Goal: Complete application form: Complete application form

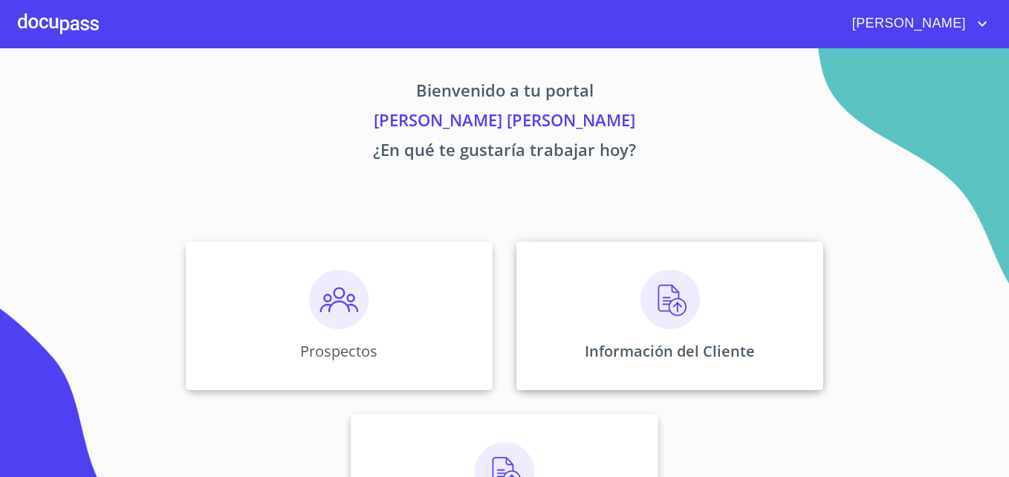
scroll to position [97, 0]
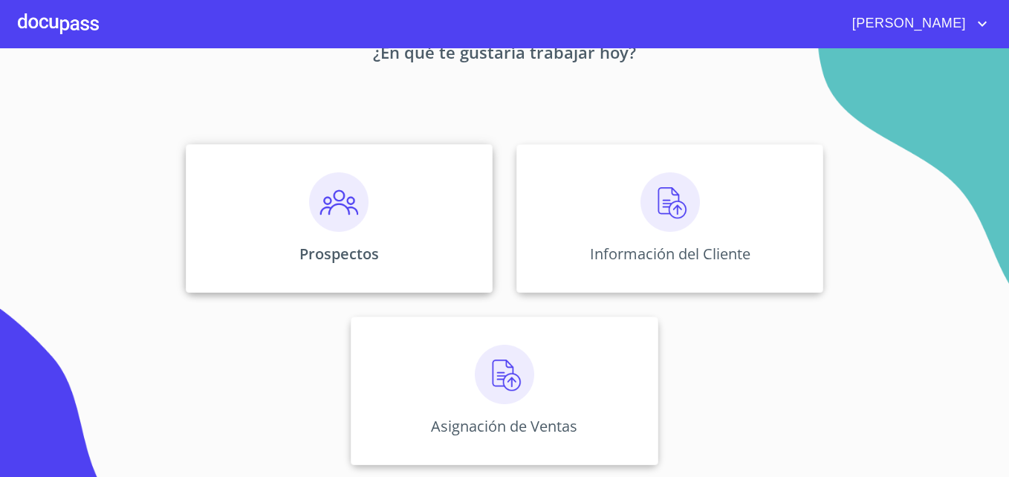
click at [332, 245] on p "Prospectos" at bounding box center [338, 254] width 79 height 20
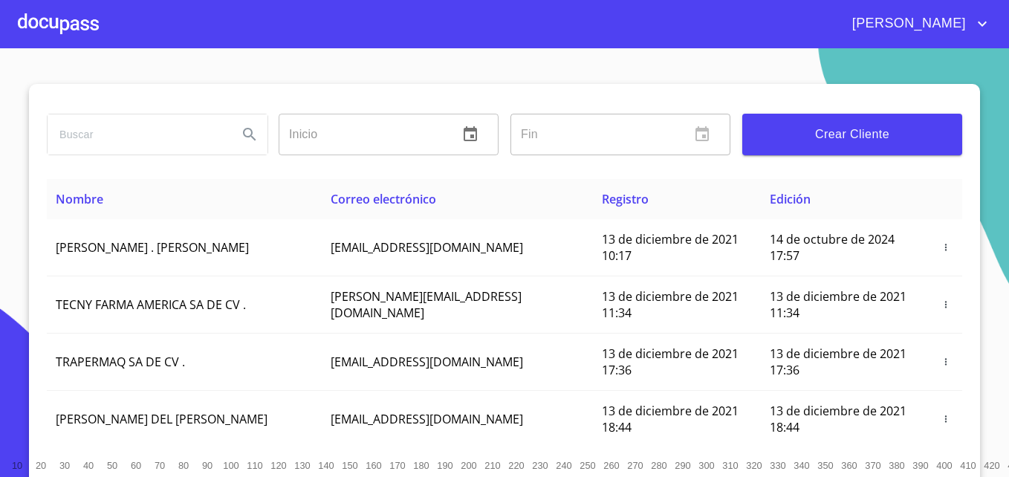
click at [761, 140] on span "Crear Cliente" at bounding box center [852, 134] width 196 height 21
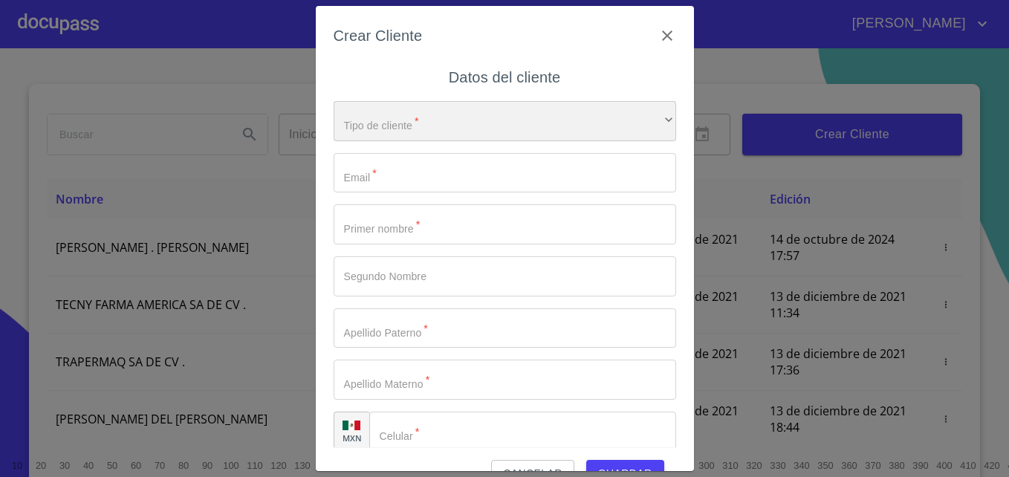
click at [470, 135] on div "​" at bounding box center [505, 121] width 342 height 40
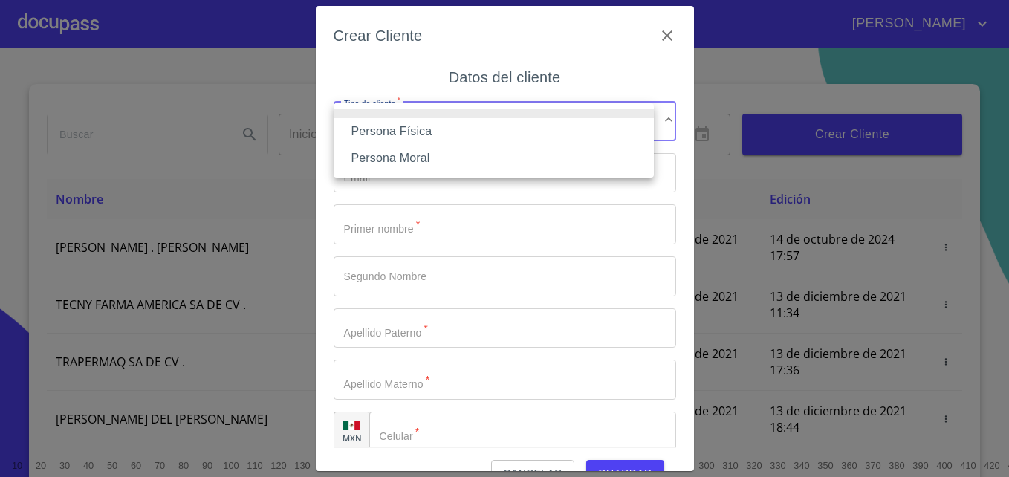
click at [410, 137] on li "Persona Física" at bounding box center [494, 131] width 320 height 27
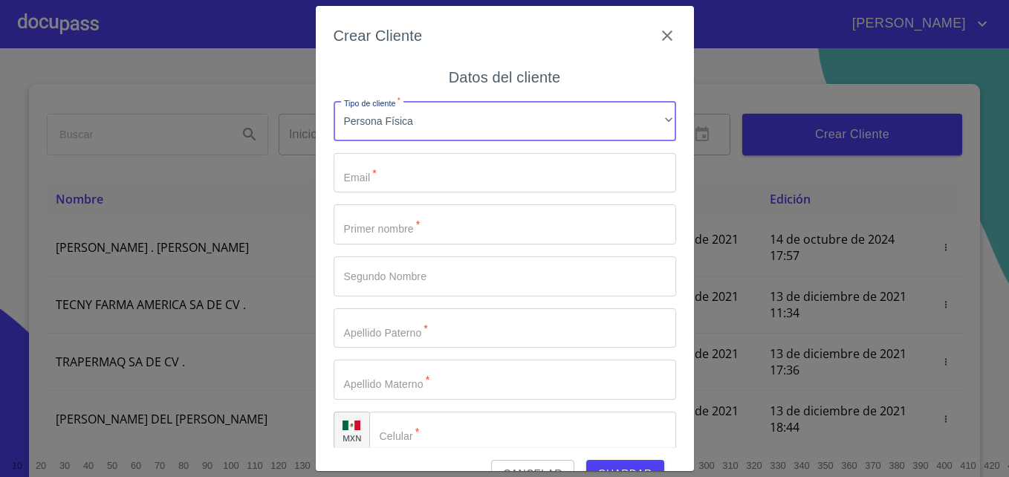
click at [409, 176] on input "Tipo de cliente   *" at bounding box center [505, 173] width 342 height 40
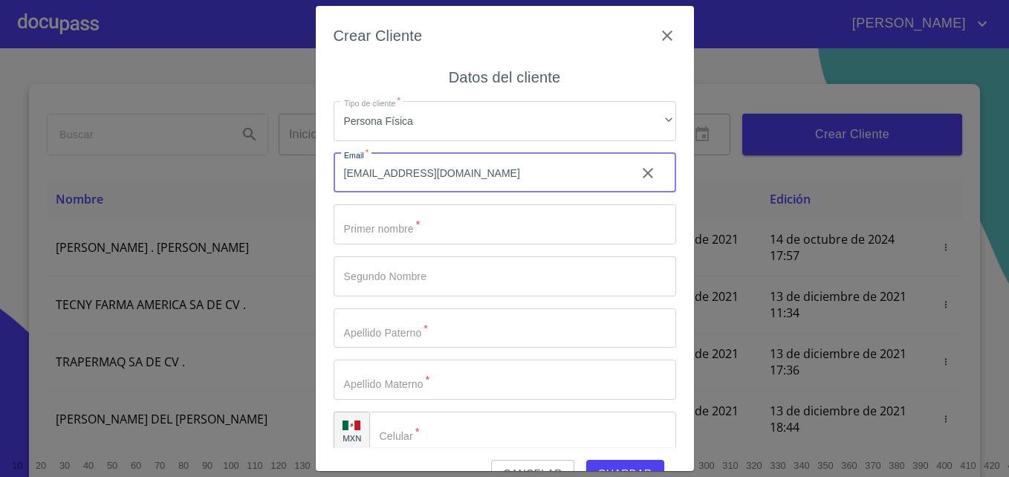
type input "[EMAIL_ADDRESS][DOMAIN_NAME]"
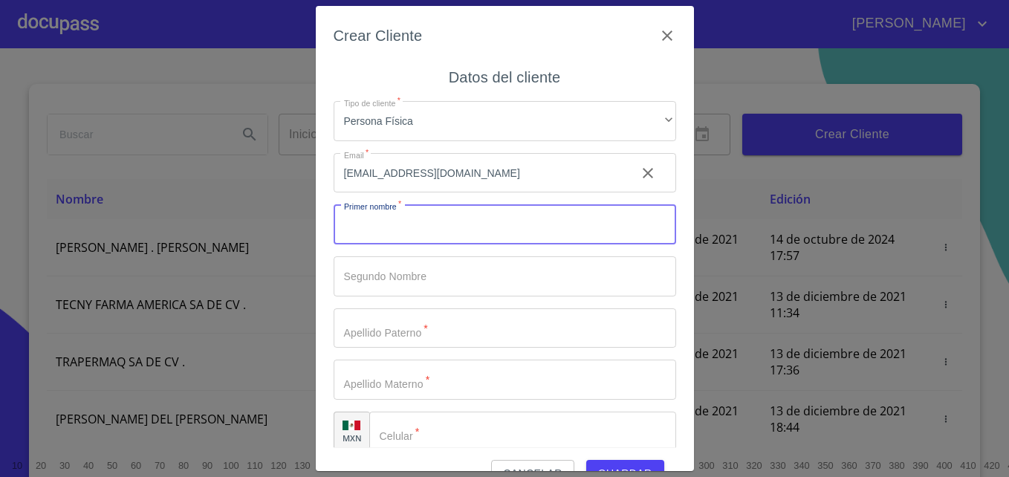
click at [396, 226] on input "Tipo de cliente   *" at bounding box center [505, 224] width 342 height 40
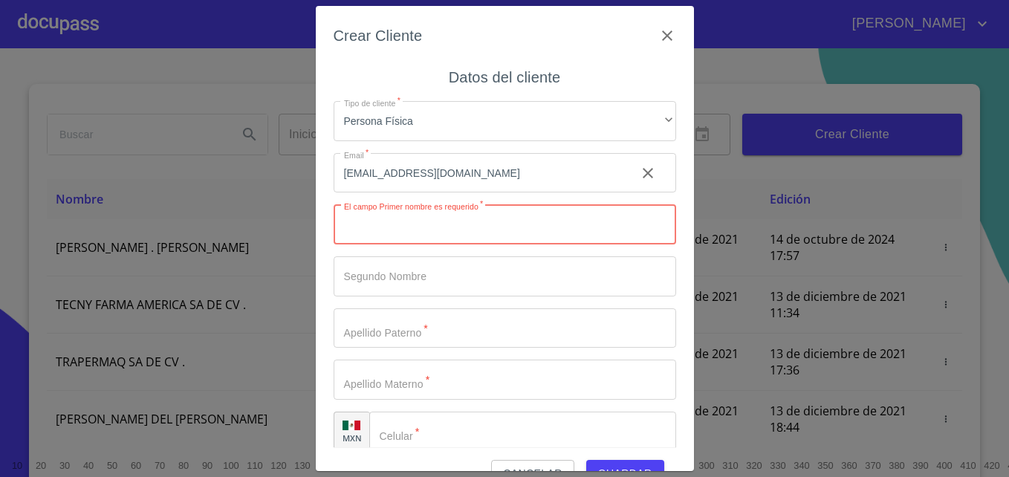
click at [438, 244] on input "Tipo de cliente   *" at bounding box center [505, 224] width 342 height 40
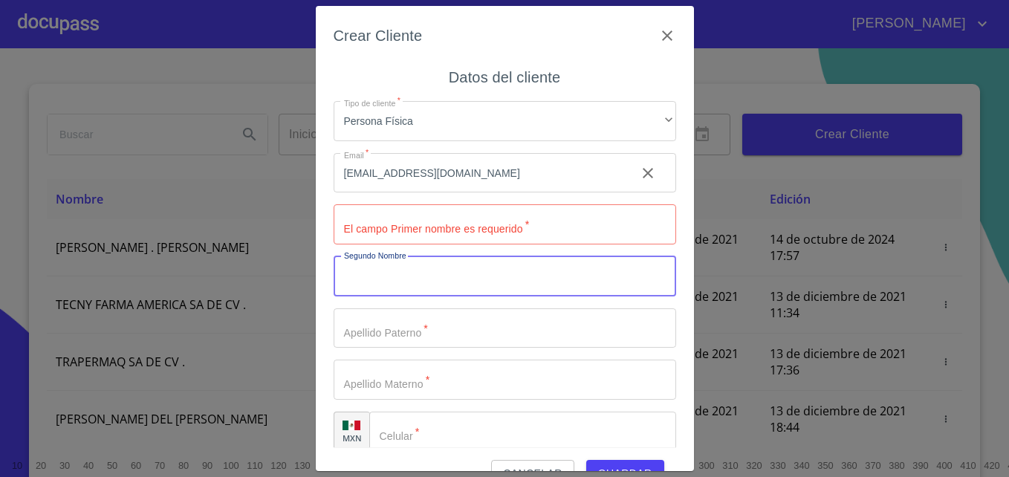
click at [464, 235] on input "Tipo de cliente   *" at bounding box center [505, 224] width 342 height 40
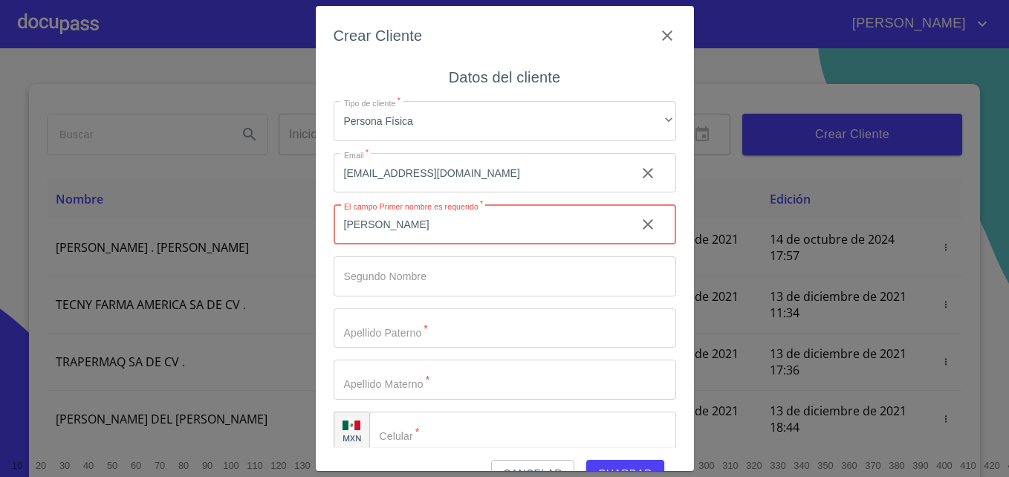
type input "[PERSON_NAME]"
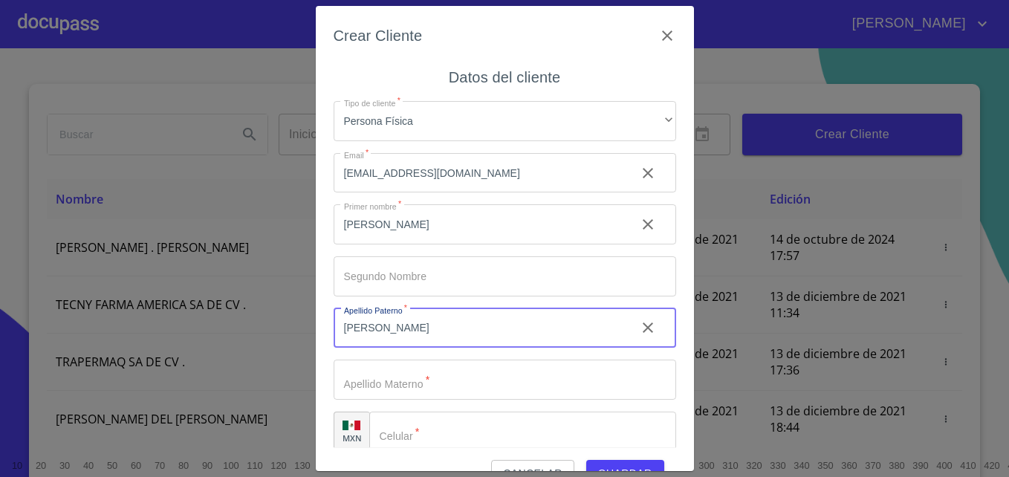
type input "[PERSON_NAME]"
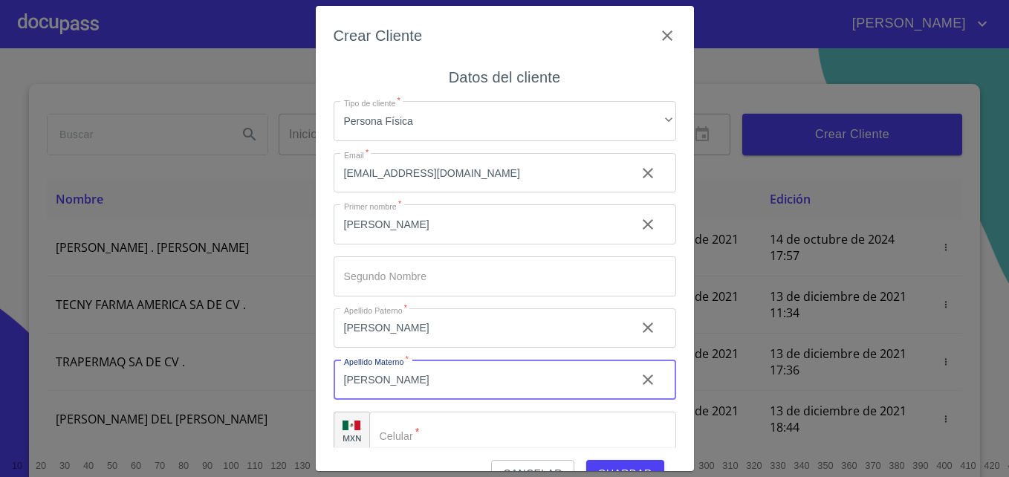
scroll to position [16, 0]
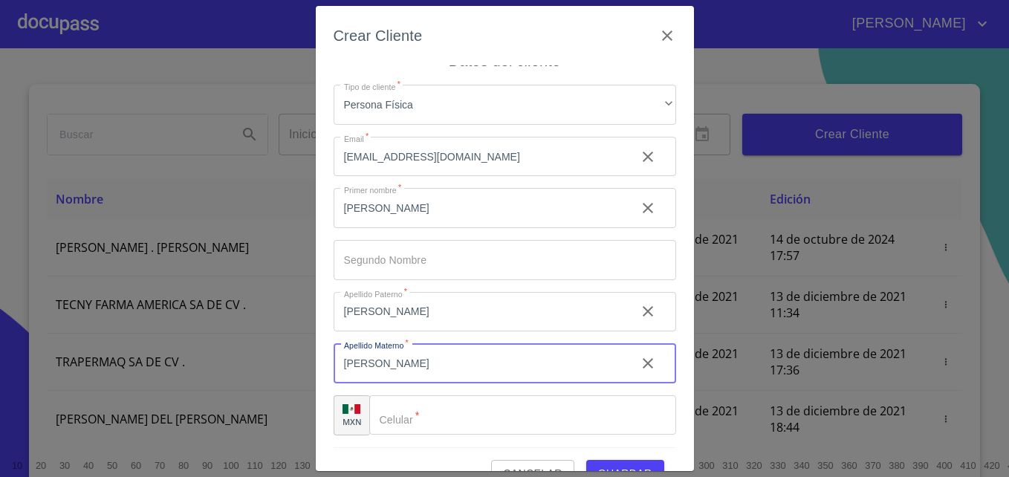
type input "[PERSON_NAME]"
click at [467, 408] on input "Tipo de cliente   *" at bounding box center [522, 415] width 307 height 40
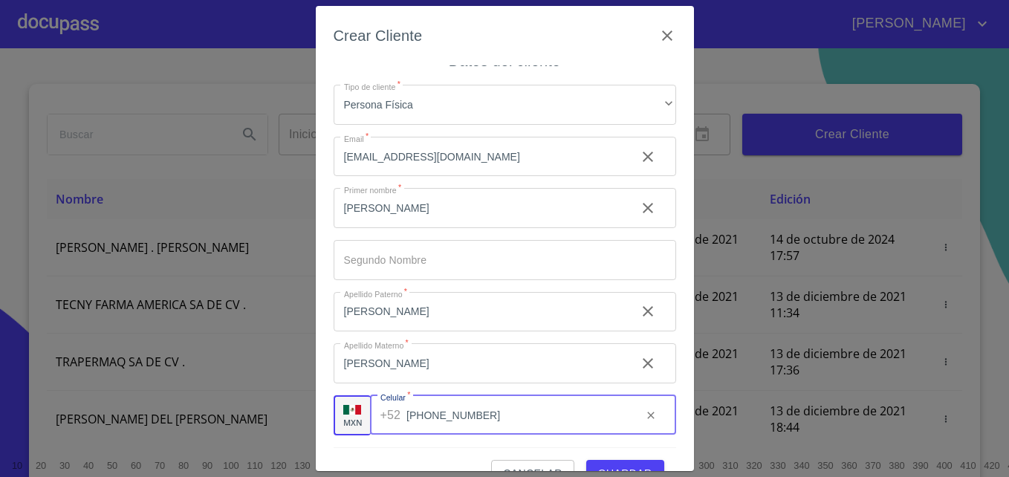
scroll to position [33, 0]
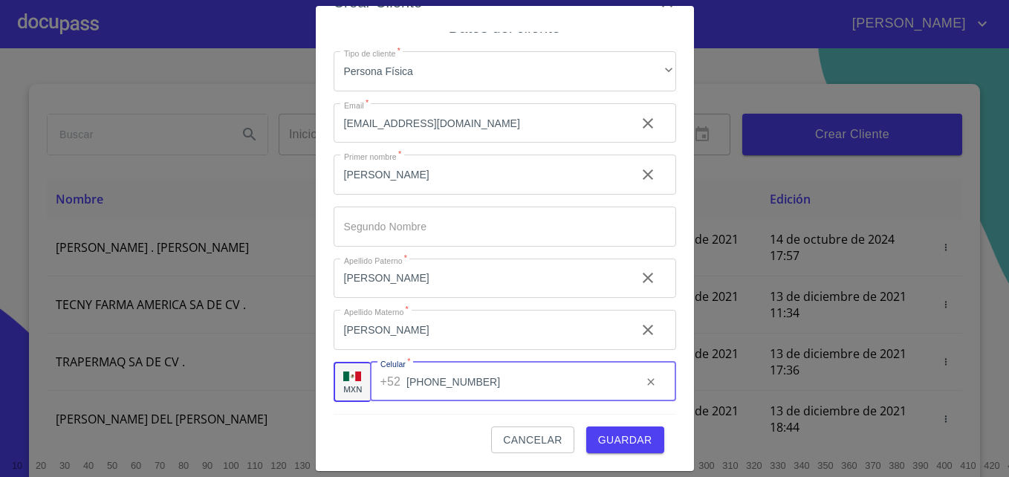
type input "[PHONE_NUMBER]"
click at [610, 432] on span "Guardar" at bounding box center [625, 440] width 54 height 19
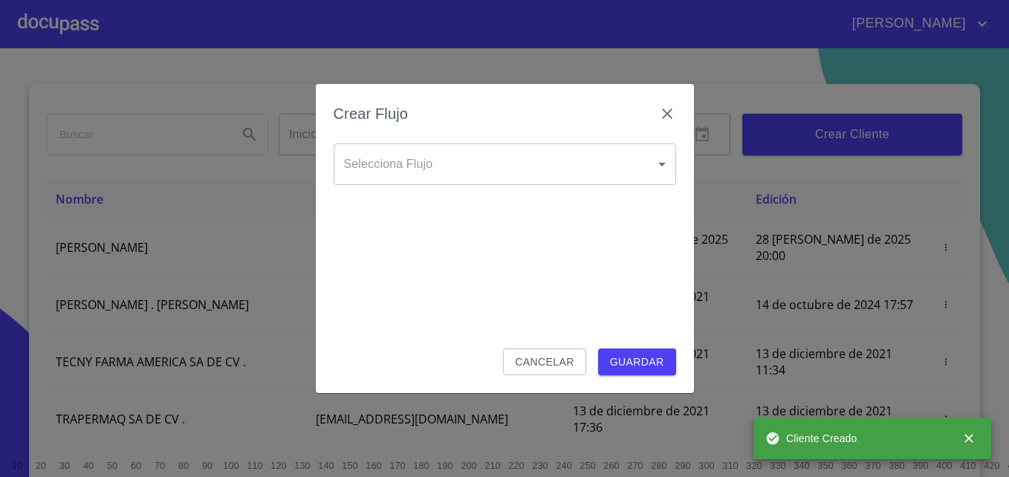
click at [477, 159] on body "[PERSON_NAME] ​ Fin ​ Crear Cliente Nombre Correo electrónico Registro Edición …" at bounding box center [504, 238] width 1009 height 477
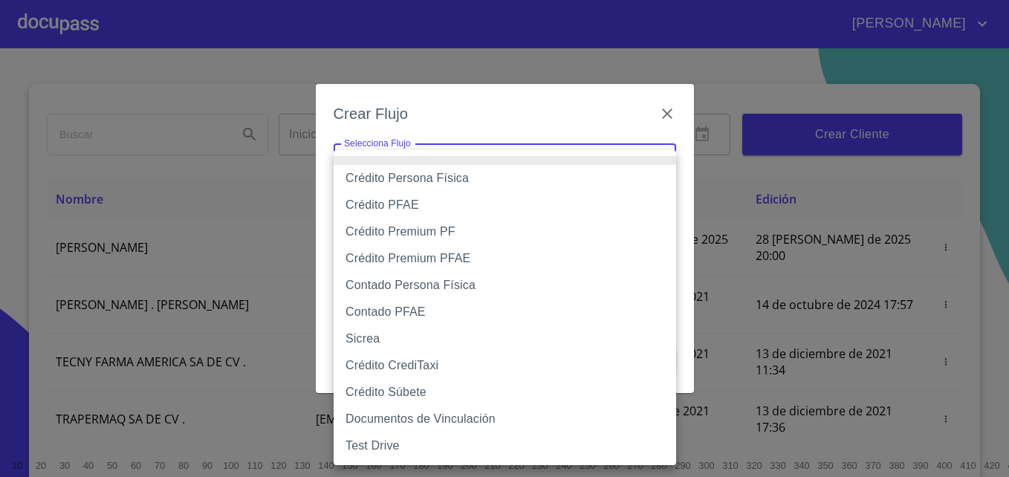
click at [434, 181] on li "Crédito Persona Física" at bounding box center [505, 178] width 342 height 27
type input "61b033e49b8c202ad5bb7912"
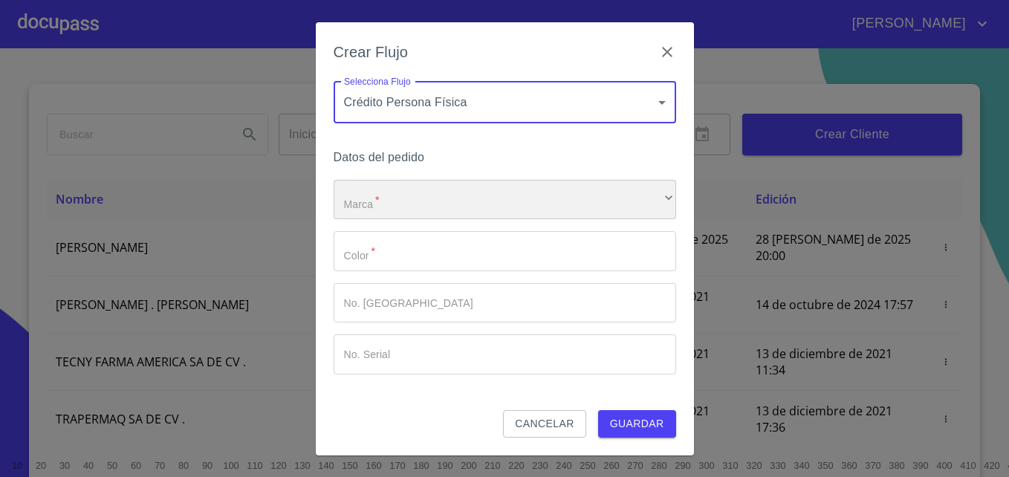
click at [456, 202] on div "​" at bounding box center [505, 200] width 342 height 40
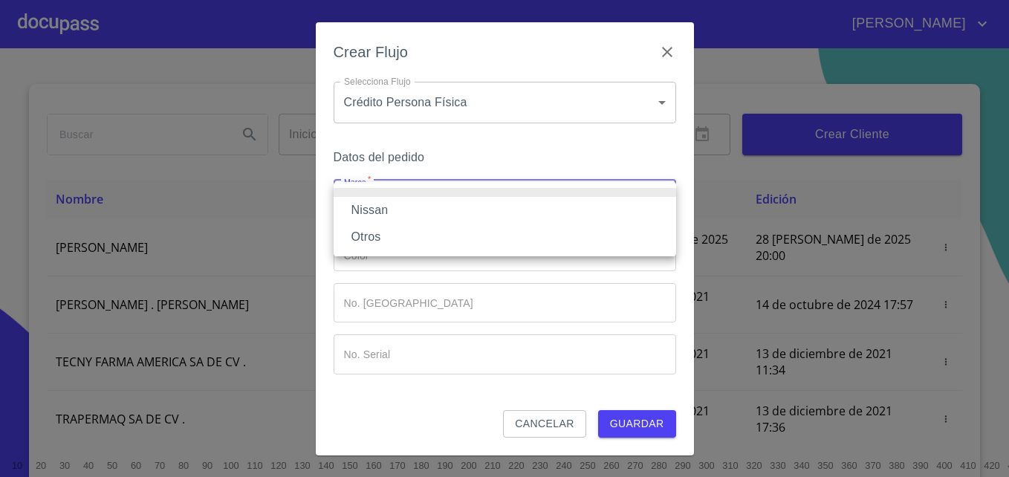
click at [399, 217] on li "Nissan" at bounding box center [505, 210] width 342 height 27
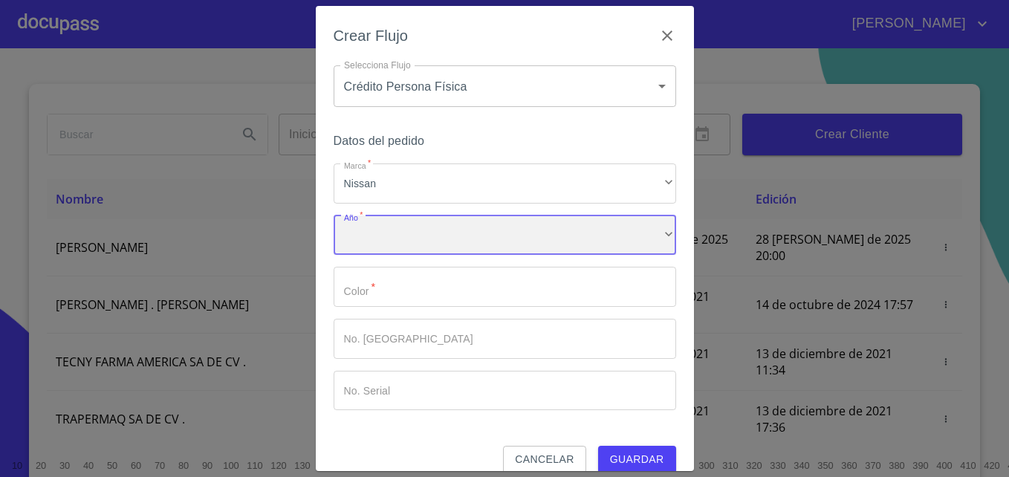
click at [397, 247] on div "​" at bounding box center [505, 235] width 342 height 40
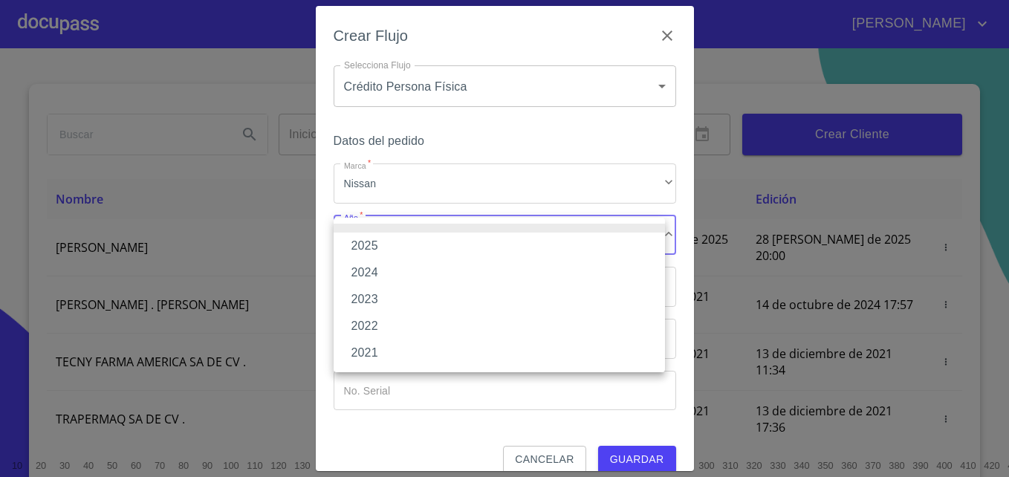
click at [377, 242] on li "2025" at bounding box center [499, 246] width 331 height 27
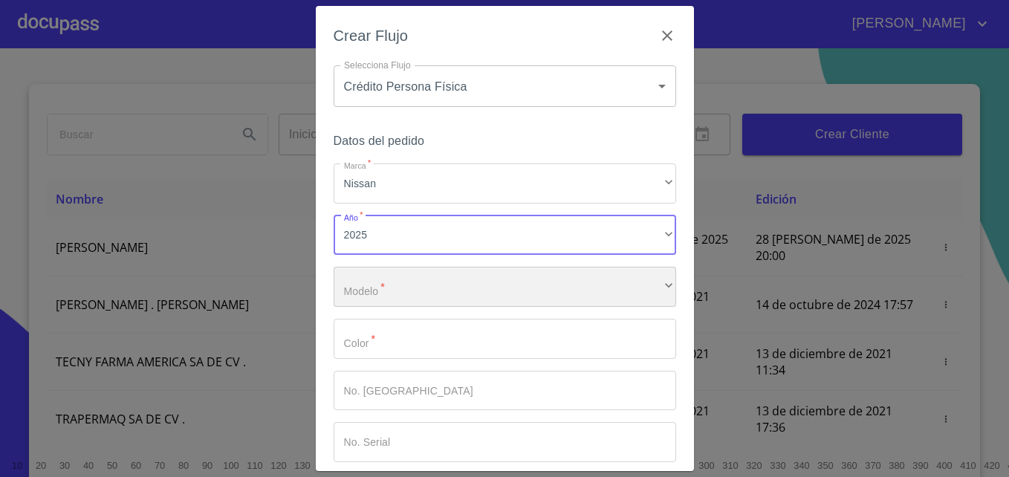
click at [420, 290] on div "​" at bounding box center [505, 287] width 342 height 40
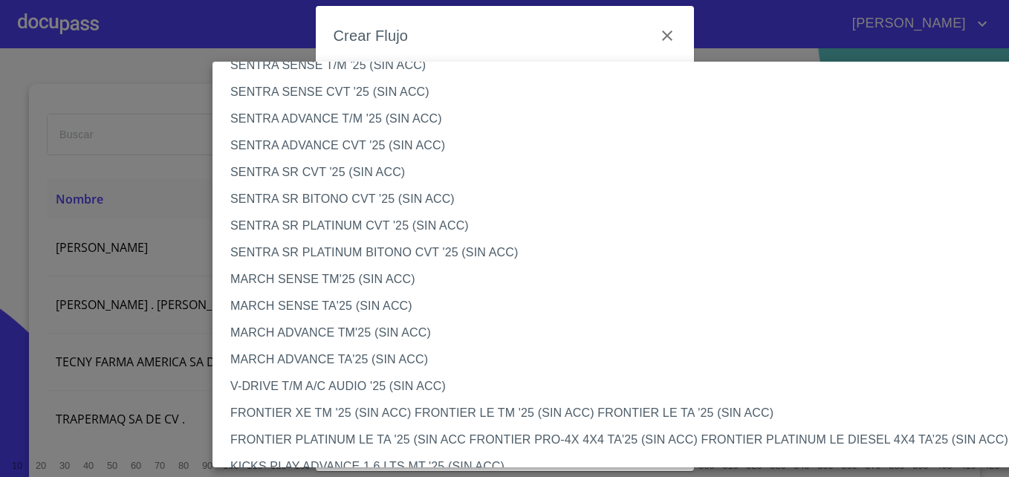
scroll to position [882, 0]
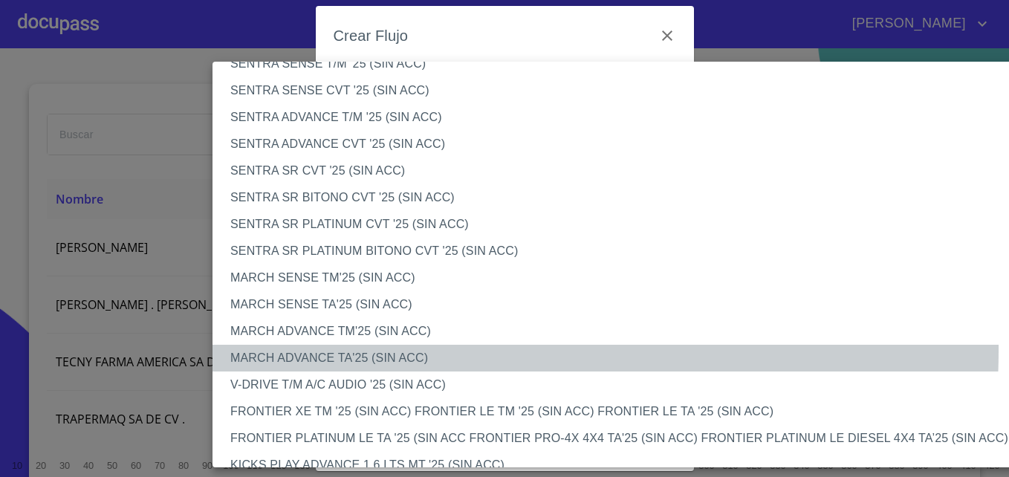
click at [379, 350] on li "MARCH ADVANCE TA'25 (SIN ACC)" at bounding box center [627, 358] width 830 height 27
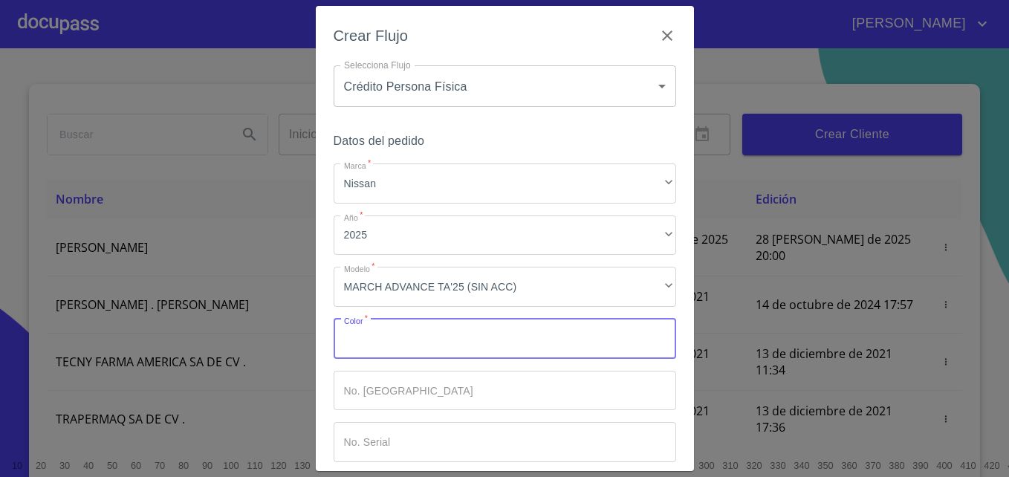
click at [421, 332] on input "Marca   *" at bounding box center [505, 339] width 342 height 40
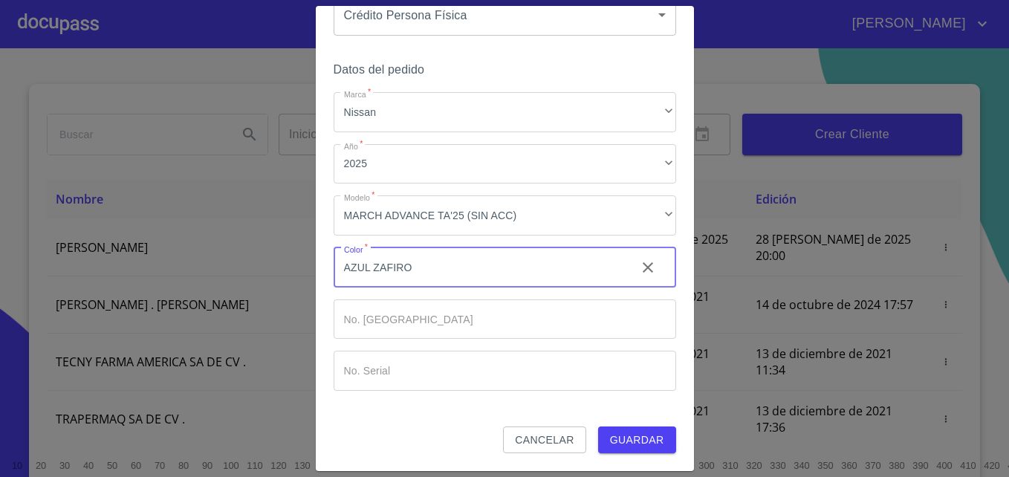
type input "AZUL ZAFIRO"
click at [610, 440] on span "Guardar" at bounding box center [637, 440] width 54 height 19
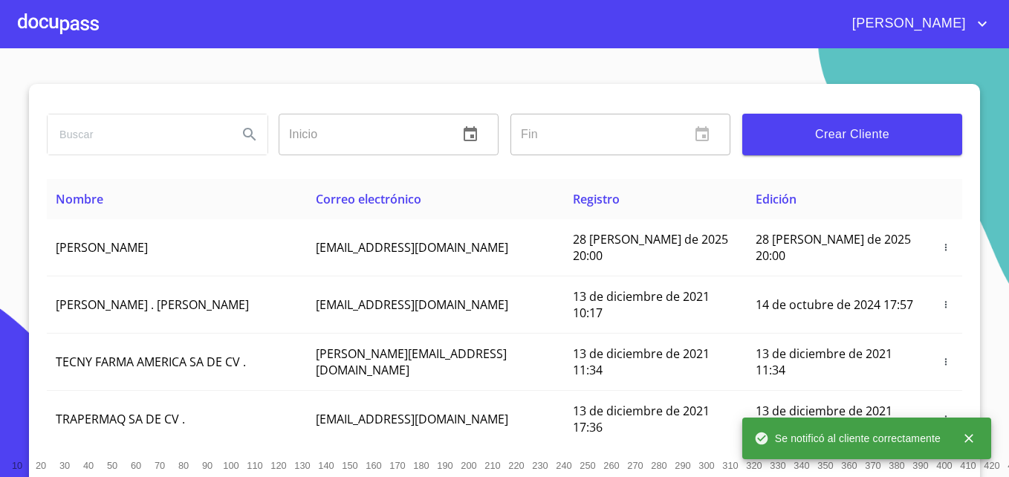
click at [71, 22] on div at bounding box center [58, 24] width 81 height 48
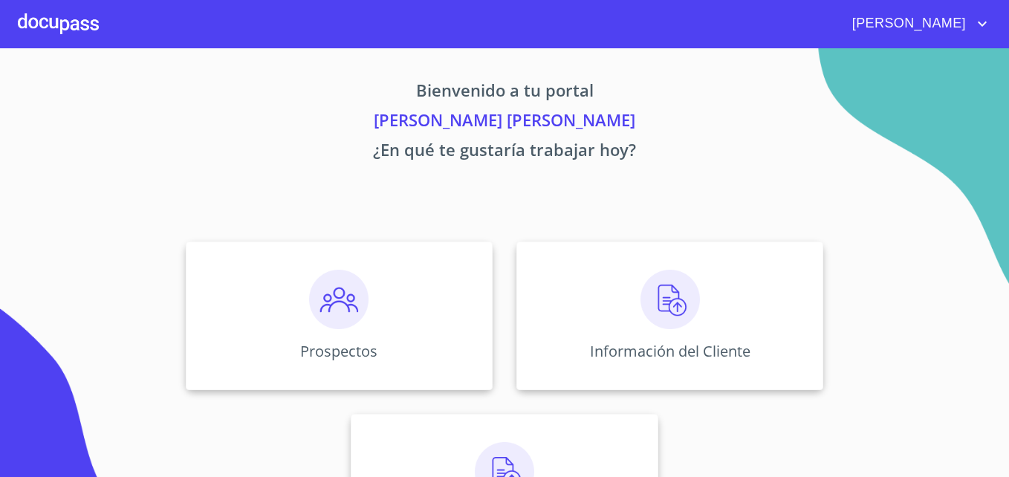
scroll to position [97, 0]
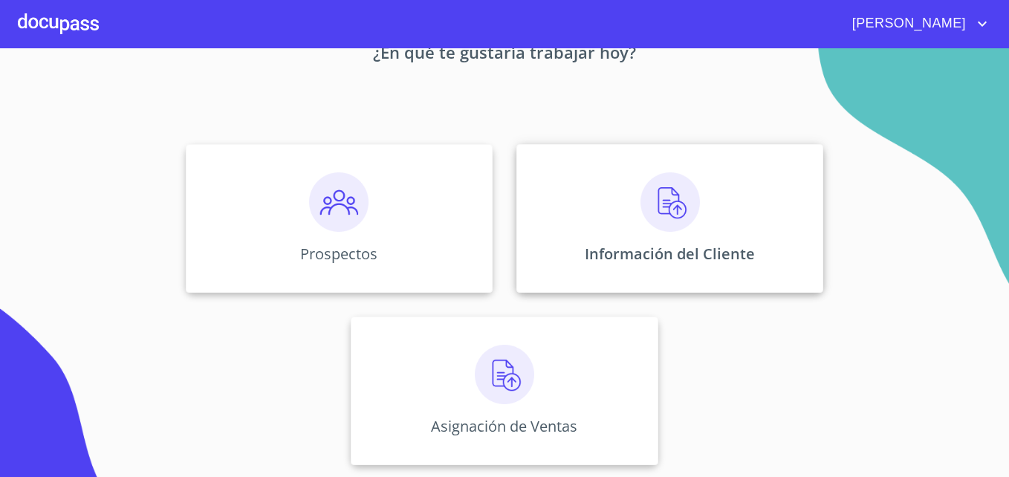
click at [658, 209] on img at bounding box center [669, 201] width 59 height 59
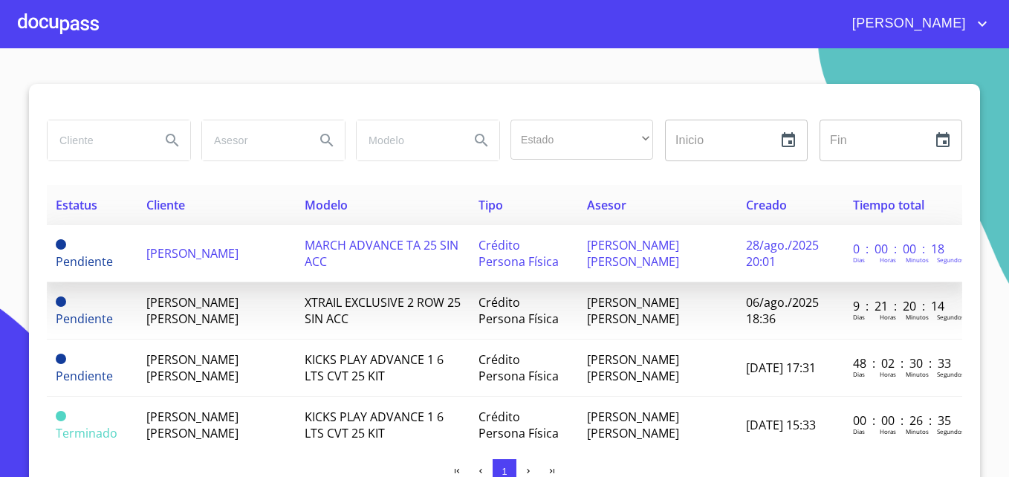
click at [352, 253] on span "MARCH ADVANCE TA 25 SIN ACC" at bounding box center [382, 253] width 154 height 33
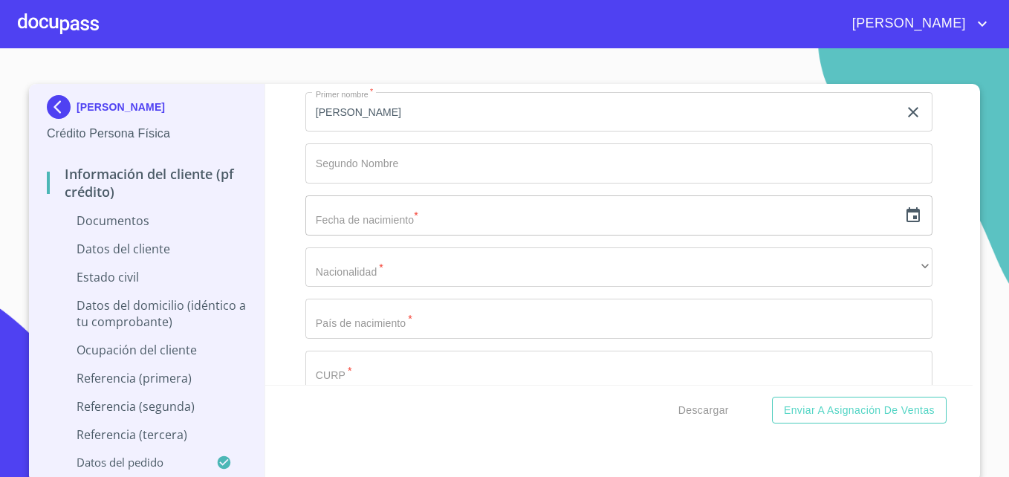
scroll to position [1957, 0]
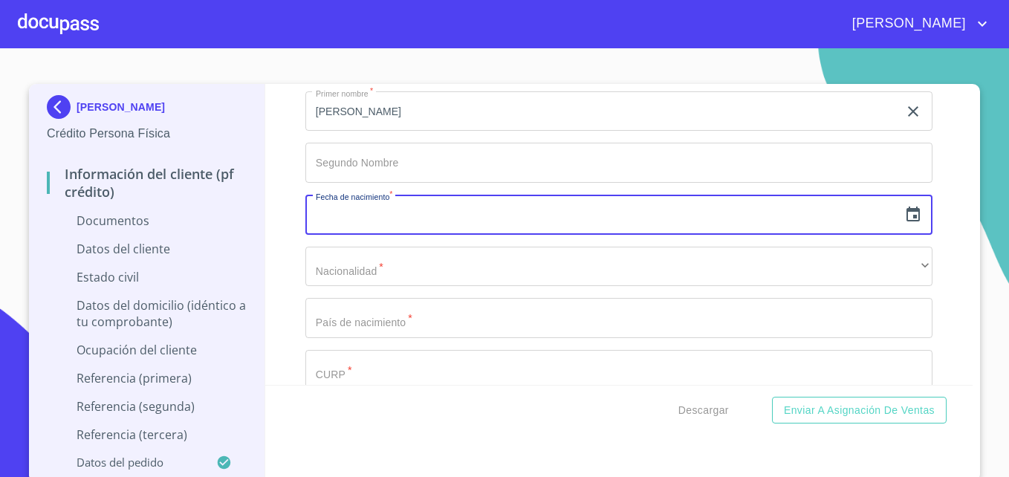
click at [755, 204] on input "text" at bounding box center [601, 215] width 593 height 40
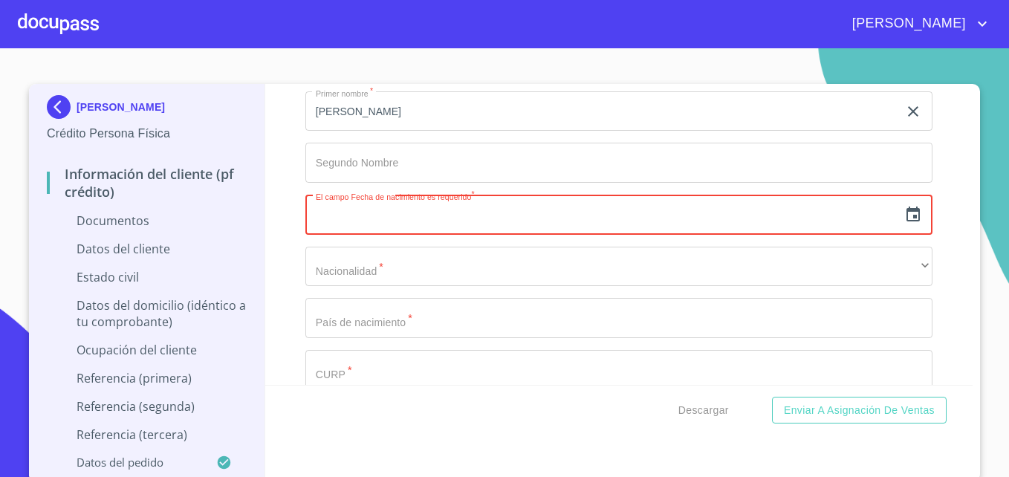
click at [761, 221] on icon "button" at bounding box center [913, 215] width 18 height 18
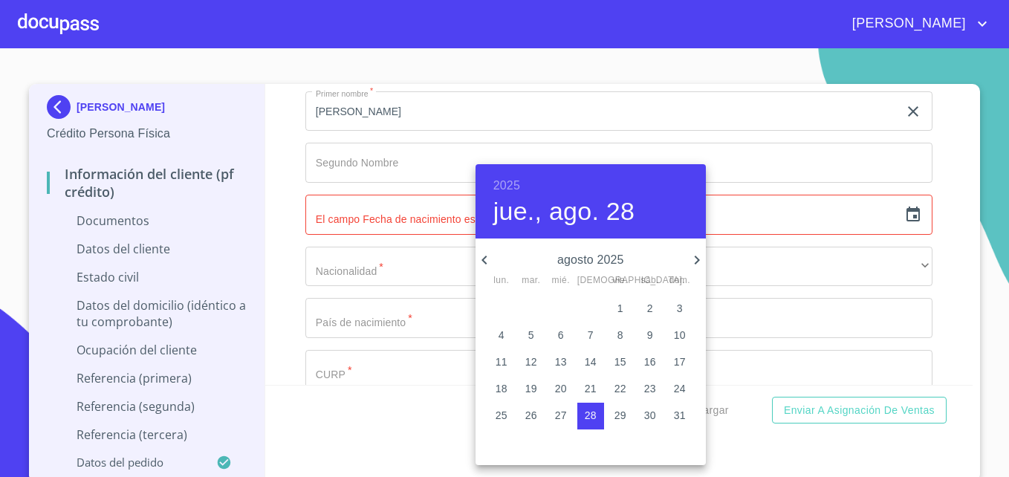
click at [487, 261] on icon "button" at bounding box center [484, 260] width 18 height 18
click at [504, 185] on h6 "2025" at bounding box center [506, 185] width 27 height 21
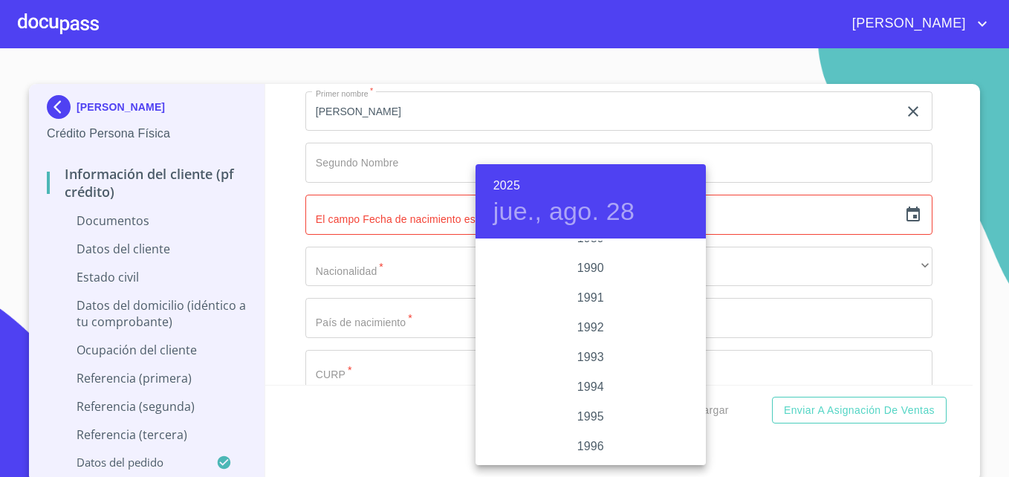
scroll to position [1917, 0]
click at [588, 259] on div "1990" at bounding box center [590, 270] width 230 height 30
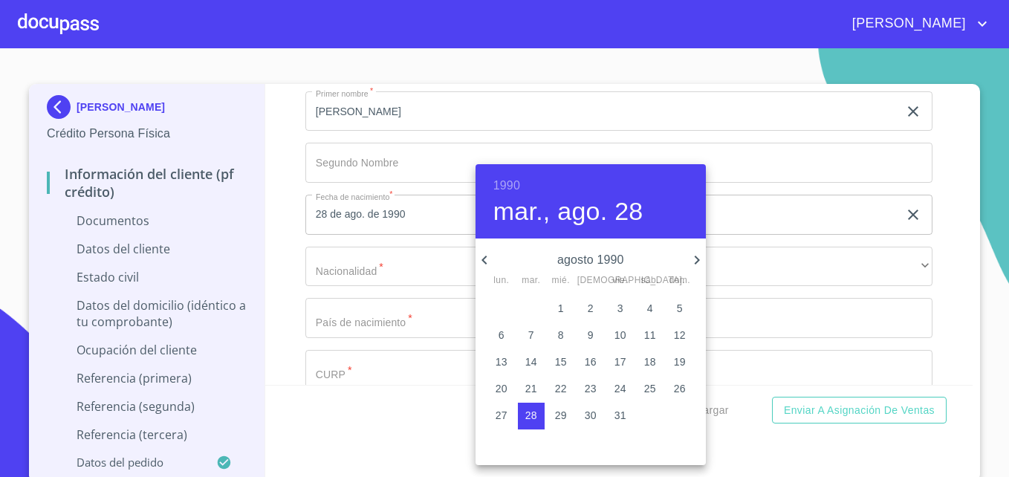
click at [680, 307] on p "5" at bounding box center [680, 308] width 6 height 15
type input "5 de ago. de 1990"
click at [356, 272] on div at bounding box center [504, 238] width 1009 height 477
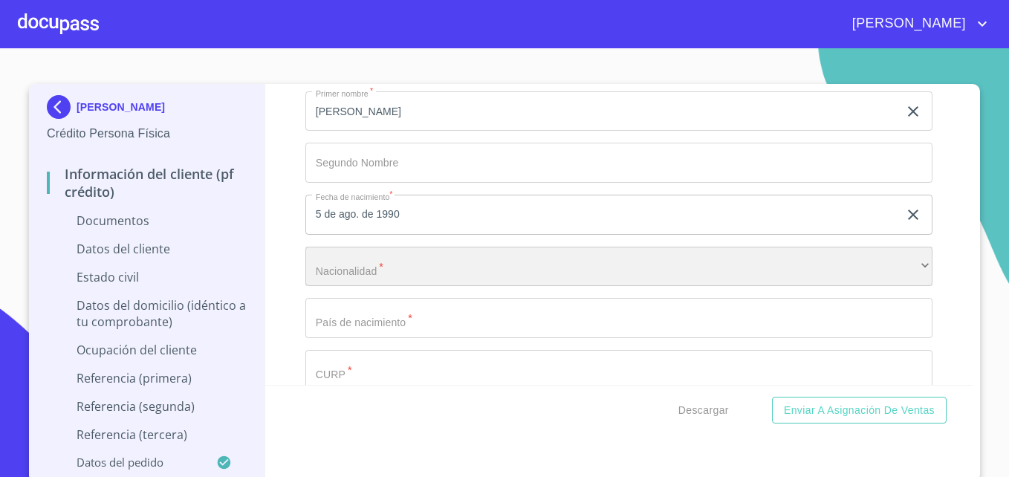
click at [375, 270] on div "​" at bounding box center [618, 267] width 627 height 40
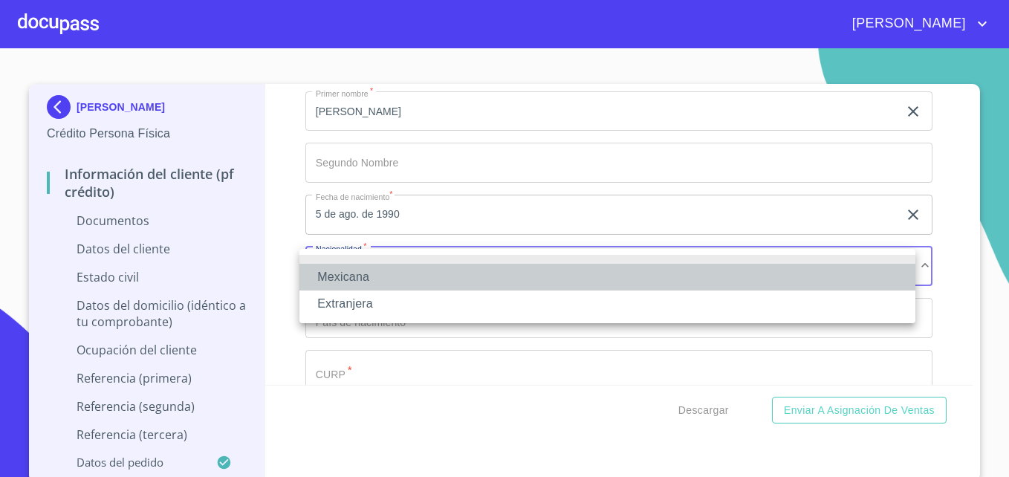
click at [337, 276] on li "Mexicana" at bounding box center [607, 277] width 616 height 27
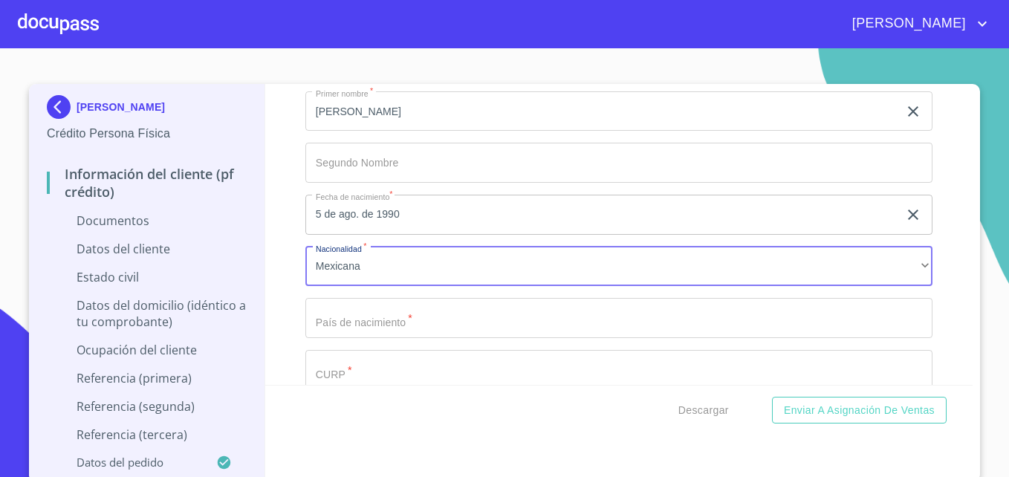
click at [370, 28] on input "Documento de identificación   *" at bounding box center [601, 8] width 593 height 40
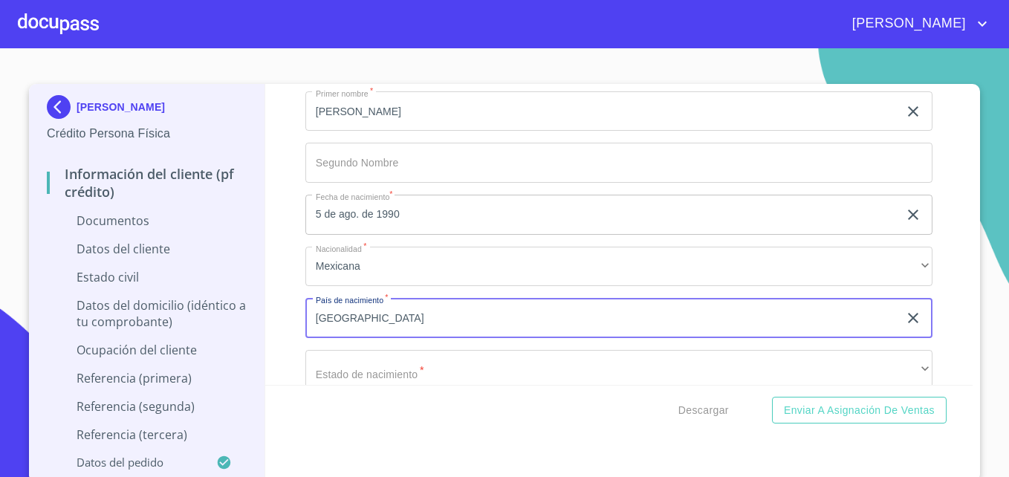
type input "[GEOGRAPHIC_DATA]"
click at [272, 337] on div "Información del cliente (PF crédito) Documentos Documento de identificación   *…" at bounding box center [619, 234] width 708 height 301
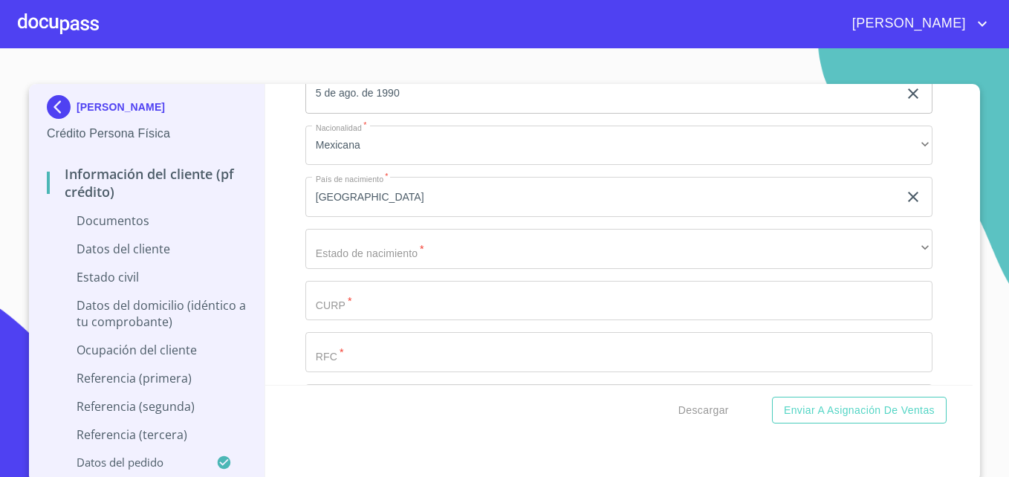
scroll to position [2079, 0]
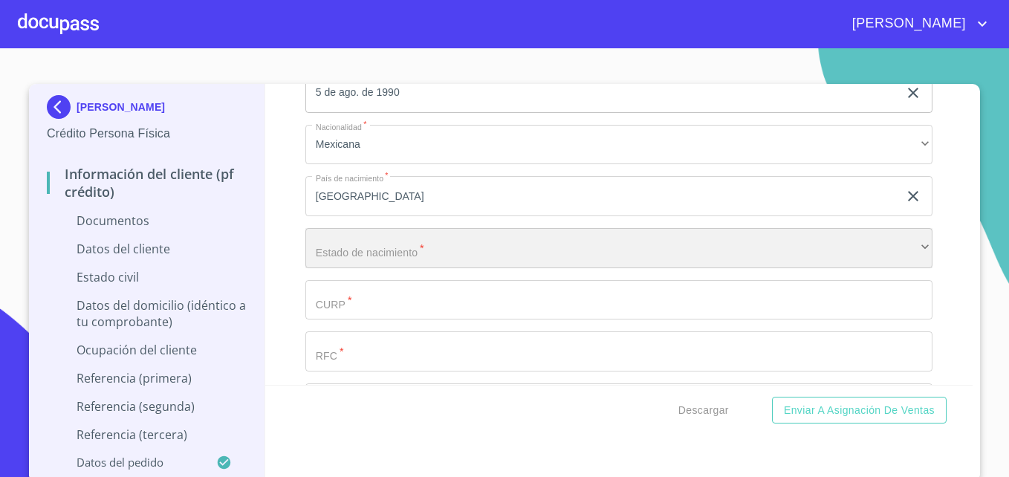
click at [383, 241] on div "​" at bounding box center [618, 248] width 627 height 40
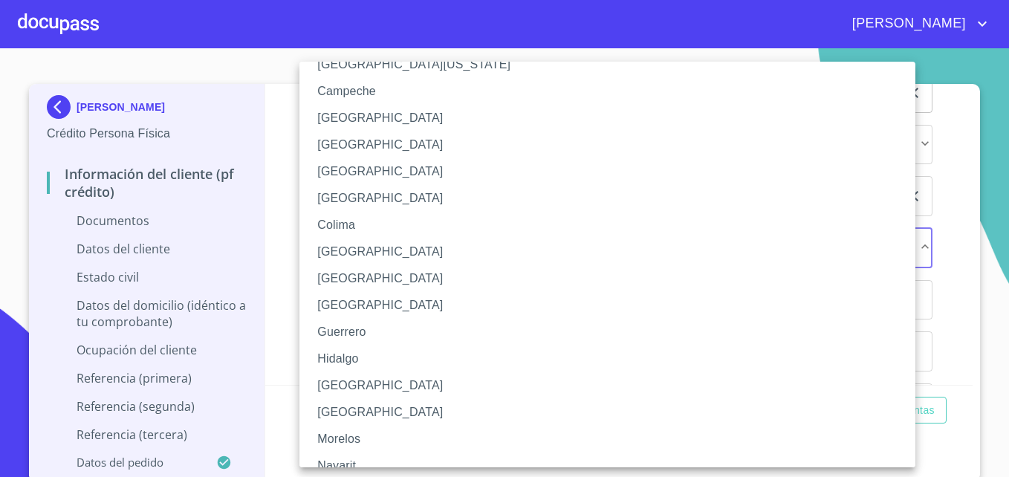
scroll to position [79, 0]
click at [343, 381] on li "[GEOGRAPHIC_DATA]" at bounding box center [612, 384] width 627 height 27
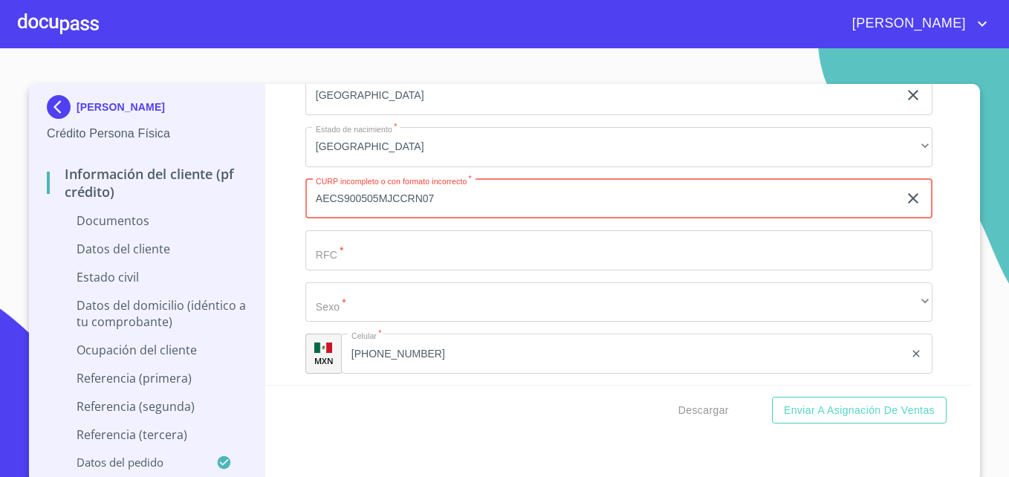
scroll to position [2220, 0]
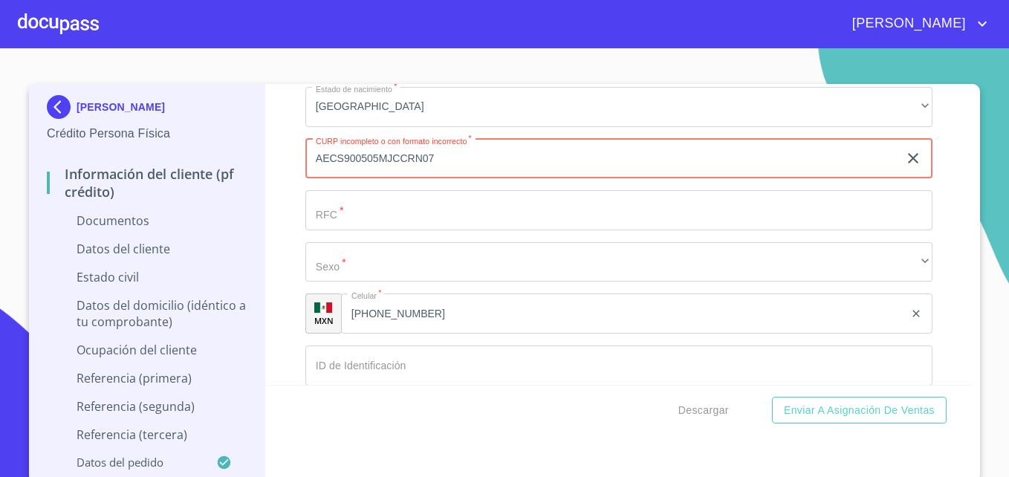
type input "AECS900505MJCCRN07"
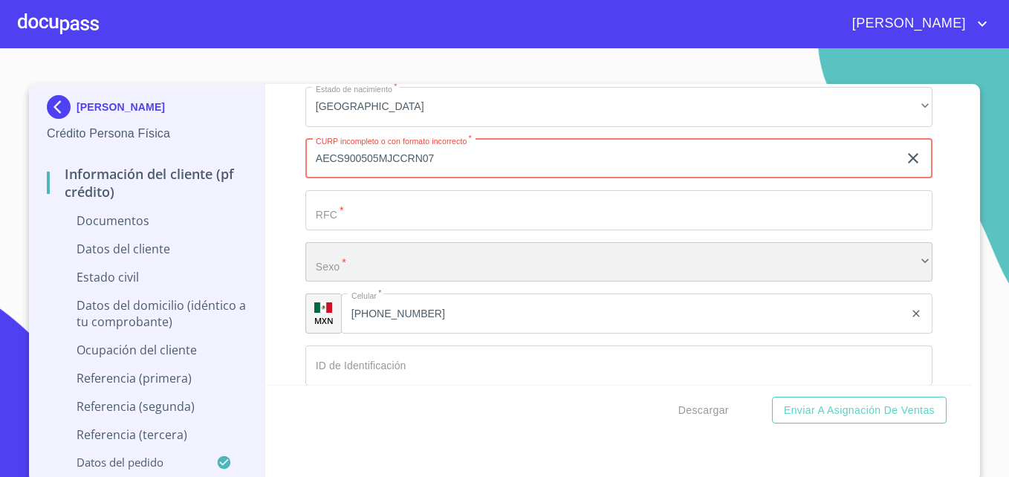
click at [406, 250] on div "​" at bounding box center [618, 262] width 627 height 40
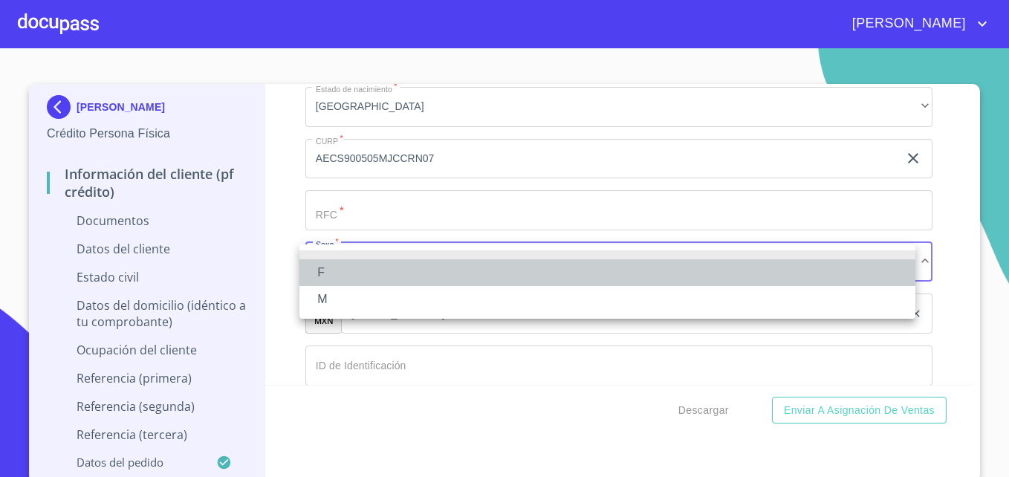
click at [328, 273] on li "F" at bounding box center [607, 272] width 616 height 27
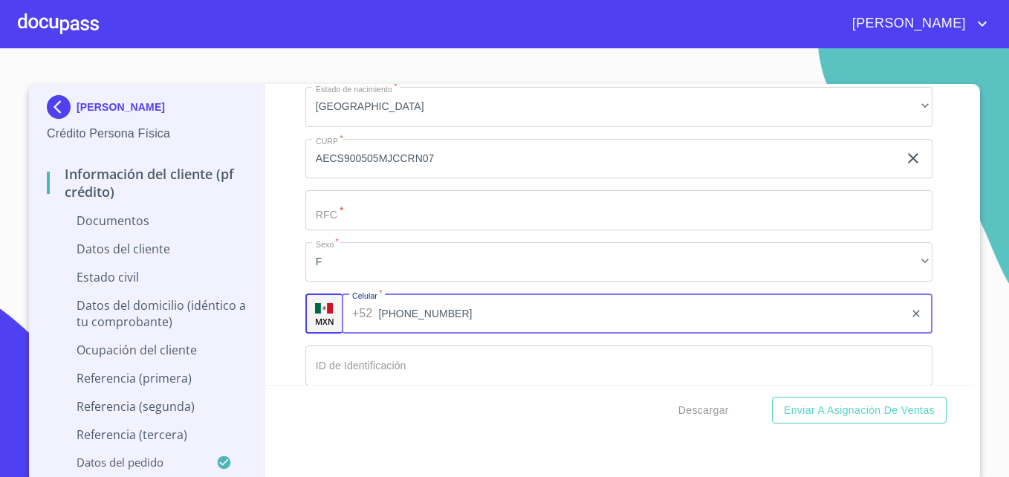
click at [427, 315] on input "[PHONE_NUMBER]" at bounding box center [640, 313] width 525 height 40
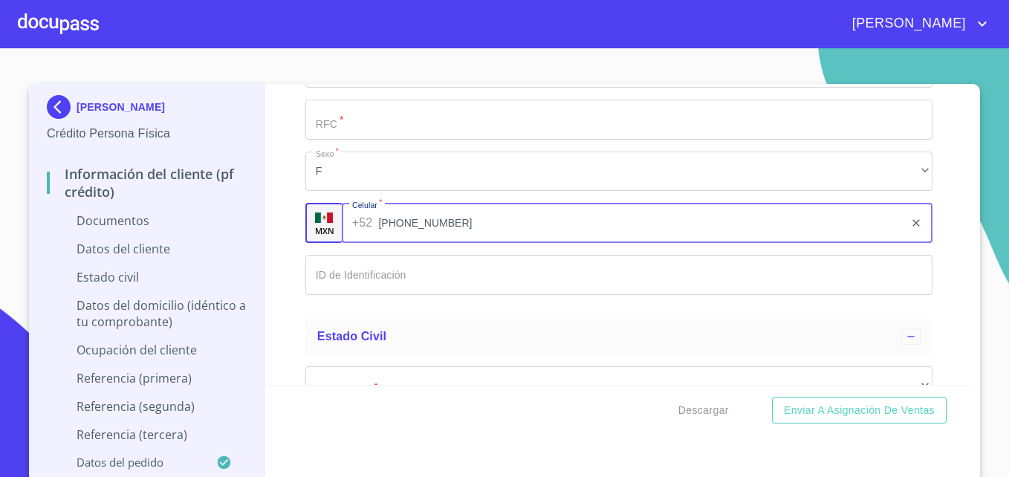
scroll to position [2311, 0]
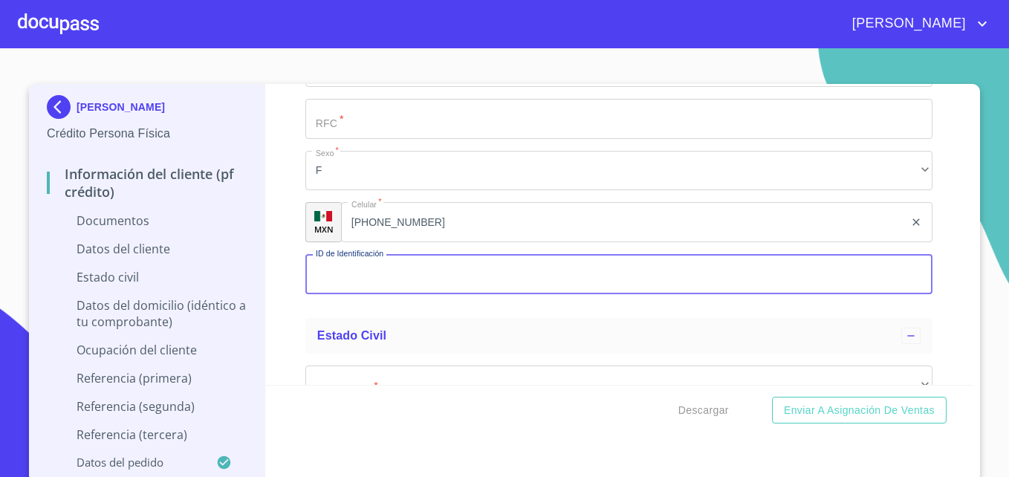
click at [441, 276] on input "Documento de identificación   *" at bounding box center [618, 274] width 627 height 40
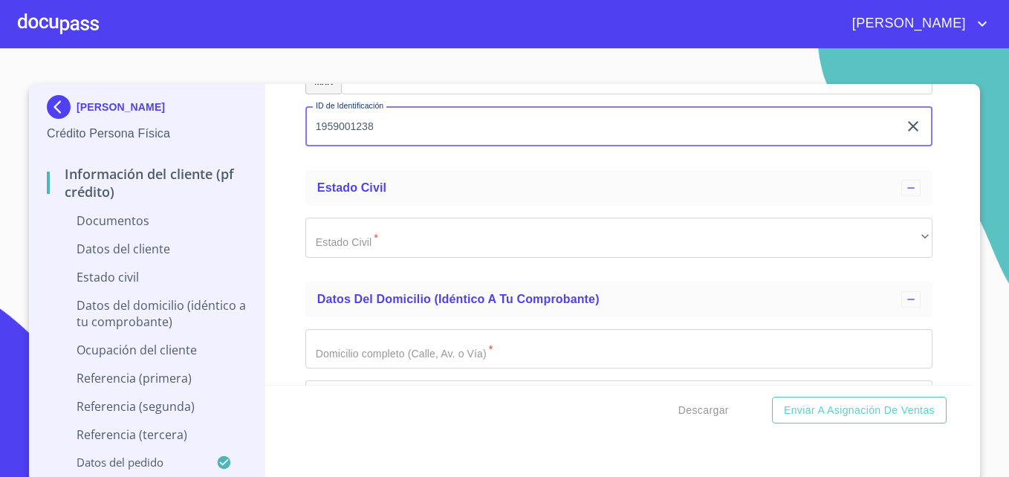
scroll to position [2468, 0]
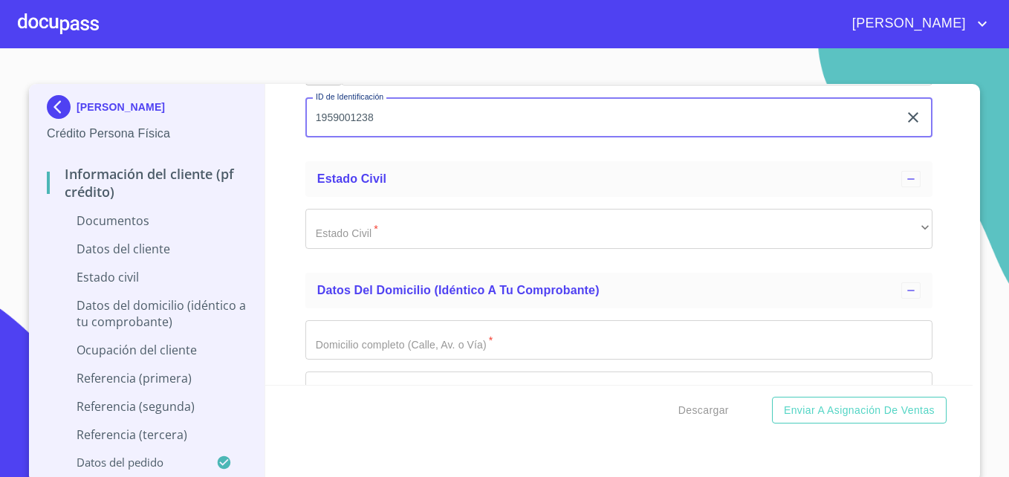
type input "1959001238"
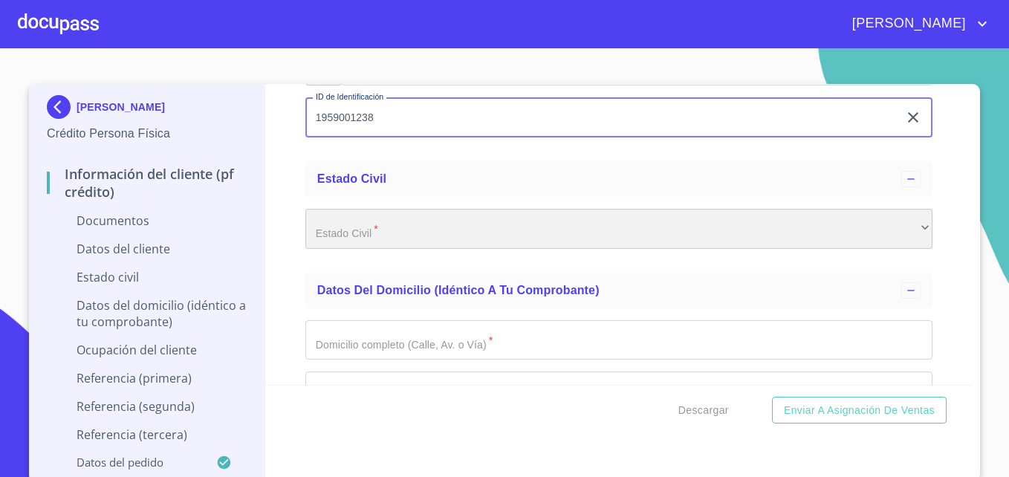
click at [427, 226] on div "​" at bounding box center [618, 229] width 627 height 40
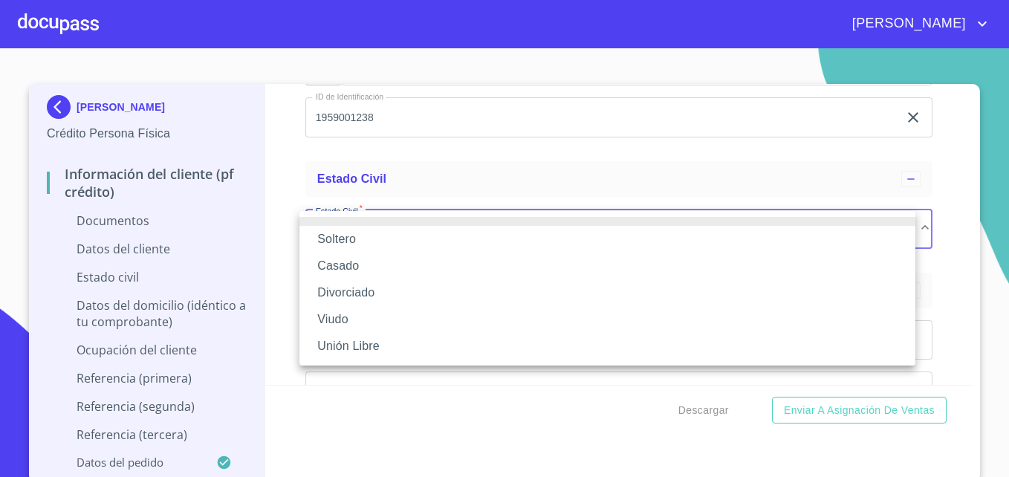
click at [358, 259] on li "Casado" at bounding box center [607, 266] width 616 height 27
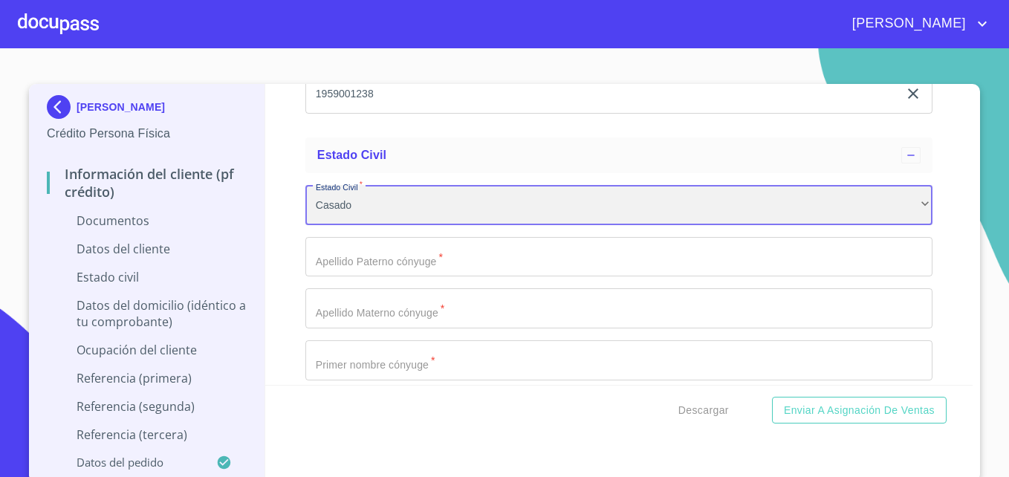
scroll to position [2507, 0]
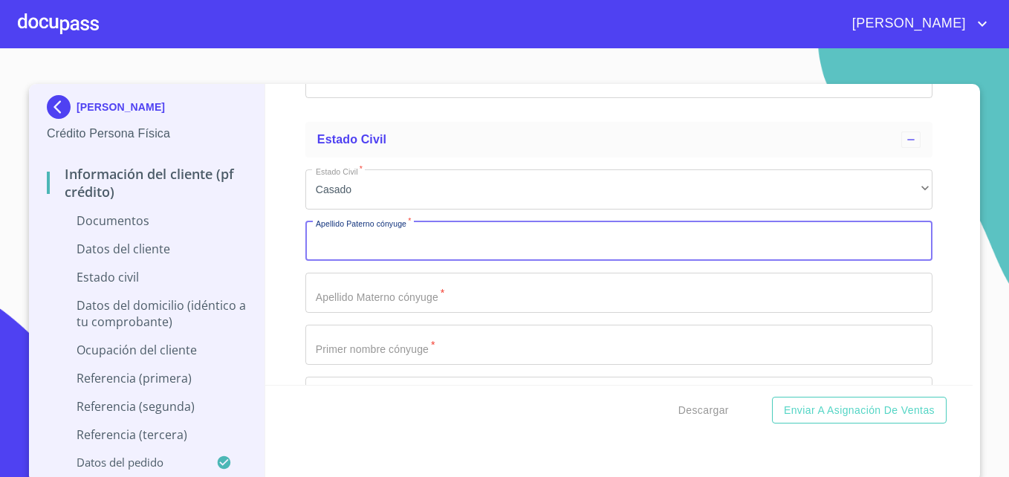
click at [415, 238] on input "Documento de identificación   *" at bounding box center [618, 241] width 627 height 40
type input "[PERSON_NAME]"
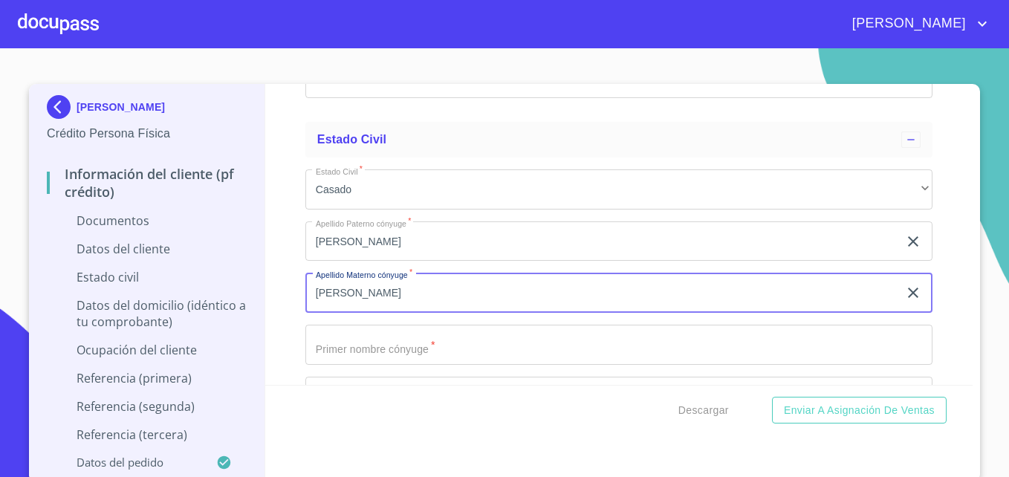
type input "[PERSON_NAME]"
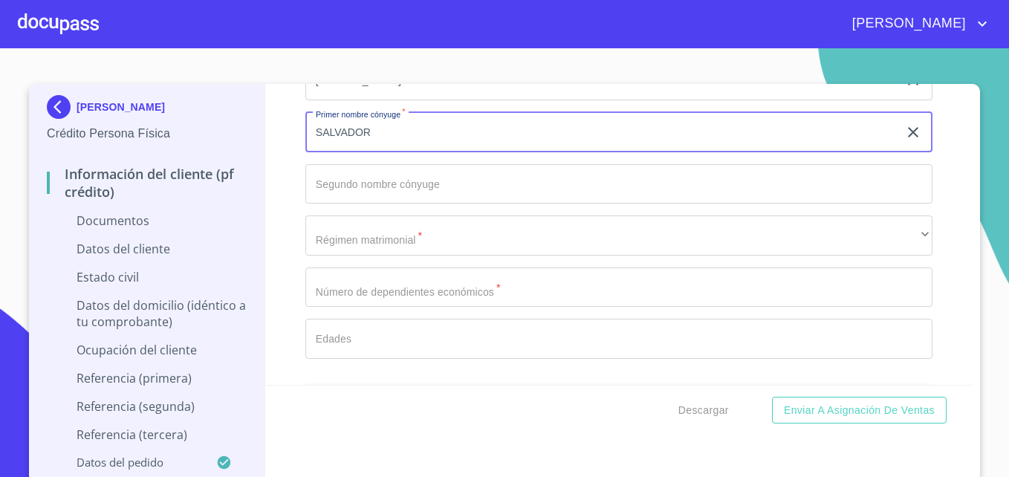
scroll to position [2720, 0]
type input "SALVADOR"
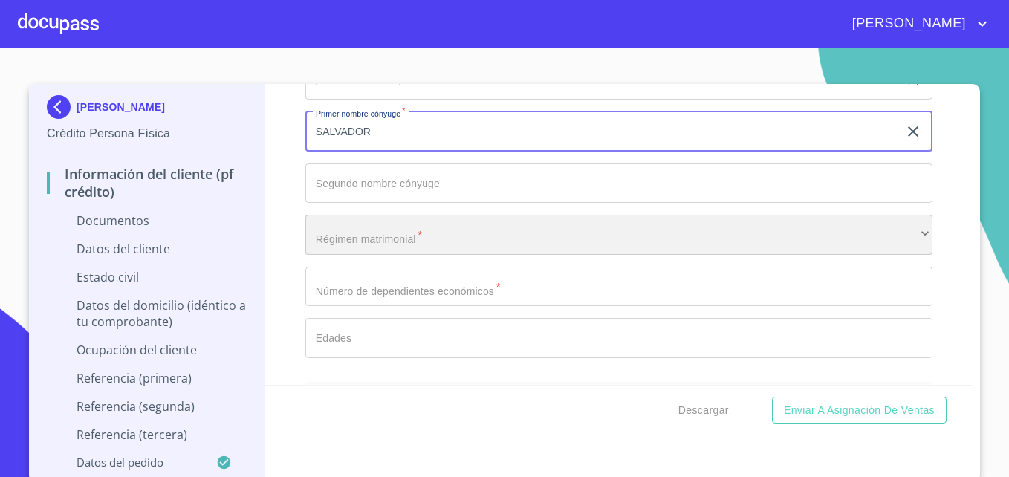
click at [420, 238] on div "​" at bounding box center [618, 235] width 627 height 40
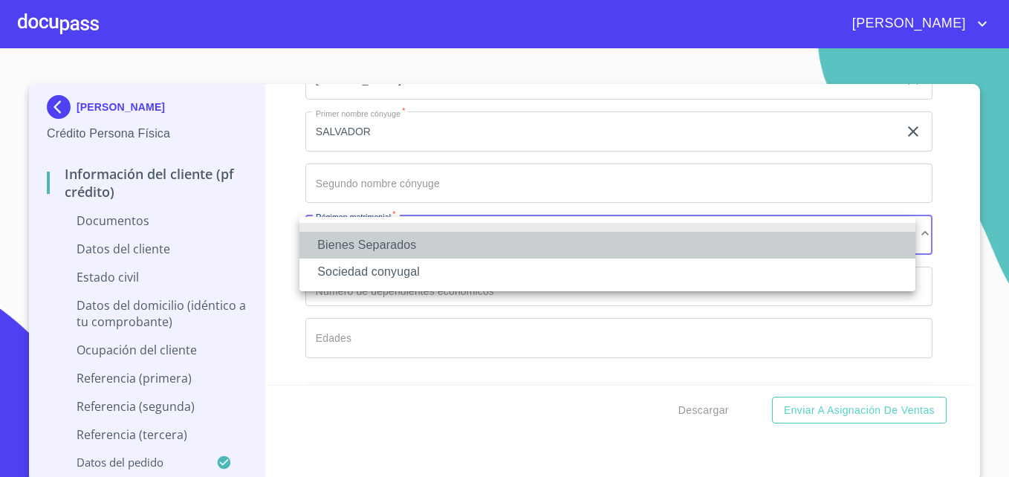
click at [383, 248] on li "Bienes Separados" at bounding box center [607, 245] width 616 height 27
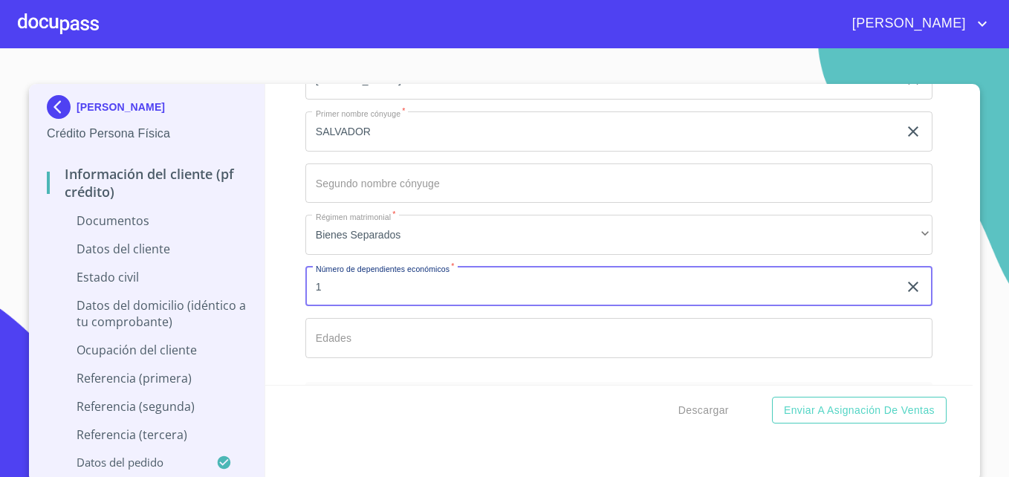
type input "1"
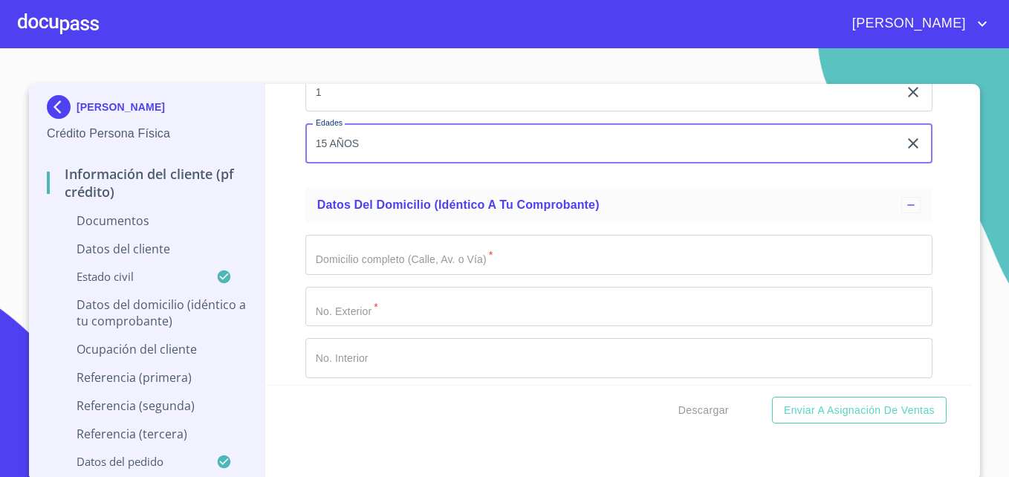
scroll to position [2917, 0]
type input "15 AÑOS"
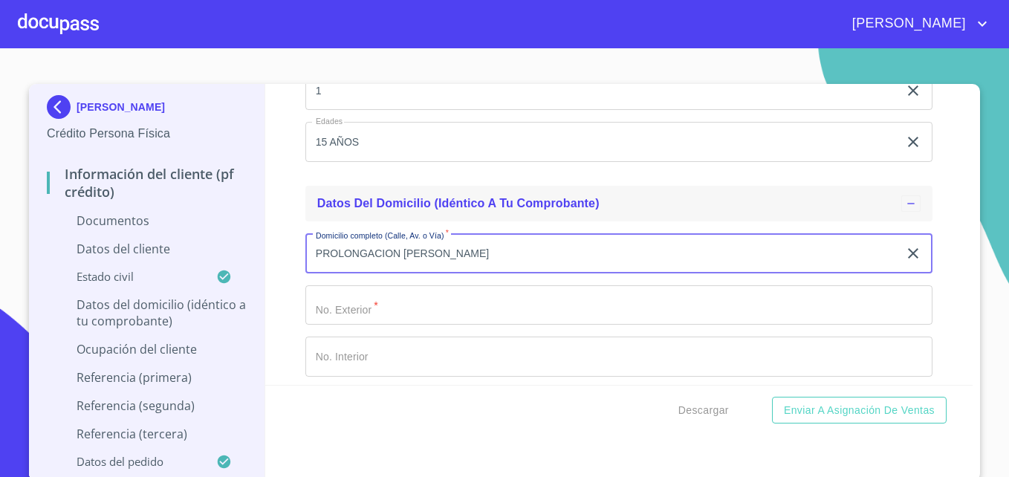
type input "PROLONGACION [PERSON_NAME]"
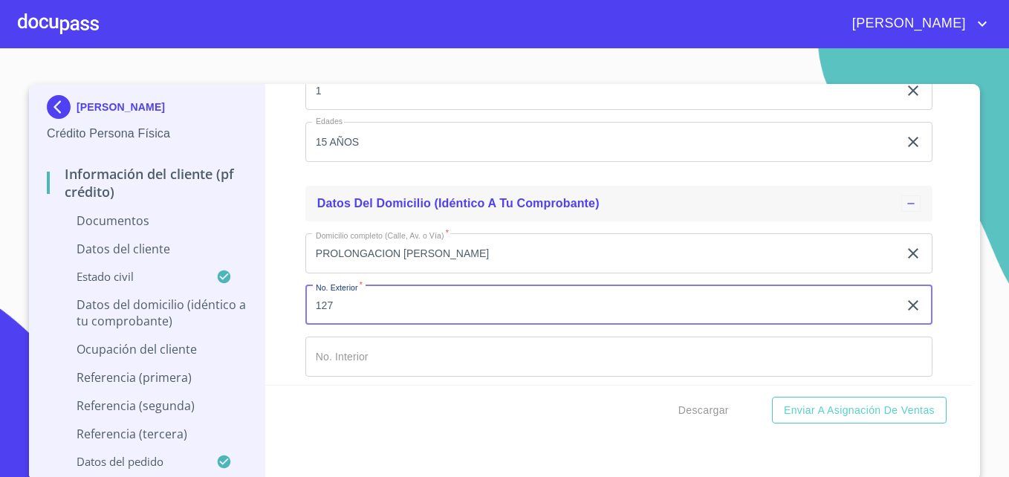
type input "127"
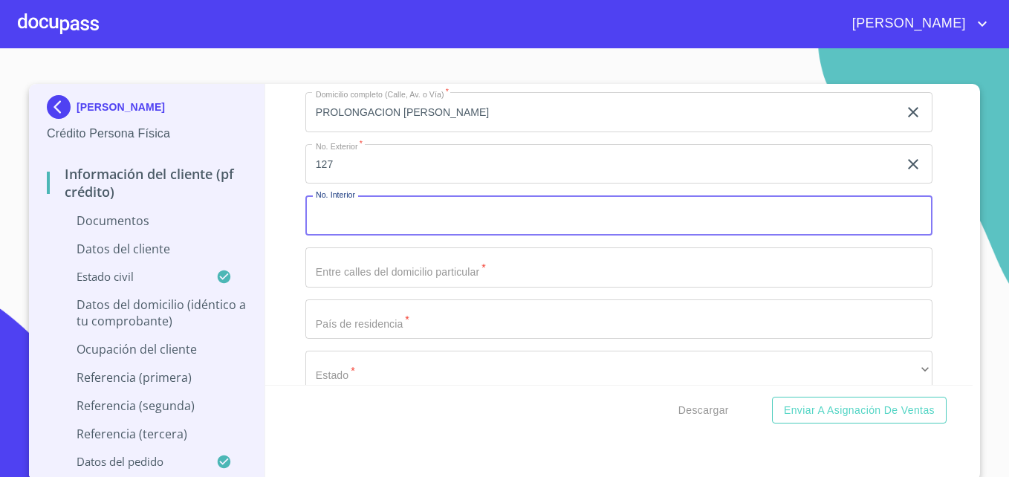
scroll to position [3060, 0]
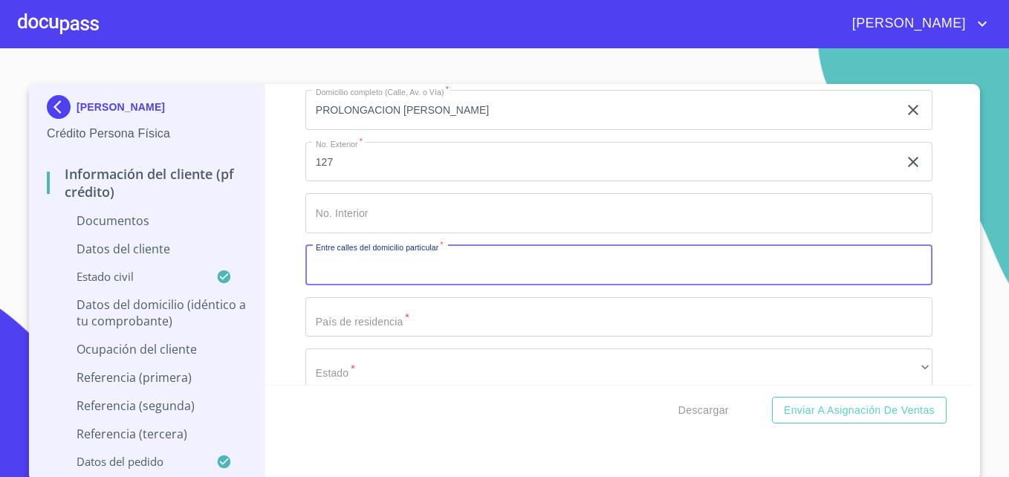
click at [444, 265] on input "Documento de identificación   *" at bounding box center [618, 265] width 627 height 40
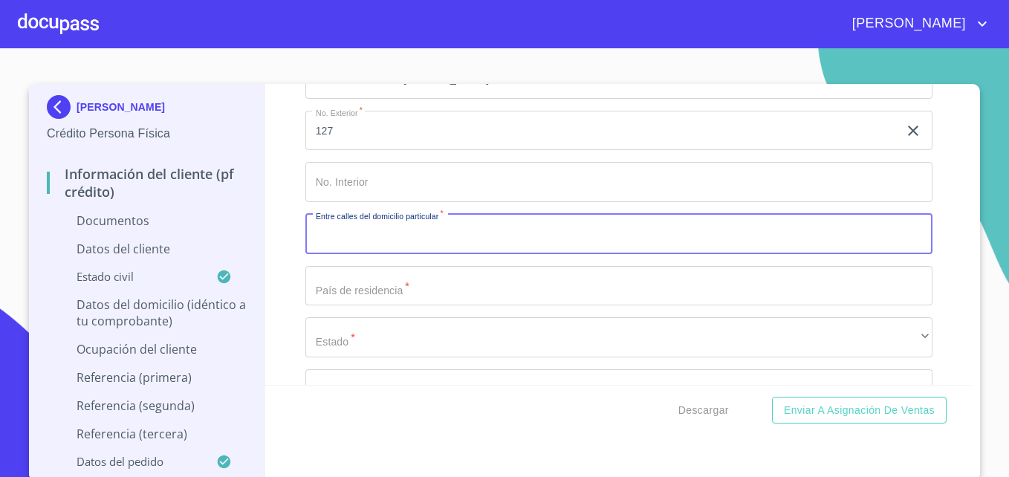
scroll to position [3092, 0]
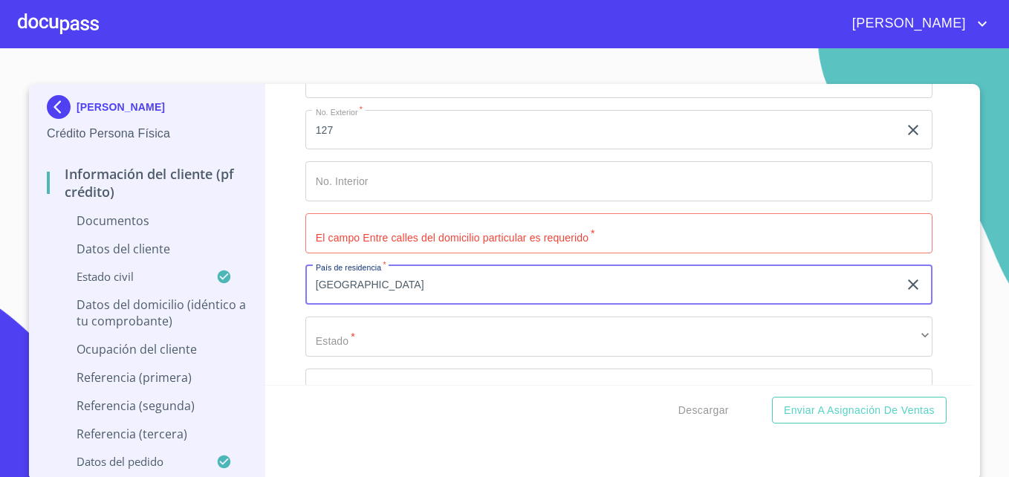
type input "[GEOGRAPHIC_DATA]"
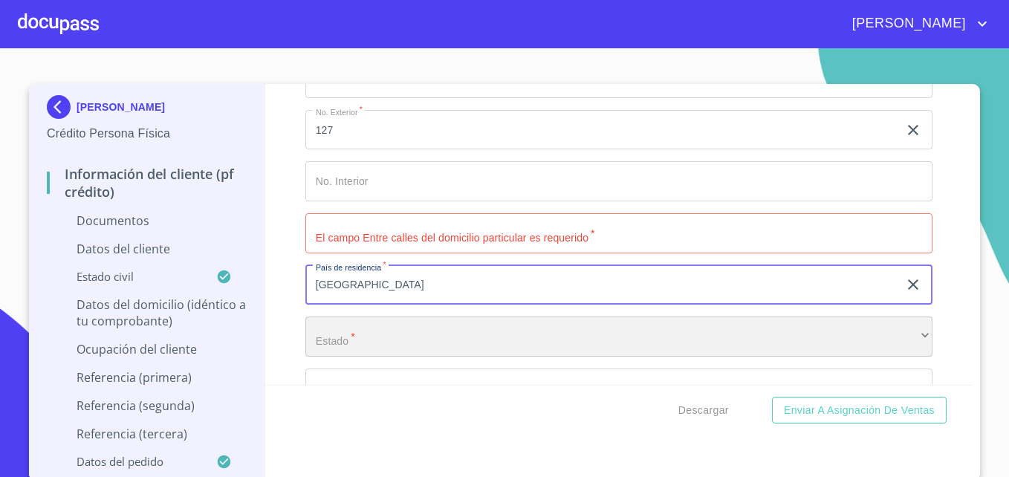
click at [309, 338] on div "​" at bounding box center [618, 336] width 627 height 40
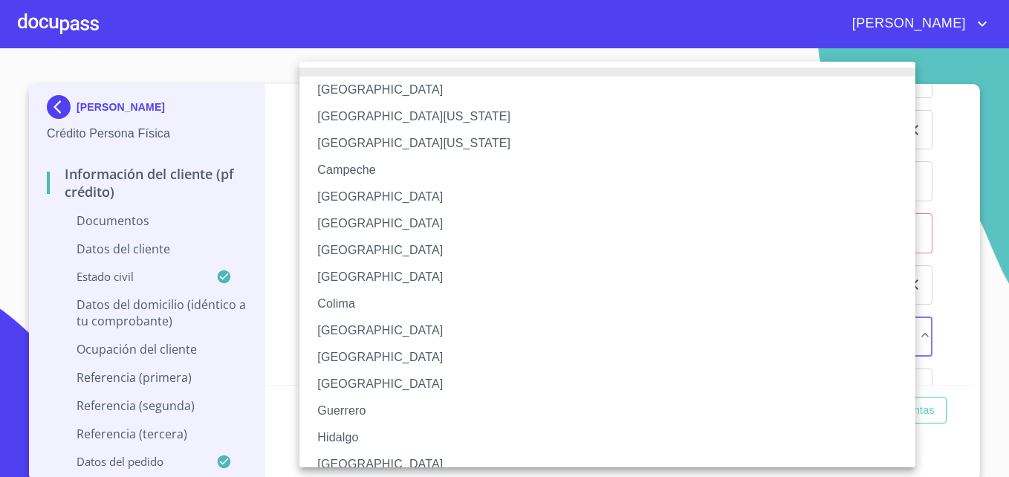
scroll to position [10, 0]
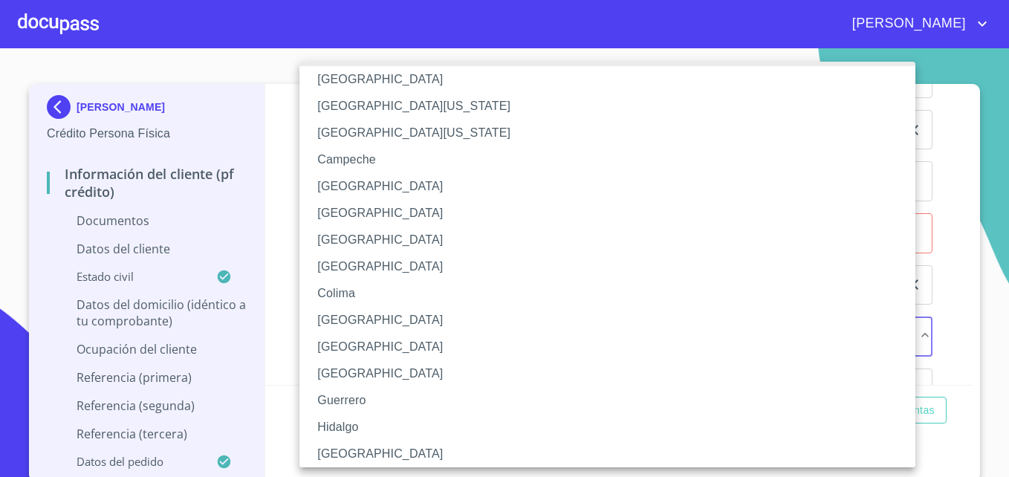
click at [366, 450] on li "[GEOGRAPHIC_DATA]" at bounding box center [612, 454] width 627 height 27
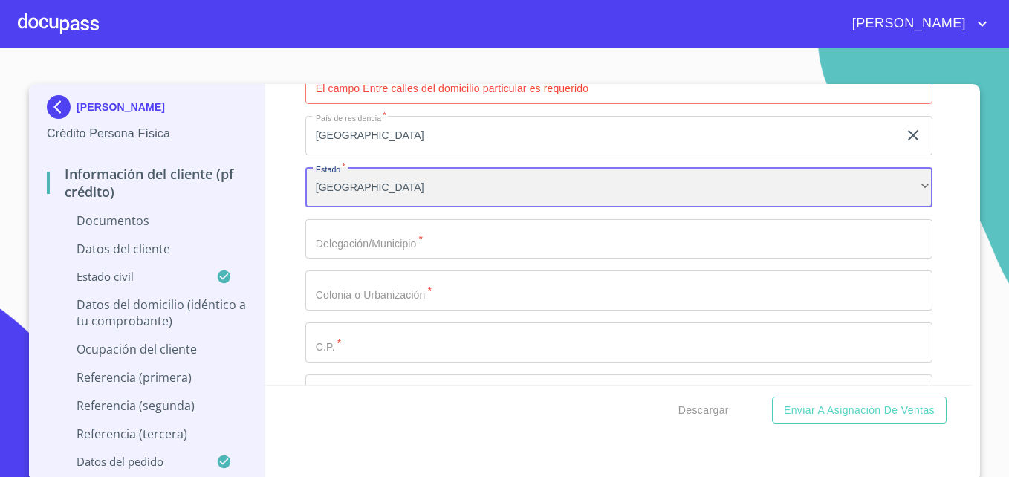
scroll to position [3243, 0]
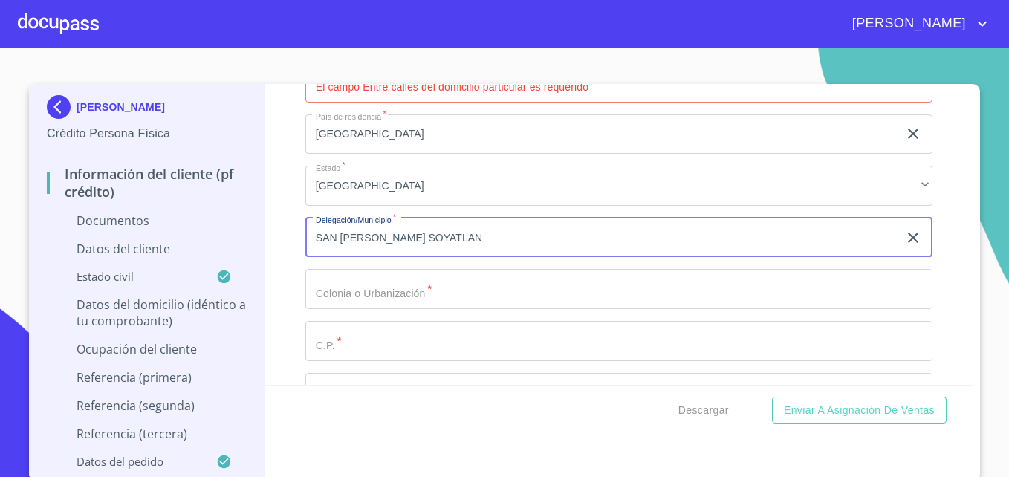
type input "SAN [PERSON_NAME] SOYATLAN"
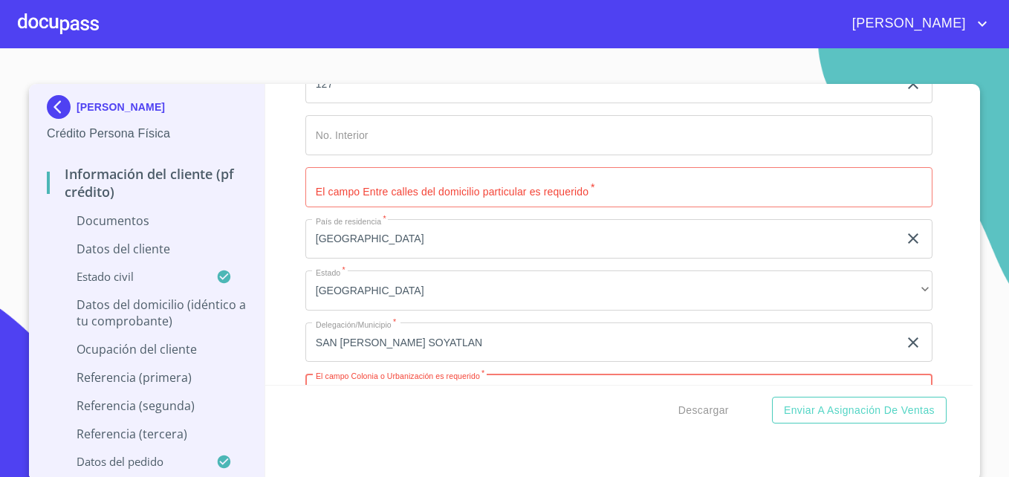
scroll to position [3134, 0]
click at [452, 195] on input "Documento de identificación   *" at bounding box center [618, 191] width 627 height 40
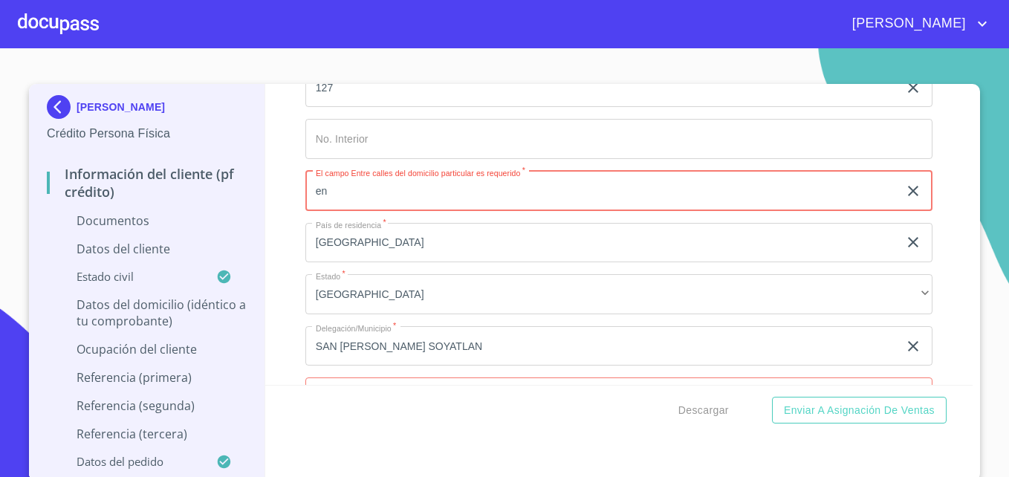
type input "e"
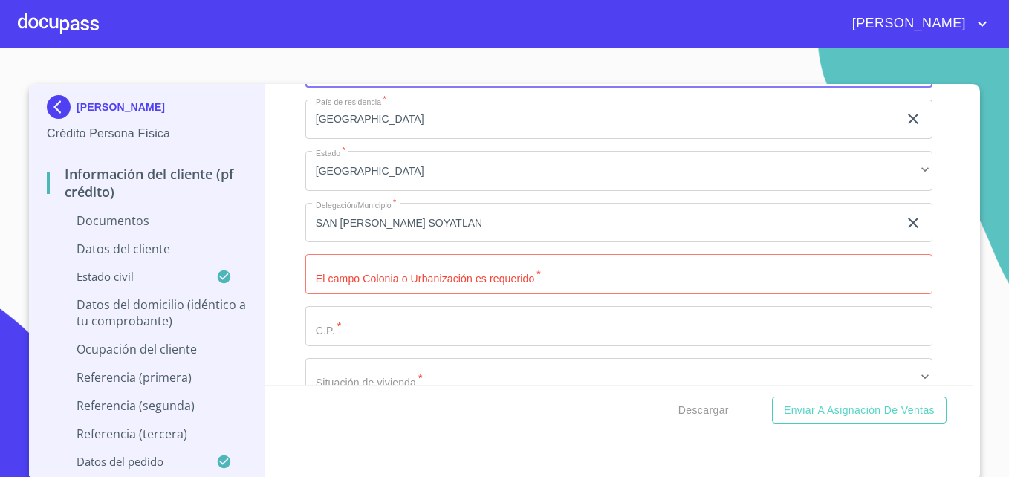
scroll to position [3261, 0]
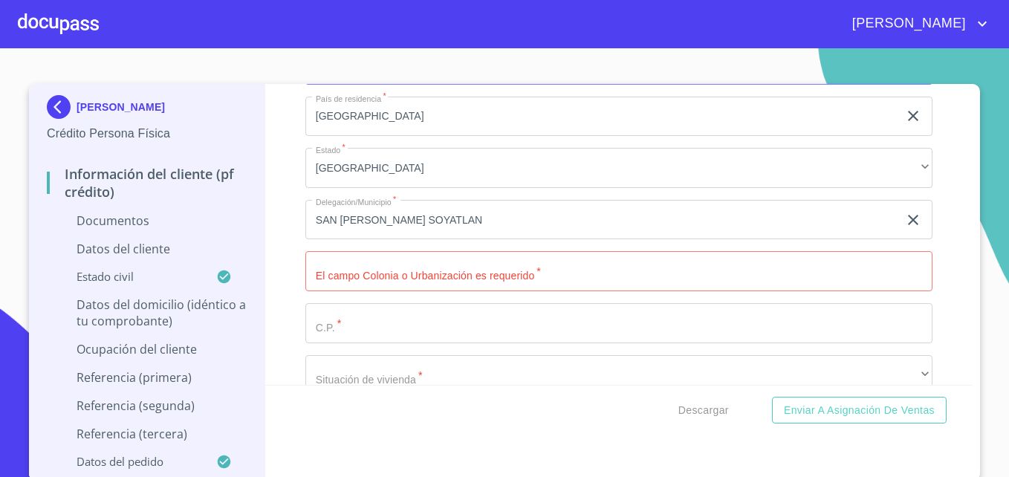
type input "[PERSON_NAME] Y 5 [PERSON_NAME]"
click at [484, 274] on input "Documento de identificación   *" at bounding box center [618, 271] width 627 height 40
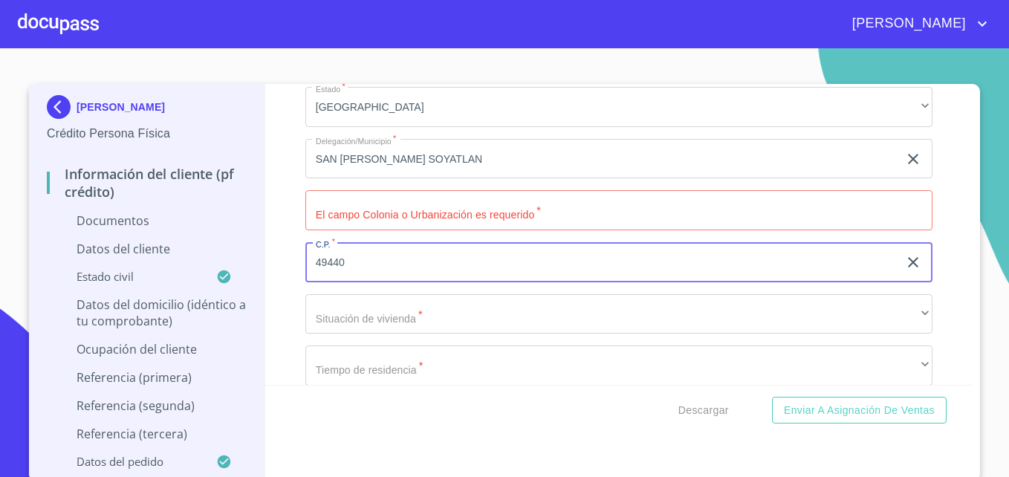
scroll to position [3339, 0]
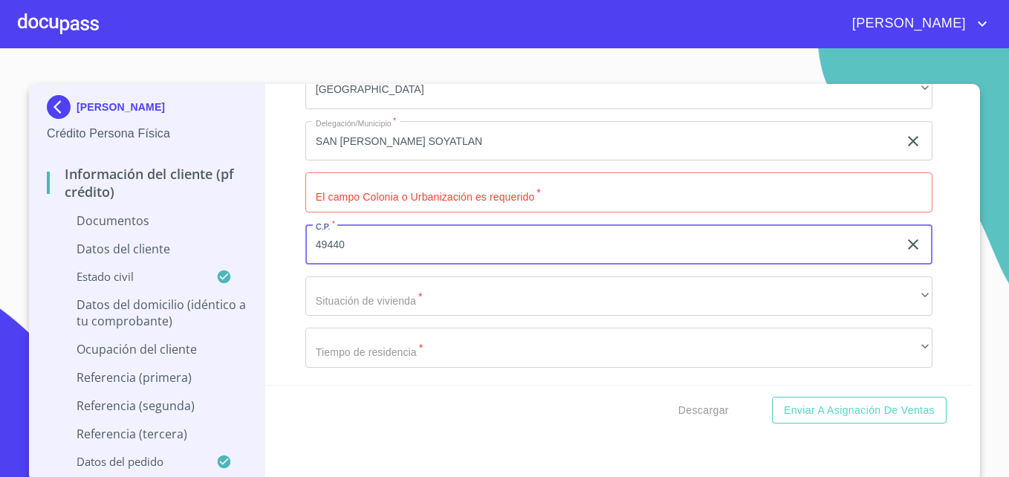
type input "49440"
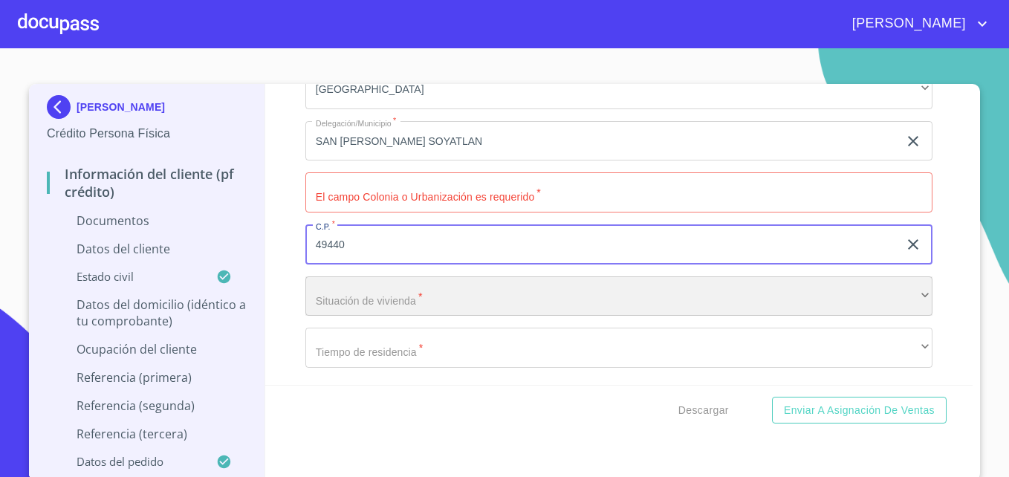
click at [427, 295] on div "​" at bounding box center [618, 296] width 627 height 40
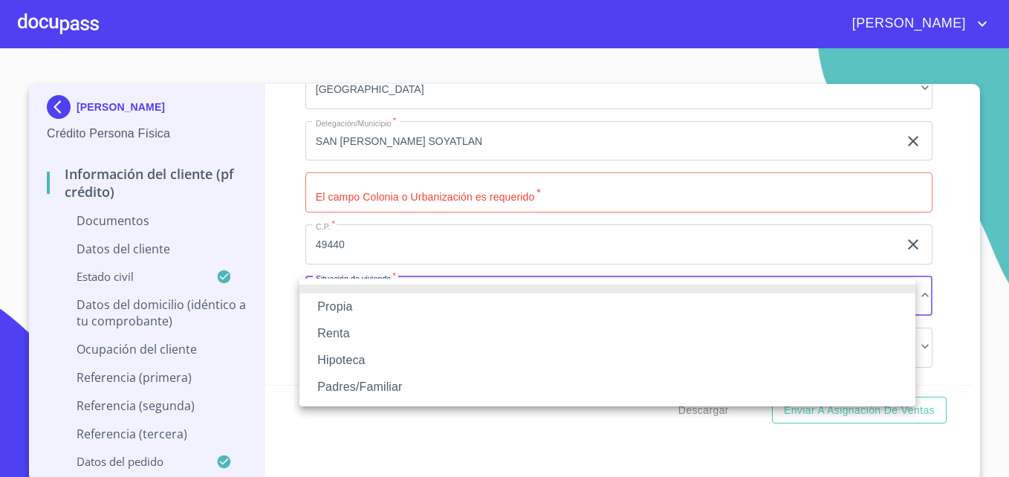
click at [355, 309] on li "Propia" at bounding box center [607, 306] width 616 height 27
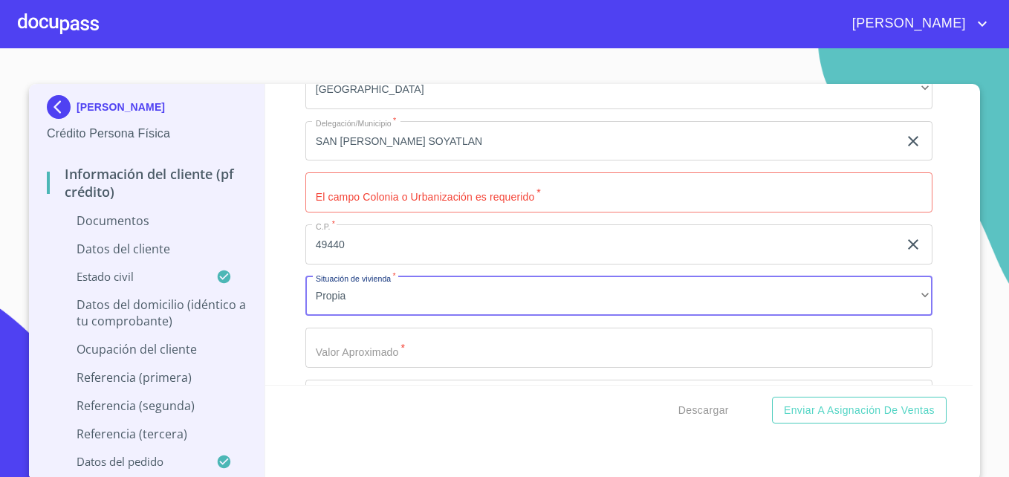
click at [384, 198] on input "Documento de identificación   *" at bounding box center [618, 192] width 627 height 40
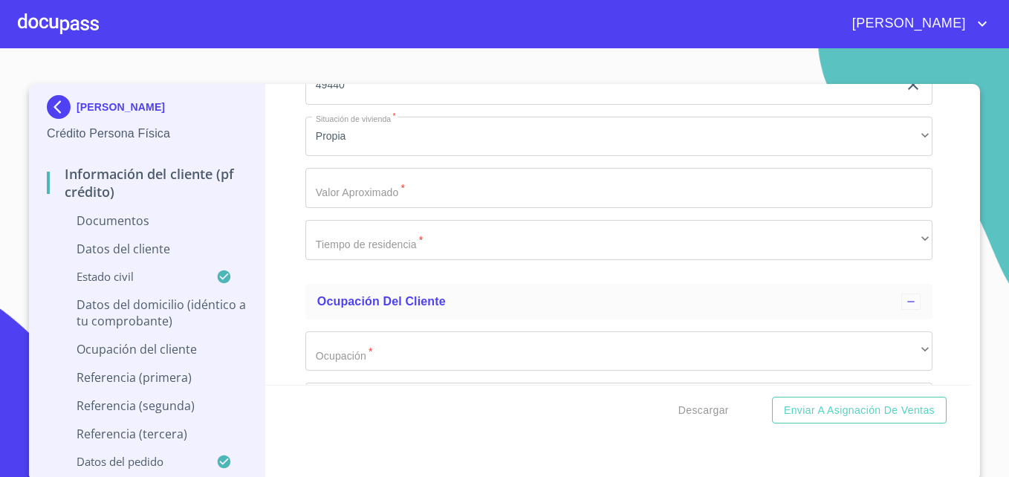
scroll to position [3501, 0]
type input "CHAPULTEC [PERSON_NAME]"
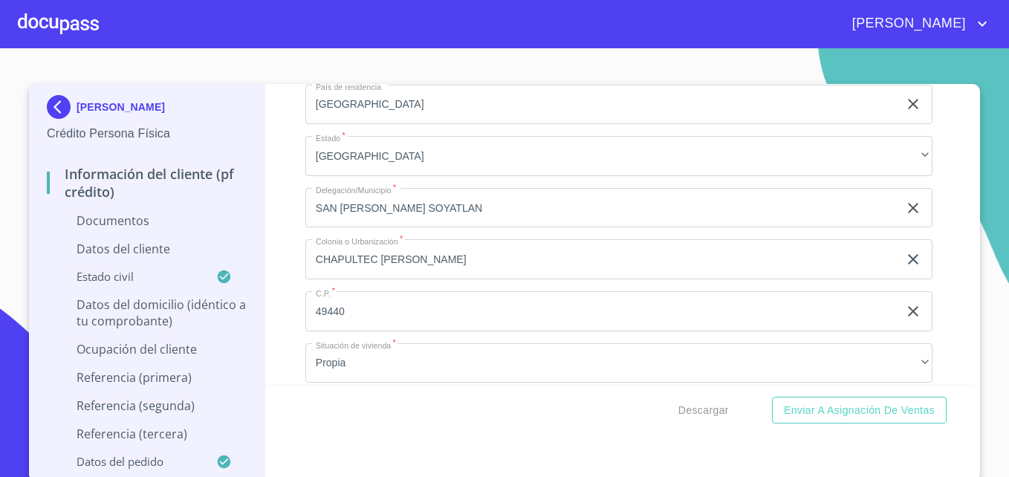
scroll to position [3272, 0]
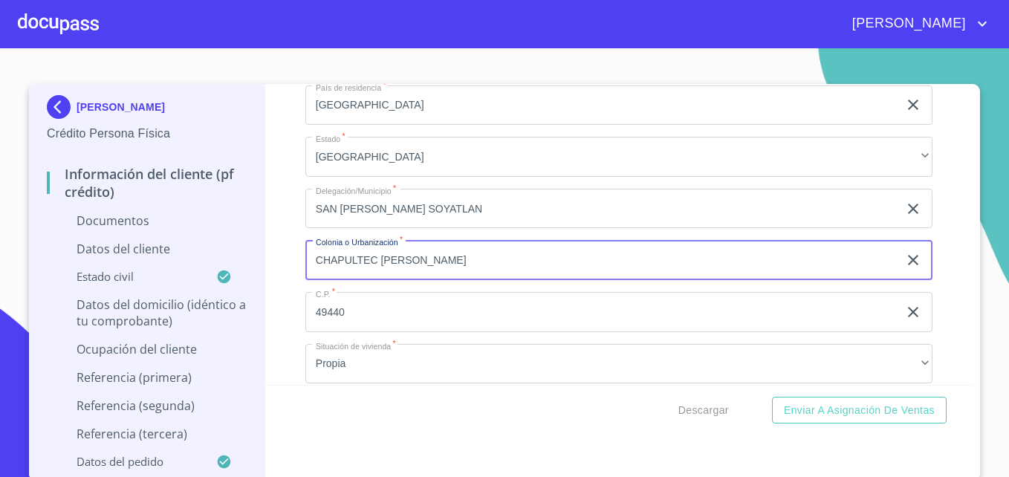
drag, startPoint x: 441, startPoint y: 265, endPoint x: 273, endPoint y: 255, distance: 168.2
click at [273, 255] on div "Información del cliente (PF crédito) Documentos Documento de identificación   *…" at bounding box center [619, 234] width 708 height 301
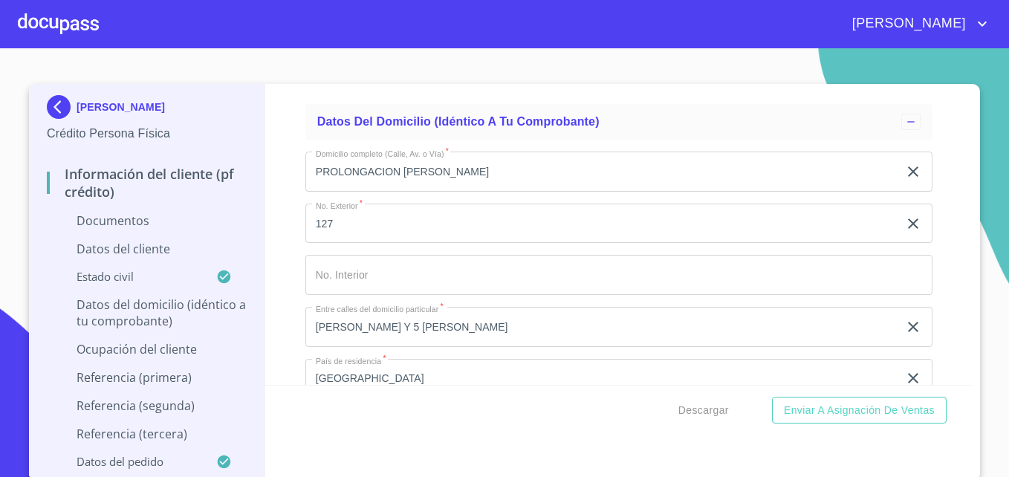
scroll to position [2998, 0]
type input "FRACCIONAMIENTO LOS TABACOS"
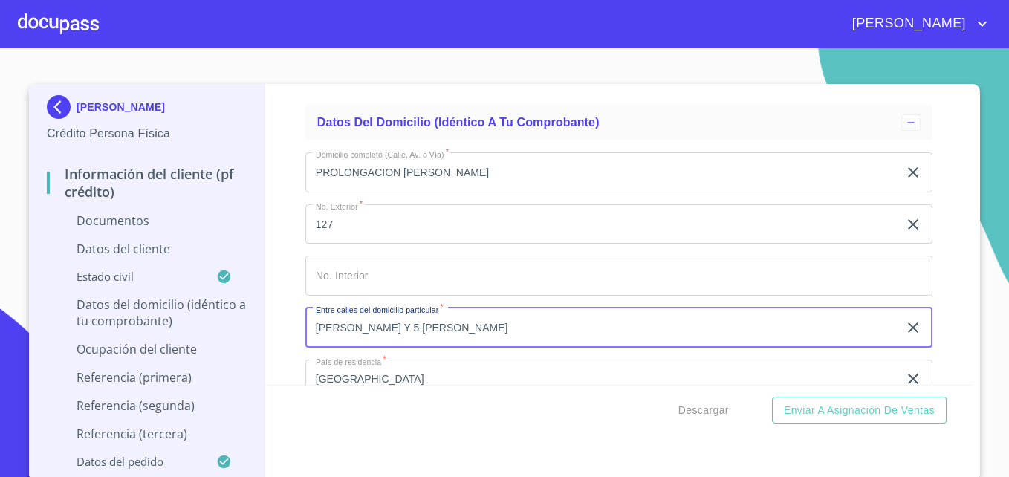
drag, startPoint x: 354, startPoint y: 310, endPoint x: 304, endPoint y: 320, distance: 50.8
click at [305, 320] on input "[PERSON_NAME] Y 5 [PERSON_NAME]" at bounding box center [601, 328] width 593 height 40
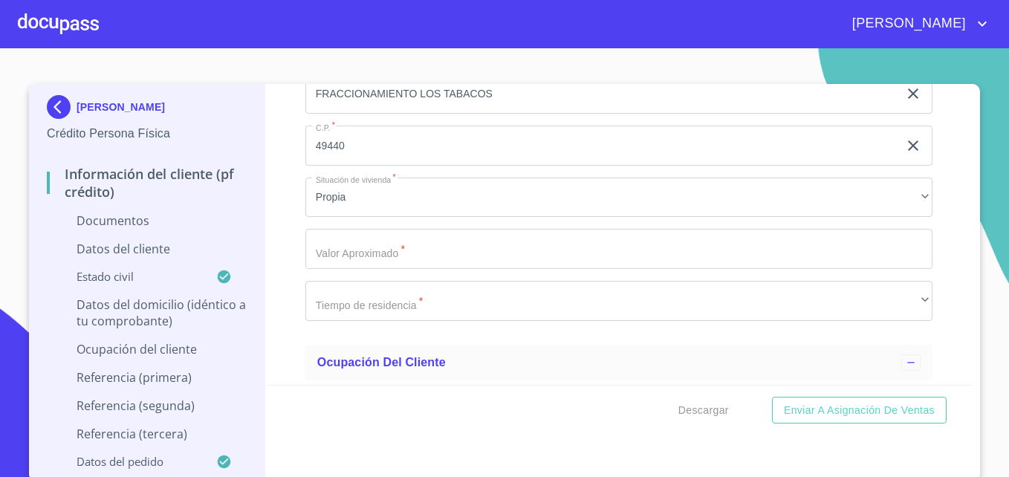
scroll to position [3440, 0]
type input "PASEO DE LAS LOMAS Y [PERSON_NAME]"
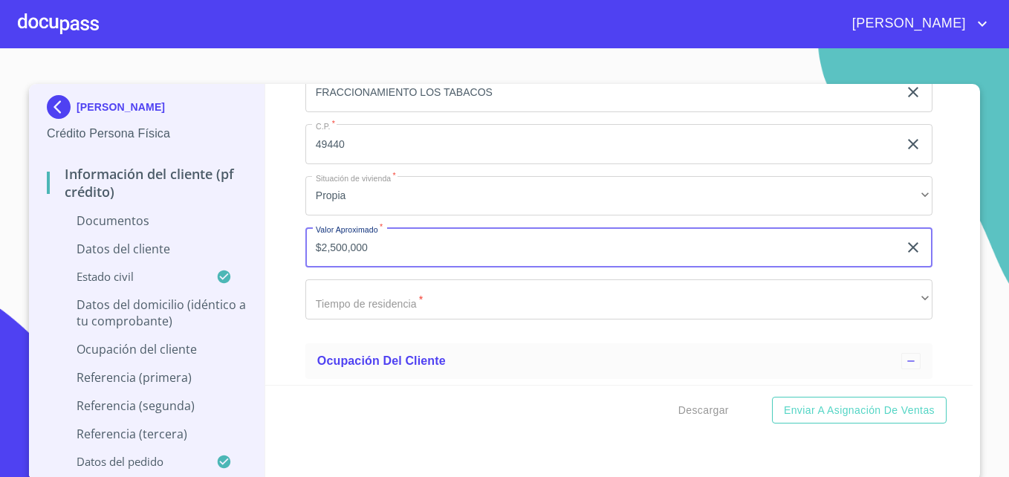
type input "$2,500,000"
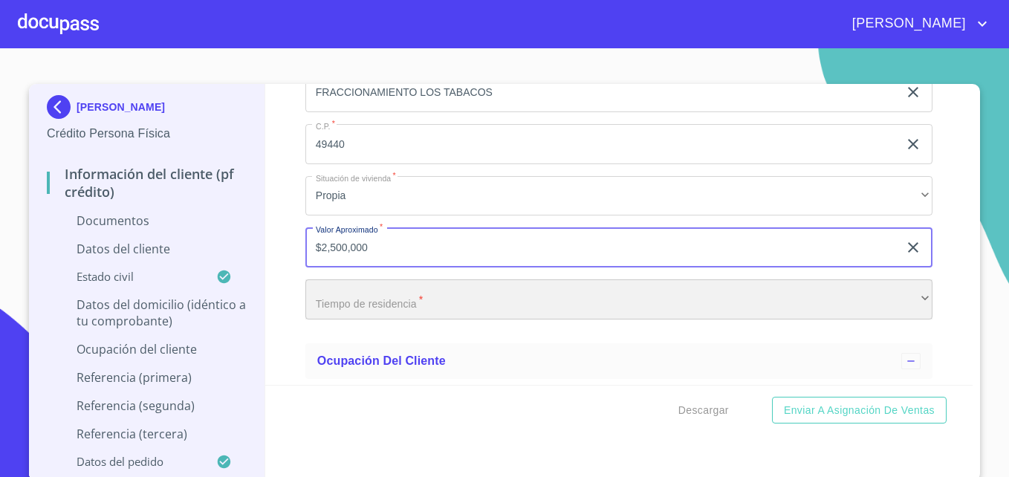
click at [396, 300] on div "​" at bounding box center [618, 299] width 627 height 40
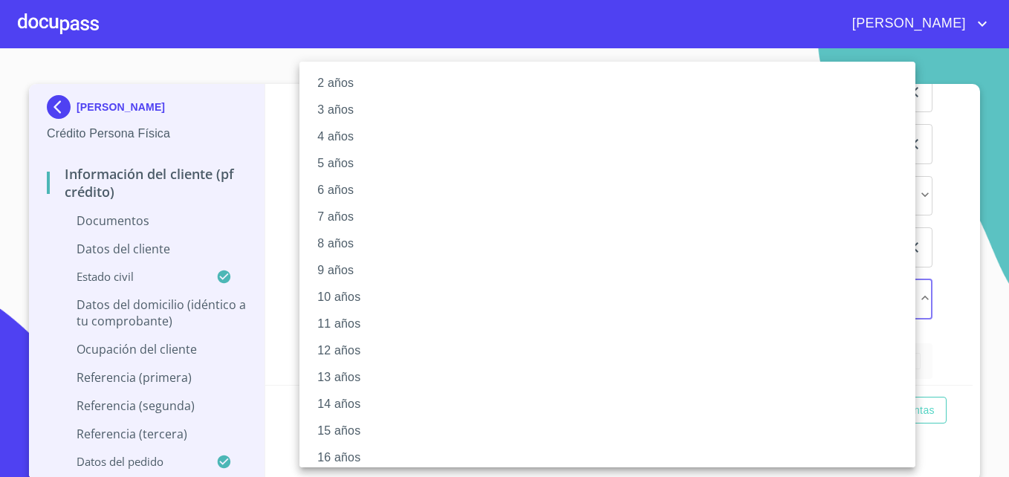
scroll to position [0, 0]
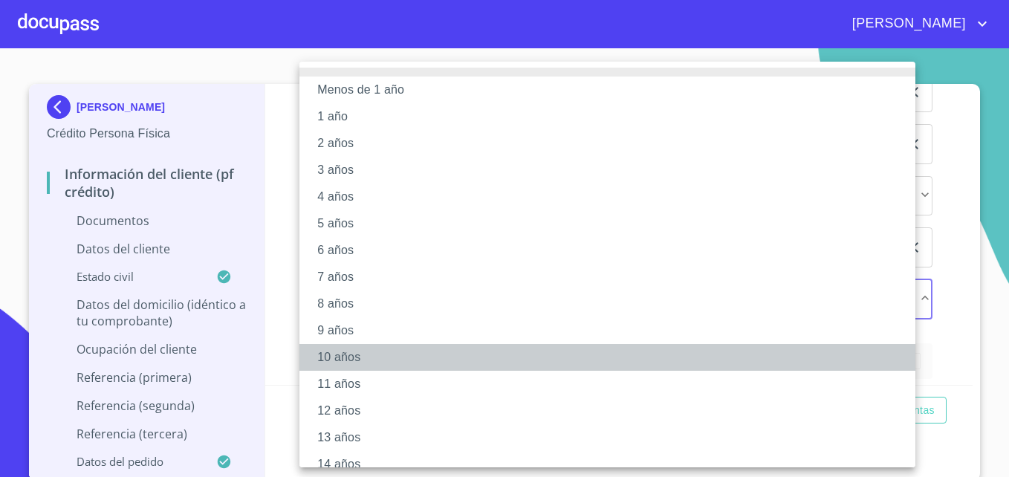
click at [346, 354] on li "10 años" at bounding box center [612, 357] width 627 height 27
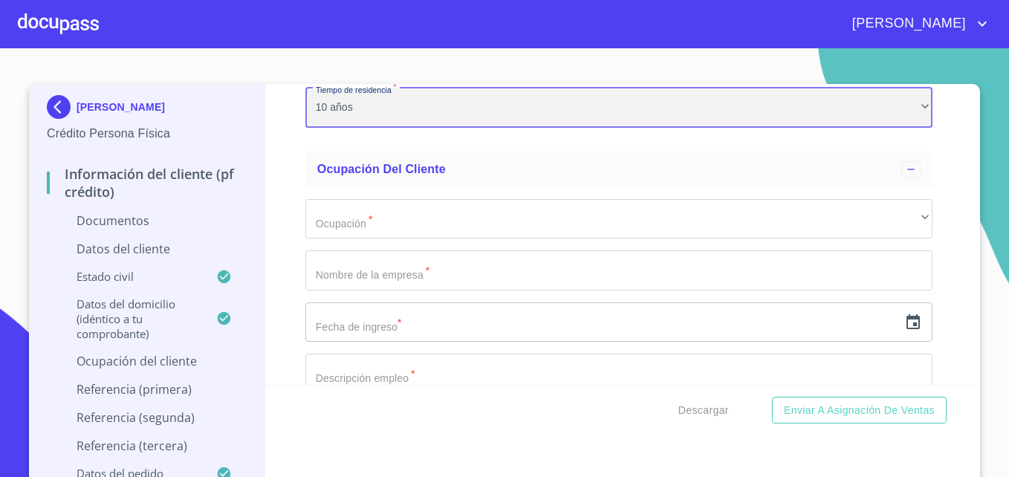
scroll to position [3632, 0]
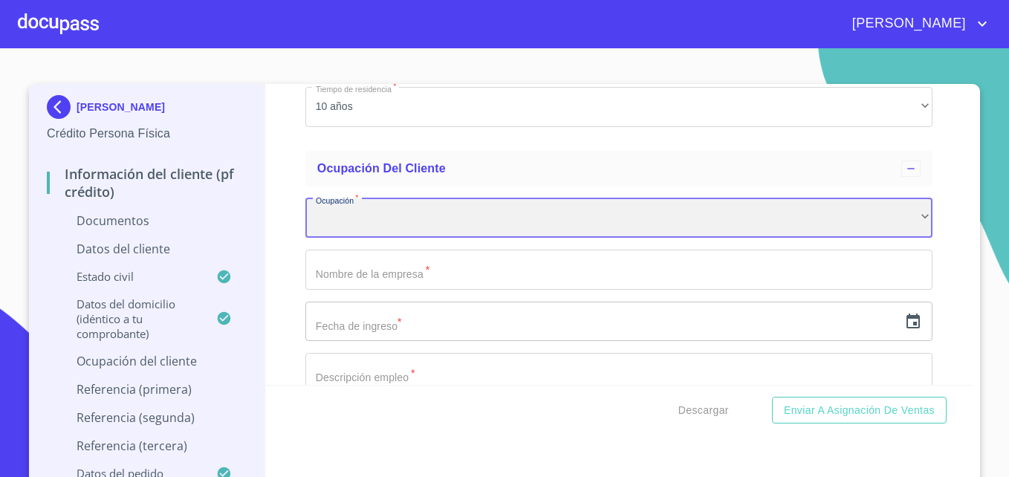
click at [400, 224] on div "​" at bounding box center [618, 218] width 627 height 40
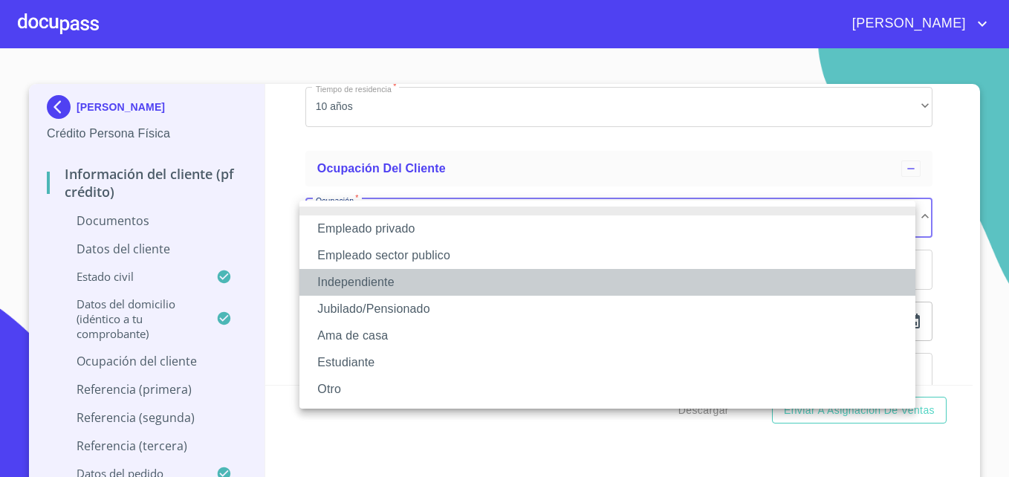
click at [383, 282] on li "Independiente" at bounding box center [607, 282] width 616 height 27
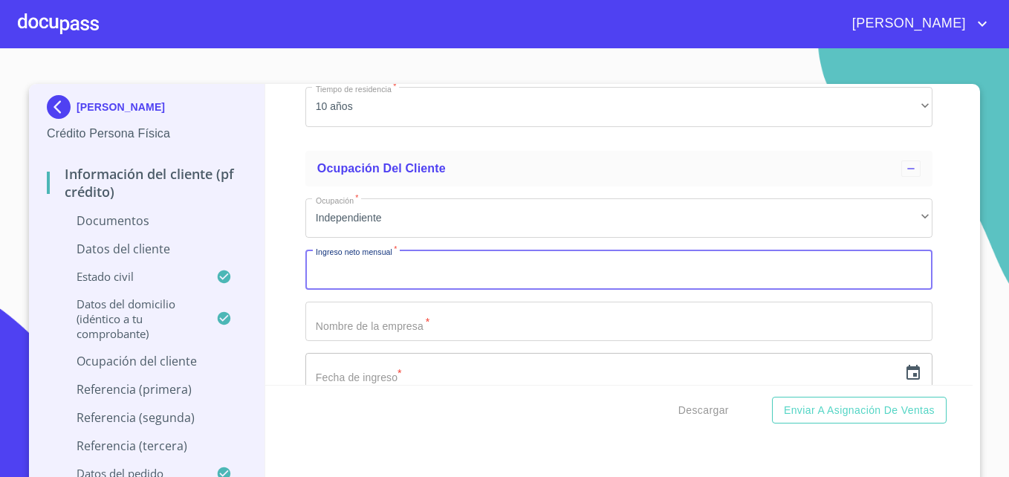
click at [424, 273] on input "Documento de identificación   *" at bounding box center [618, 270] width 627 height 40
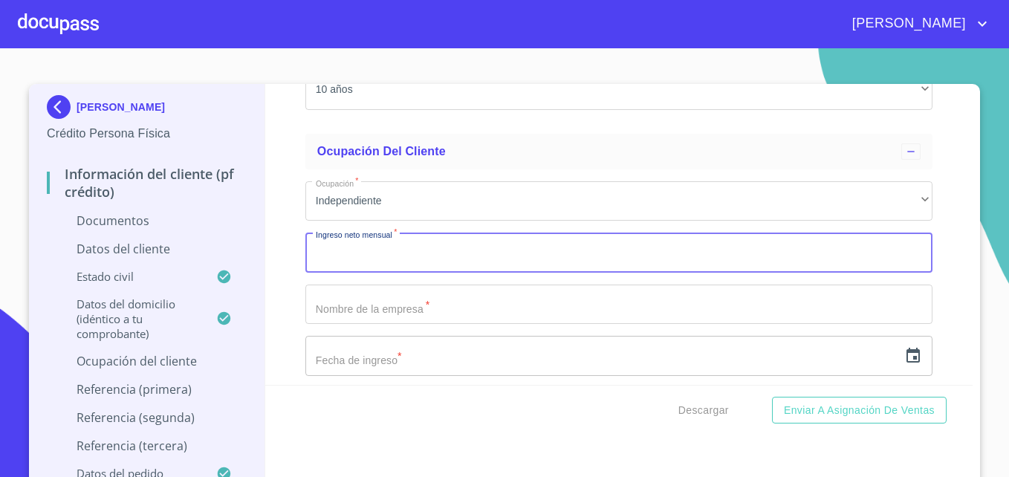
scroll to position [3648, 0]
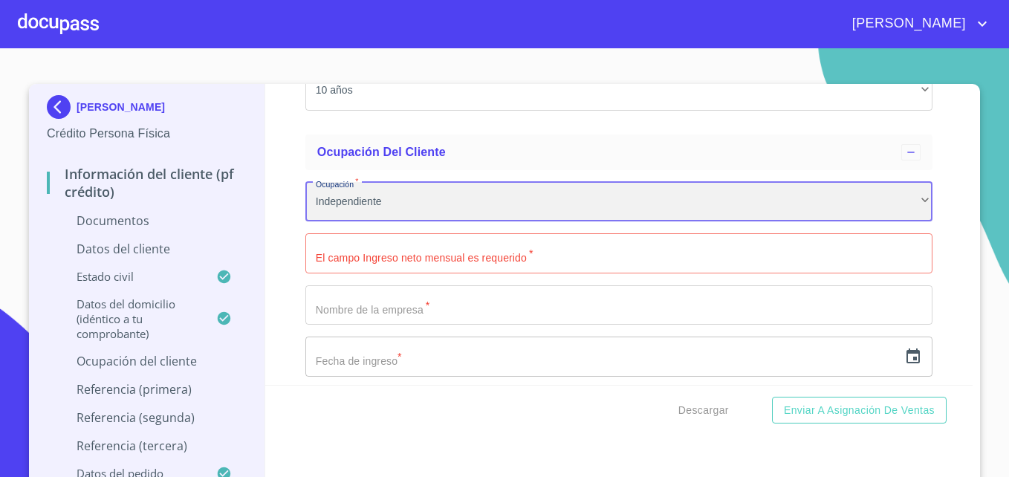
click at [445, 203] on div "Independiente" at bounding box center [618, 202] width 627 height 40
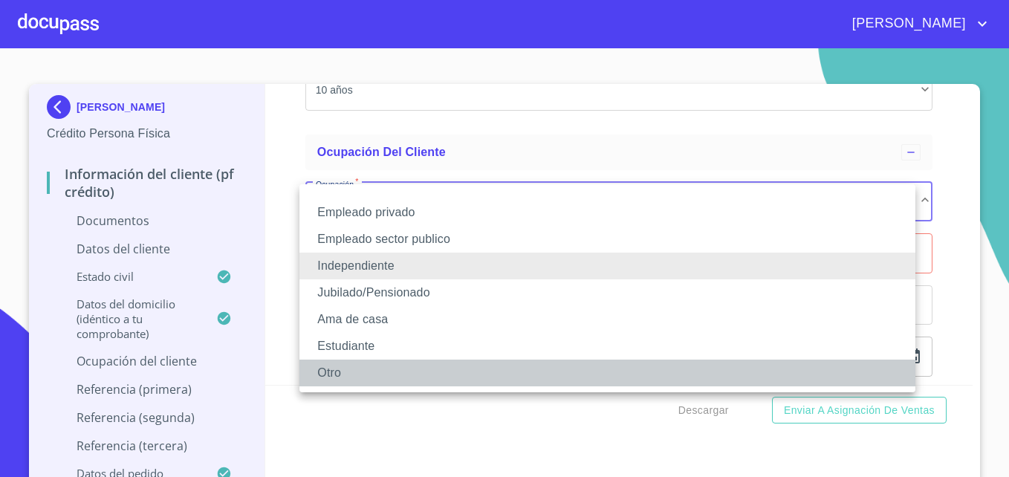
click at [334, 376] on li "Otro" at bounding box center [607, 373] width 616 height 27
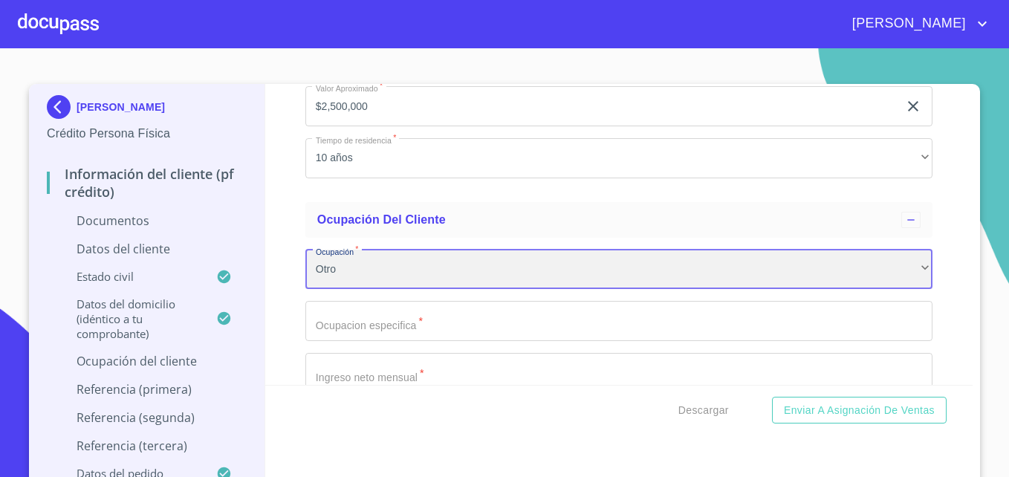
scroll to position [3580, 0]
click at [386, 267] on div "Otro" at bounding box center [618, 270] width 627 height 40
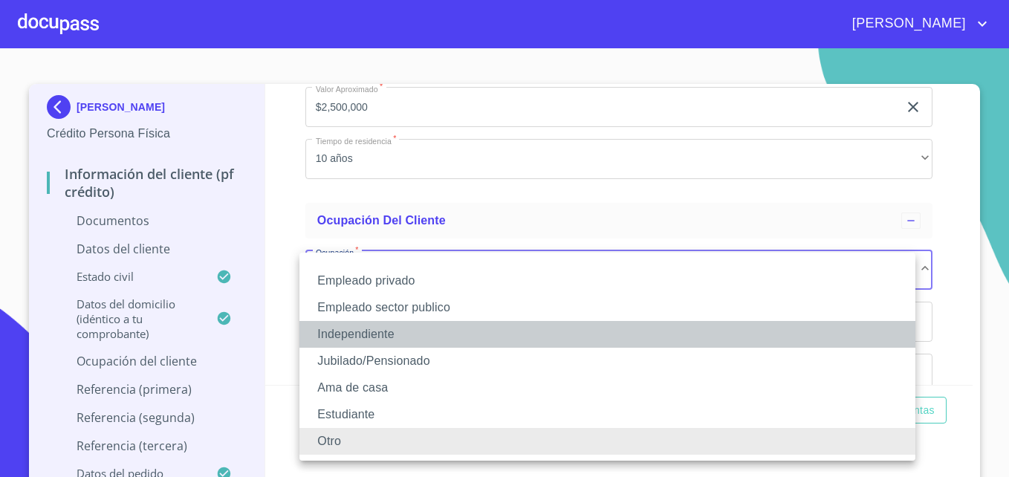
click at [359, 334] on li "Independiente" at bounding box center [607, 334] width 616 height 27
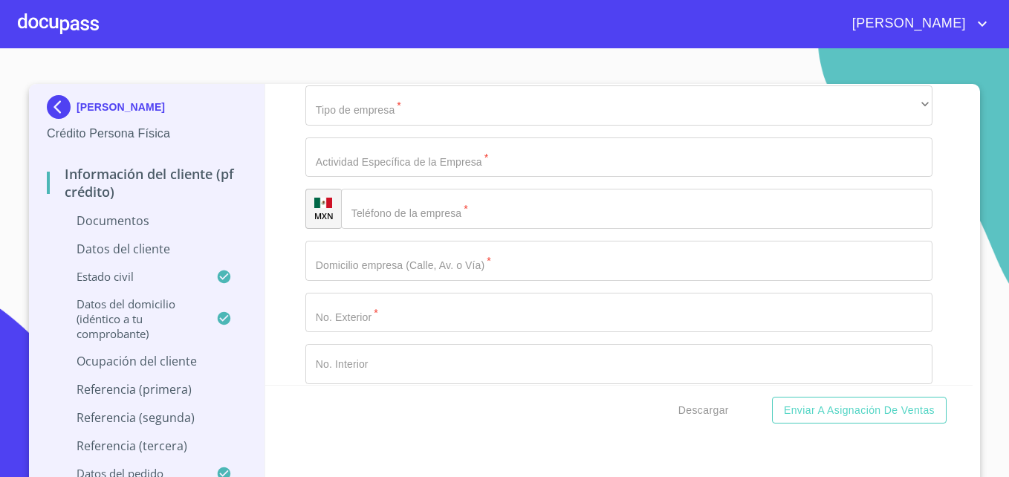
scroll to position [4108, 0]
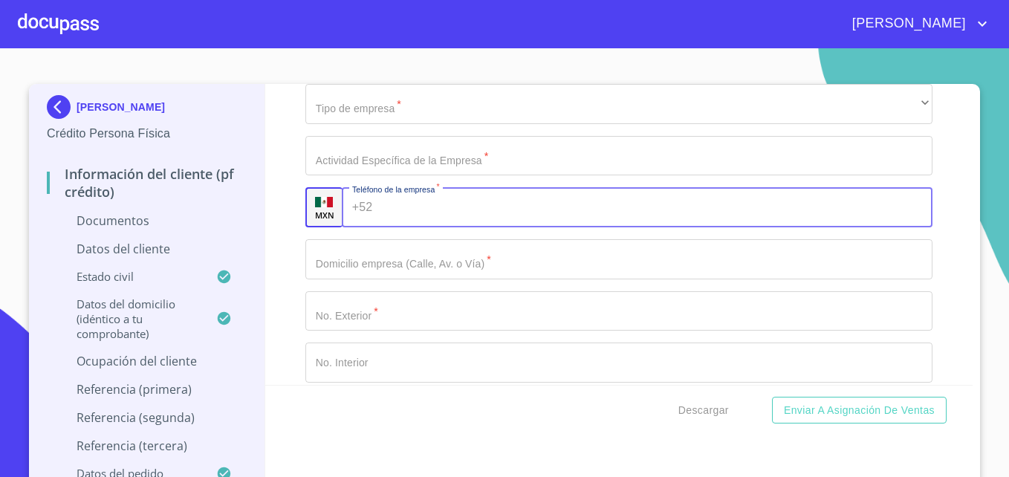
click at [435, 211] on input "Documento de identificación   *" at bounding box center [654, 207] width 553 height 40
type input "[PHONE_NUMBER]"
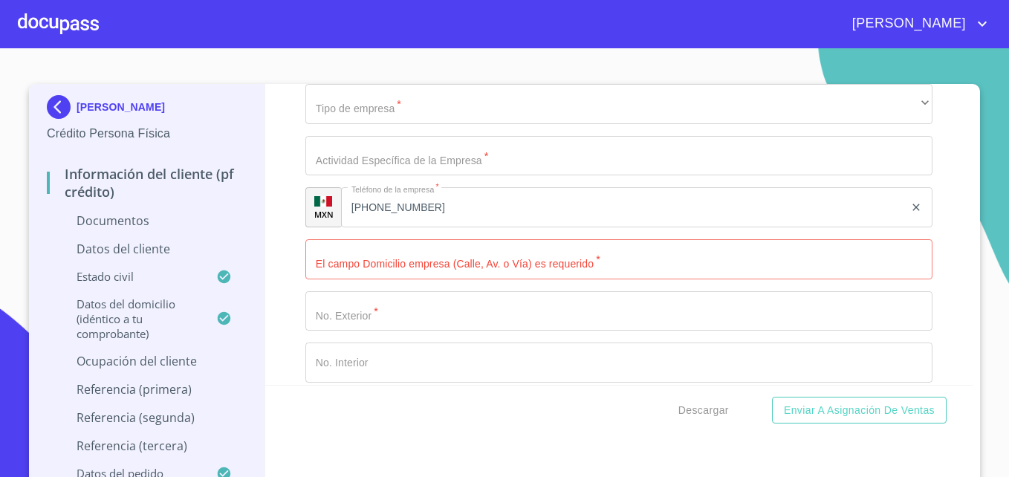
click at [285, 287] on div "Información del cliente (PF crédito) Documentos Documento de identificación   *…" at bounding box center [619, 234] width 708 height 301
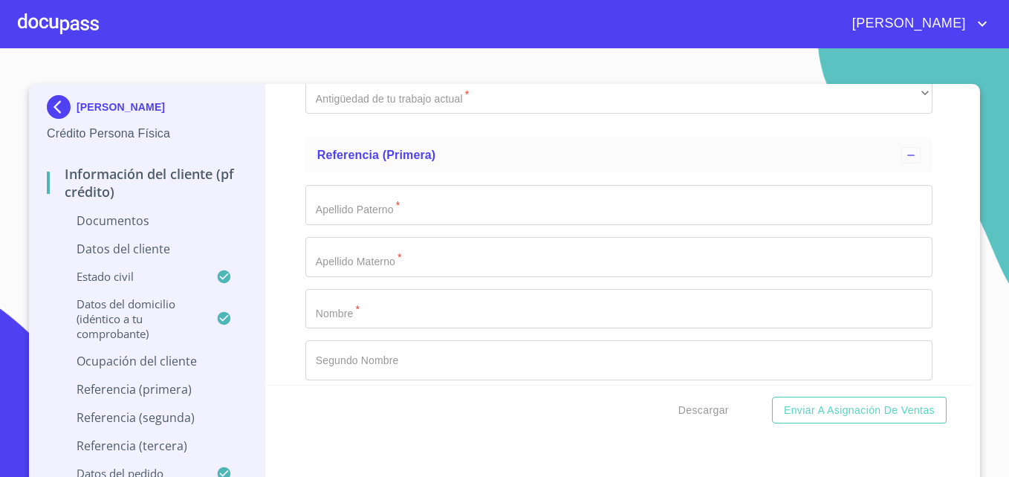
scroll to position [4790, 0]
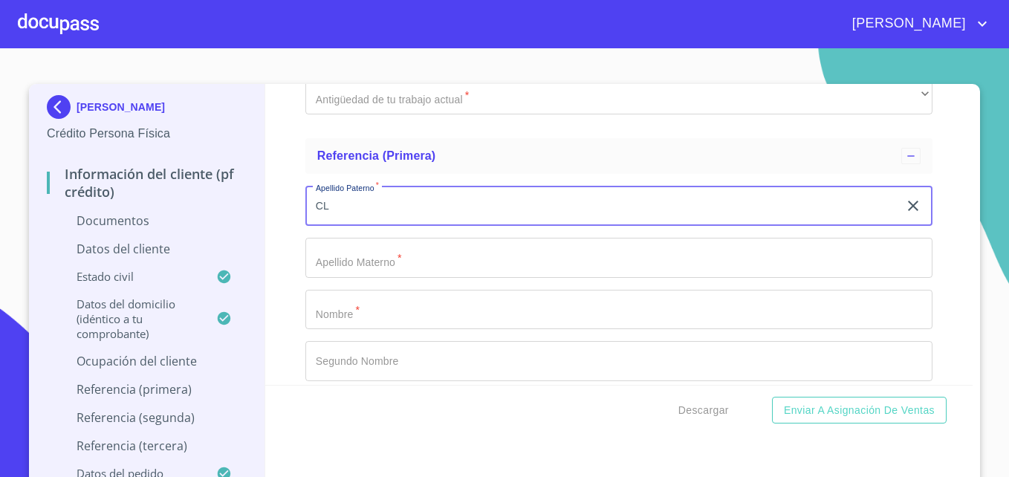
type input "C"
type input "[PERSON_NAME]"
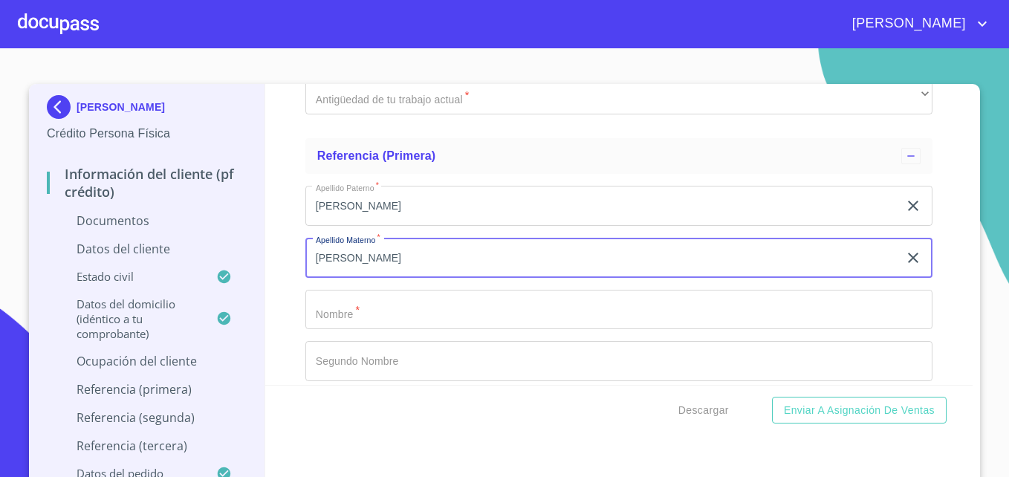
type input "[PERSON_NAME]"
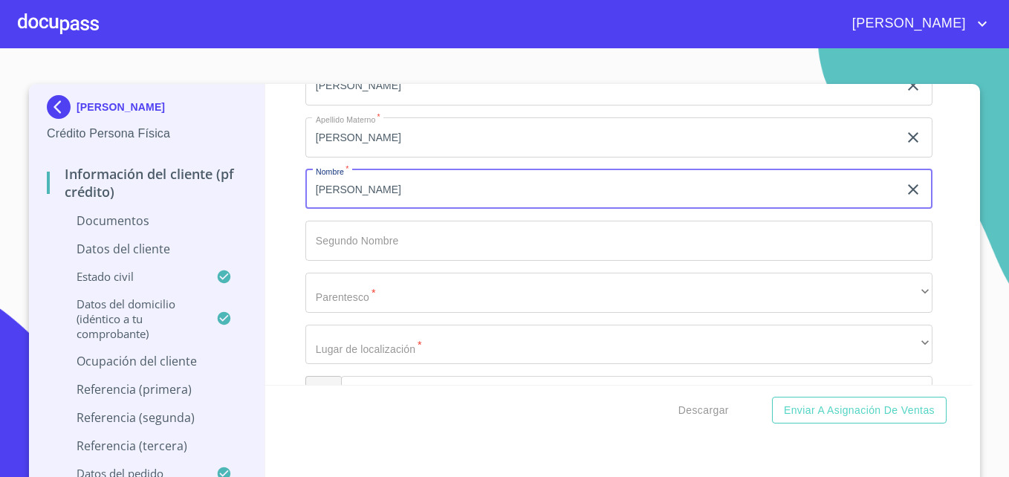
scroll to position [4916, 0]
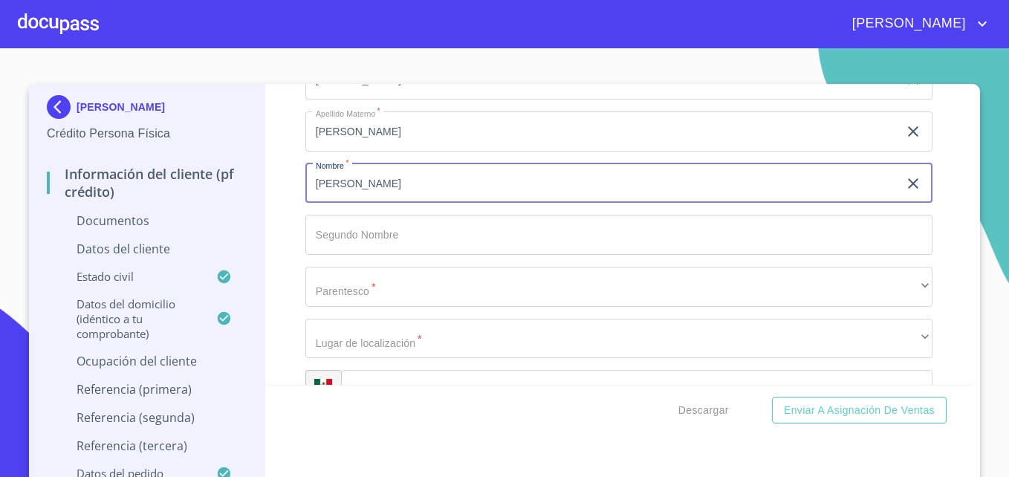
type input "[PERSON_NAME]"
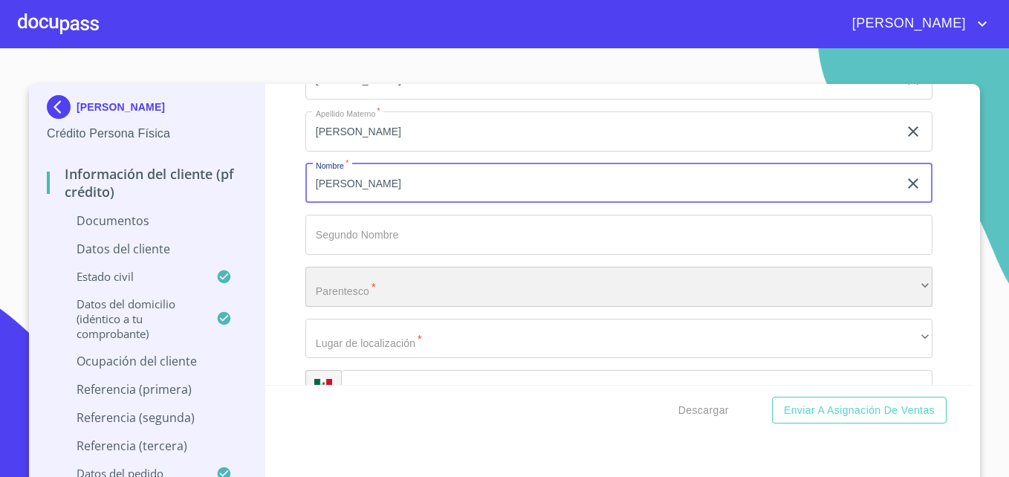
click at [408, 282] on div "​" at bounding box center [618, 287] width 627 height 40
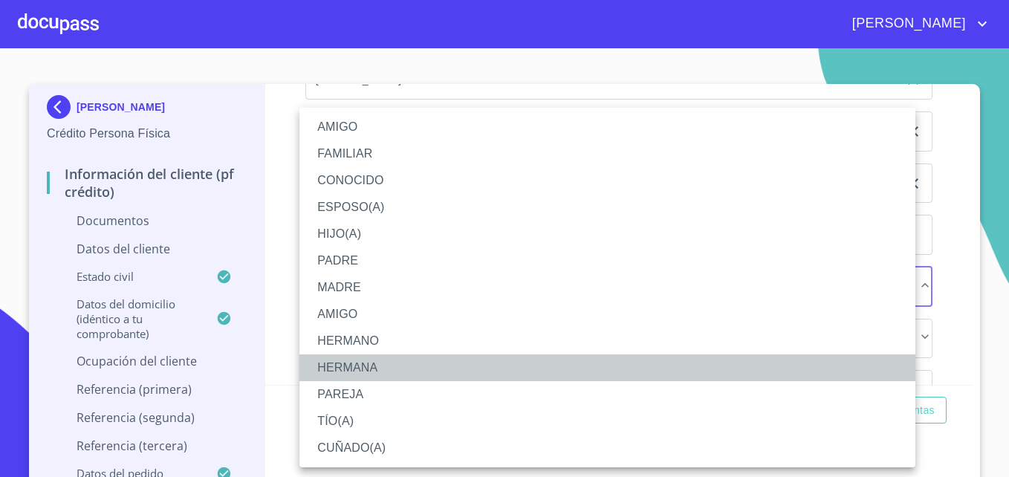
click at [362, 360] on li "HERMANA" at bounding box center [607, 367] width 616 height 27
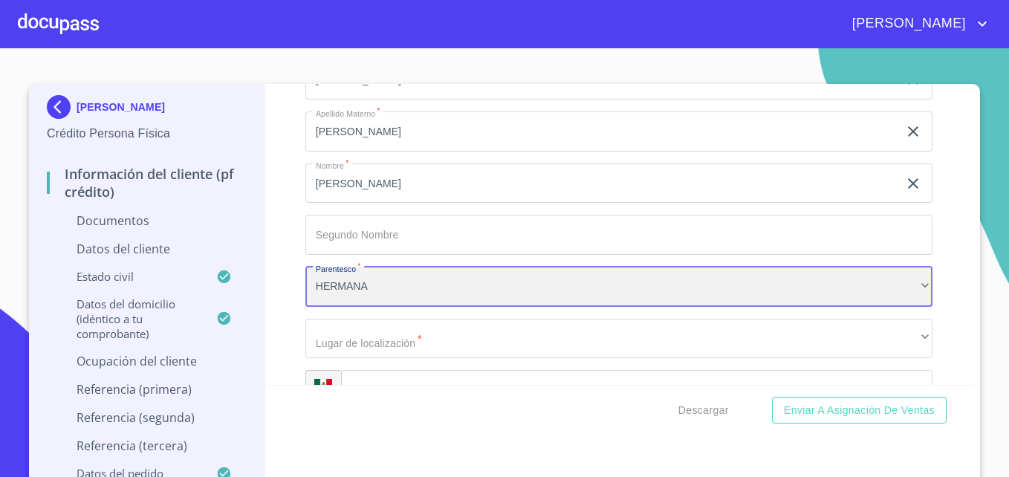
scroll to position [4974, 0]
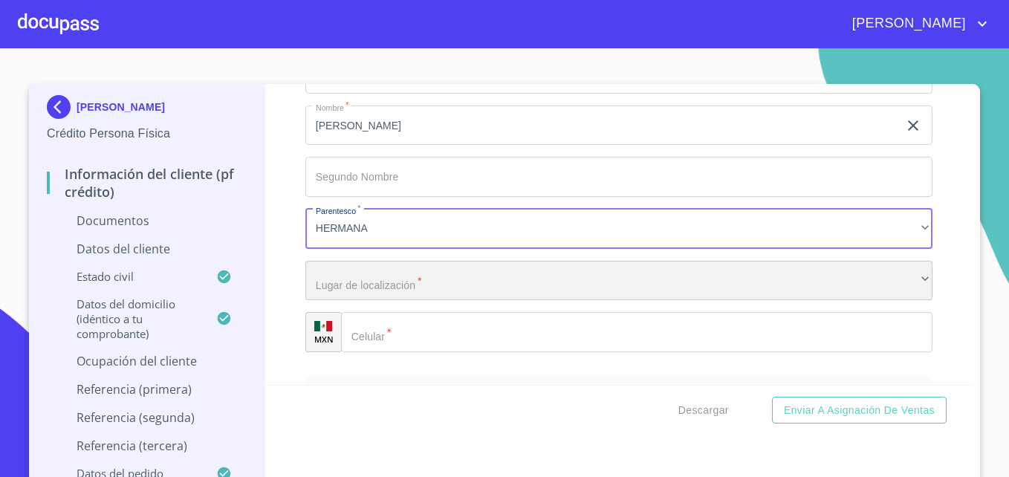
click at [413, 292] on div "​" at bounding box center [618, 281] width 627 height 40
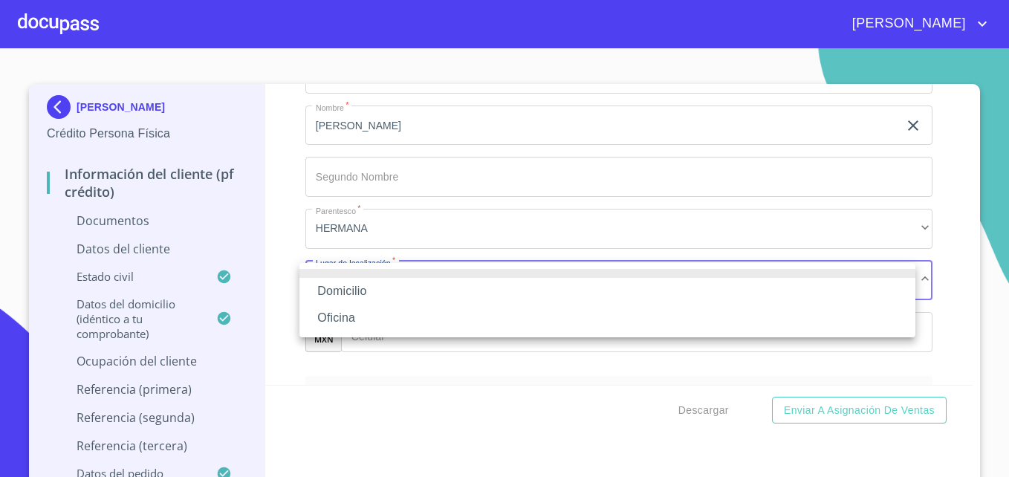
click at [370, 293] on li "Domicilio" at bounding box center [607, 291] width 616 height 27
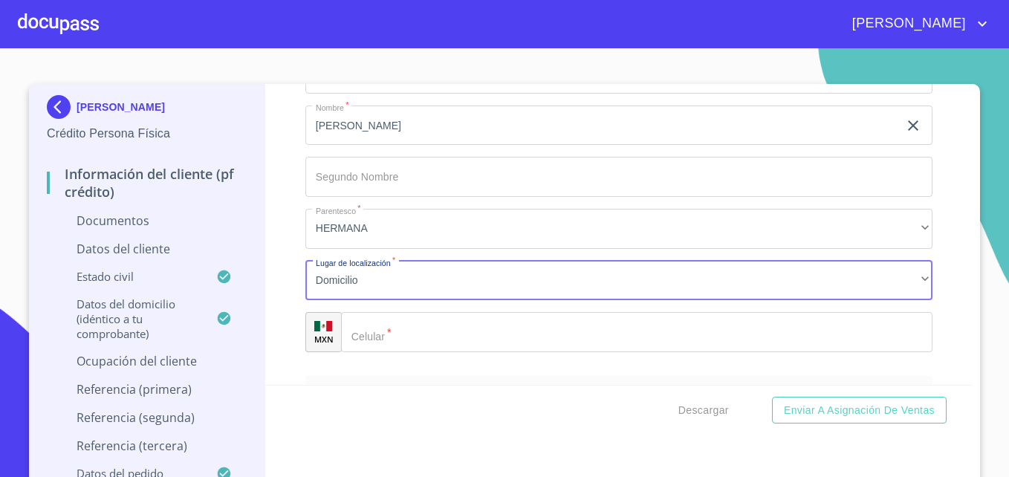
click at [402, 331] on input "Documento de identificación   *" at bounding box center [636, 332] width 591 height 40
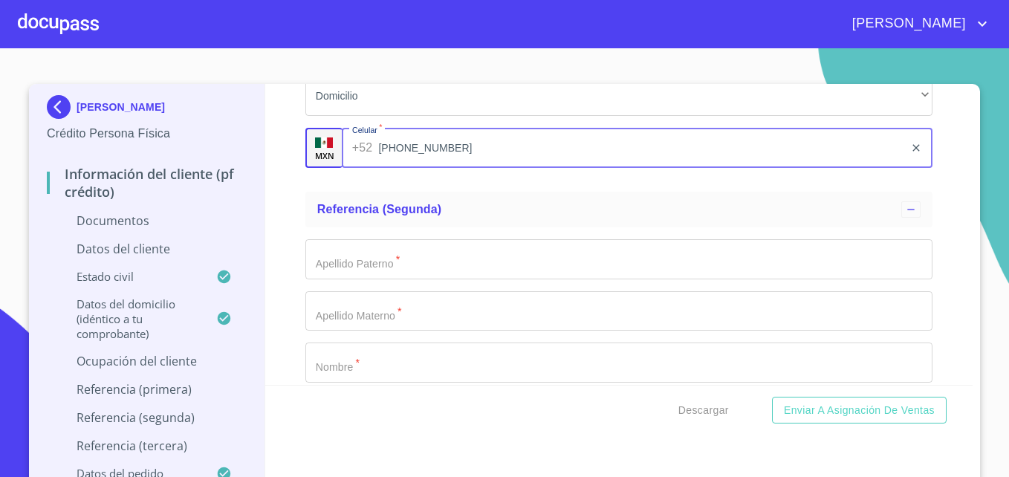
scroll to position [5164, 0]
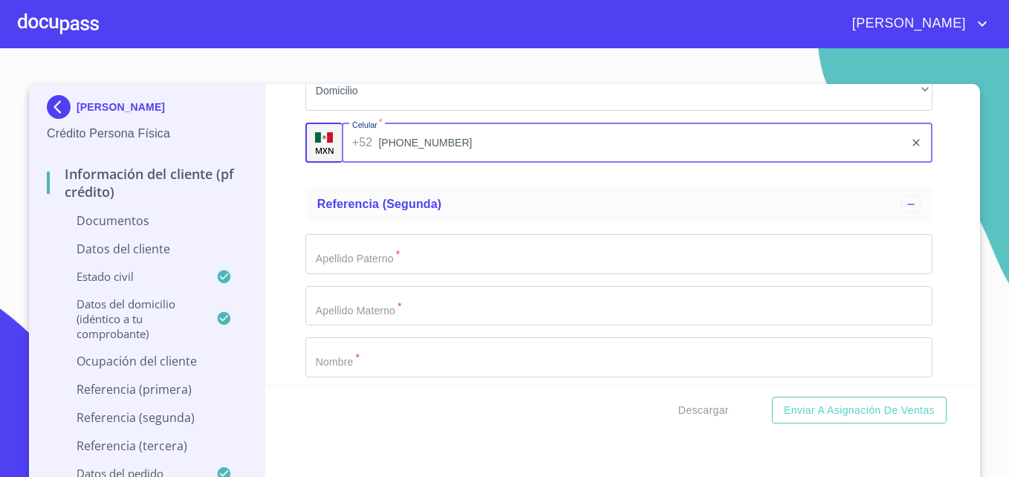
type input "[PHONE_NUMBER]"
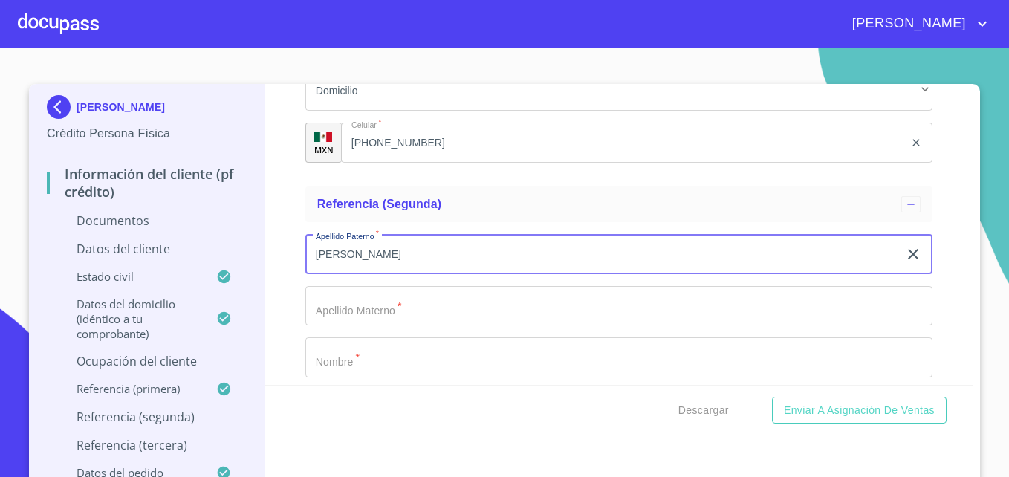
type input "[PERSON_NAME]"
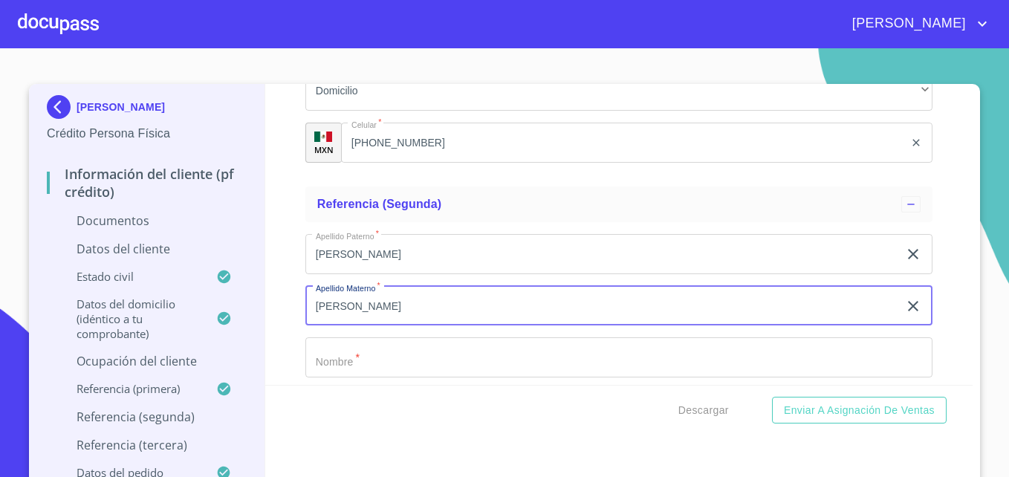
type input "[PERSON_NAME]"
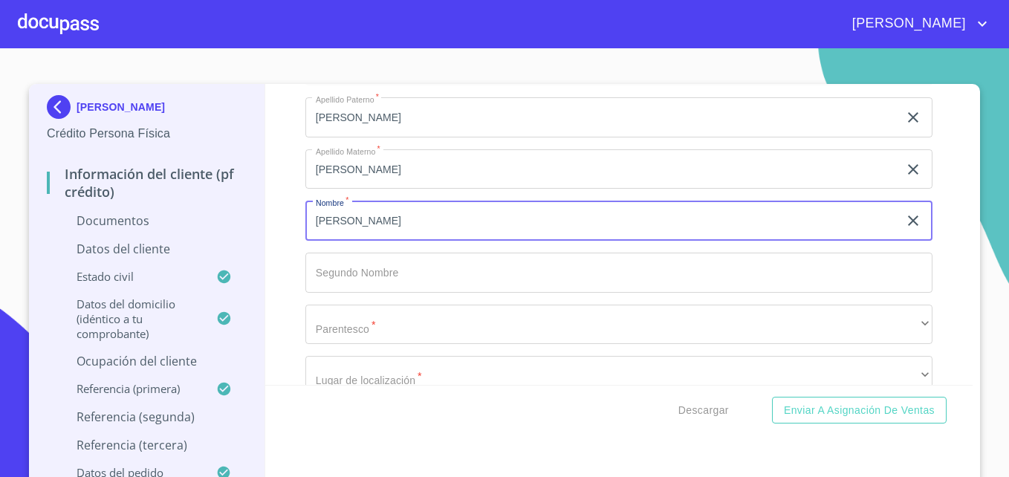
scroll to position [5335, 0]
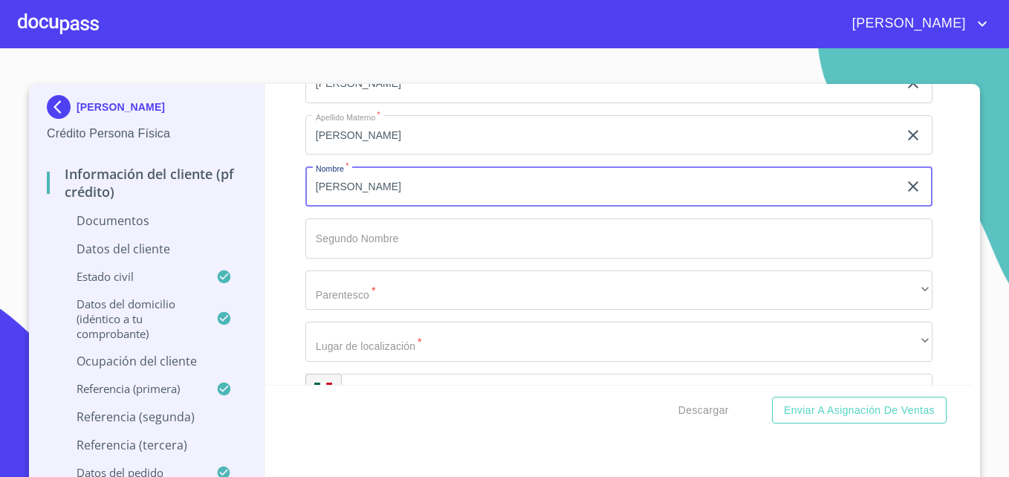
type input "[PERSON_NAME]"
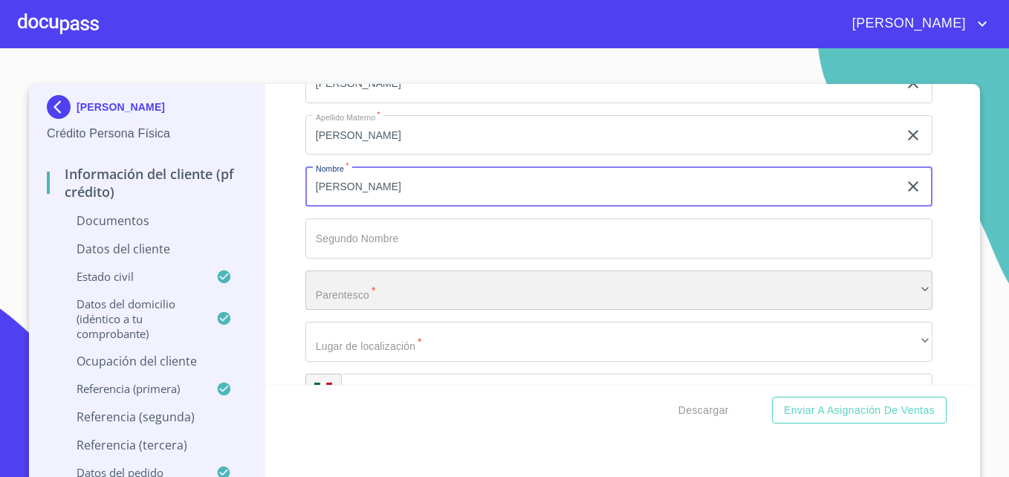
click at [429, 282] on div "​" at bounding box center [618, 290] width 627 height 40
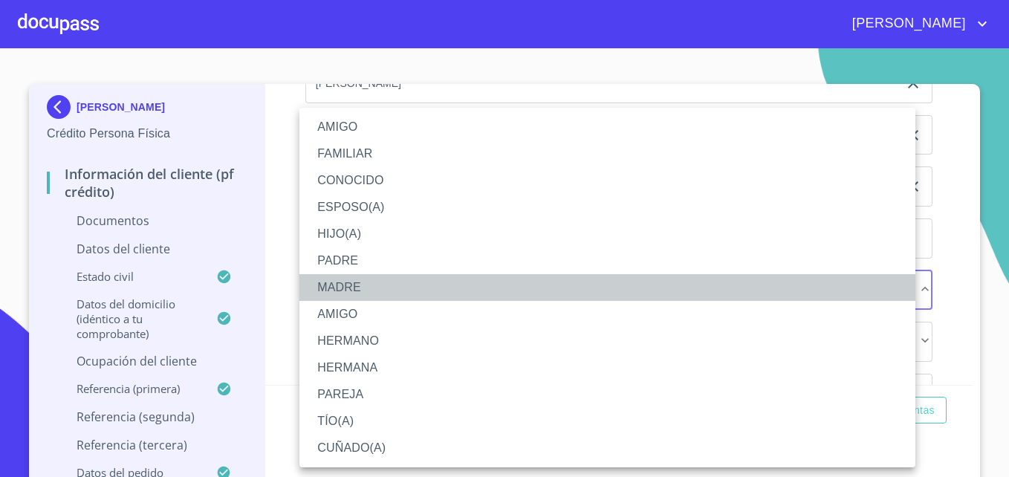
click at [368, 278] on li "MADRE" at bounding box center [607, 287] width 616 height 27
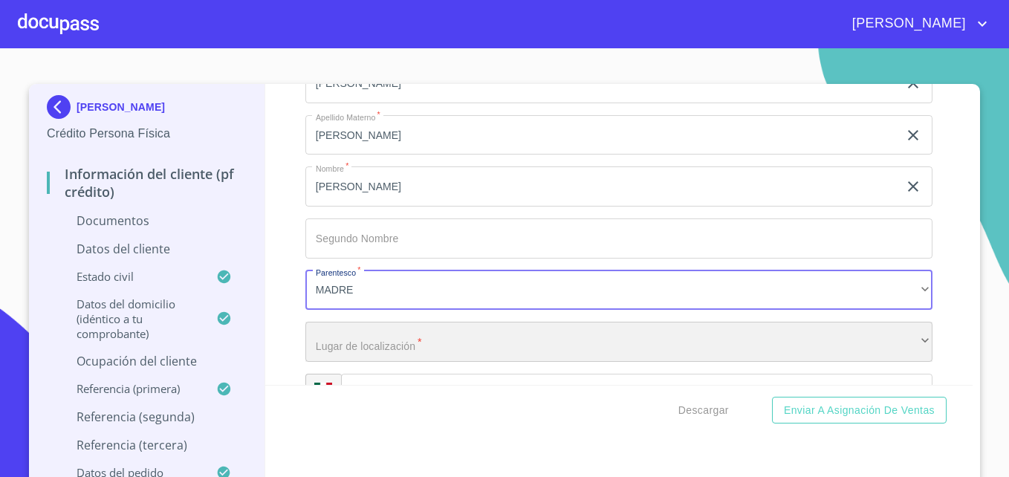
click at [360, 332] on div "​" at bounding box center [618, 342] width 627 height 40
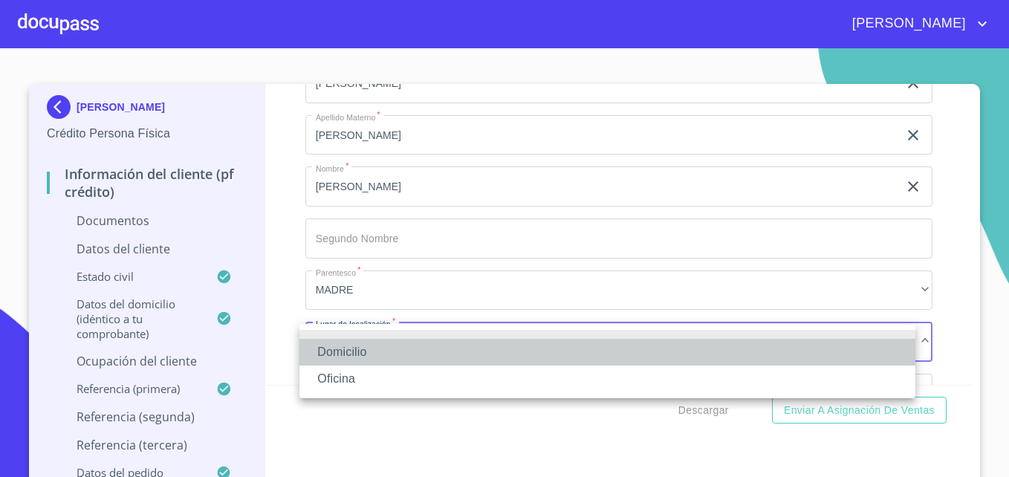
click at [335, 357] on li "Domicilio" at bounding box center [607, 352] width 616 height 27
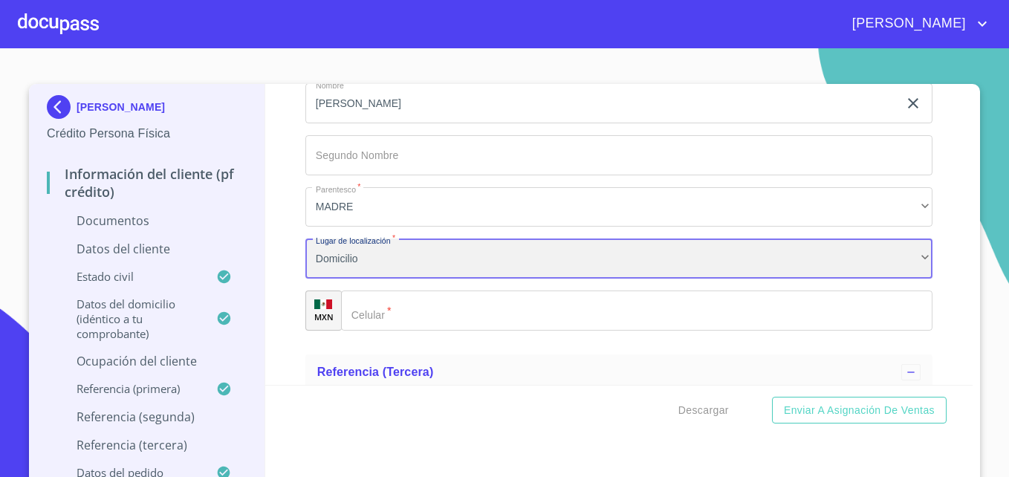
scroll to position [5419, 0]
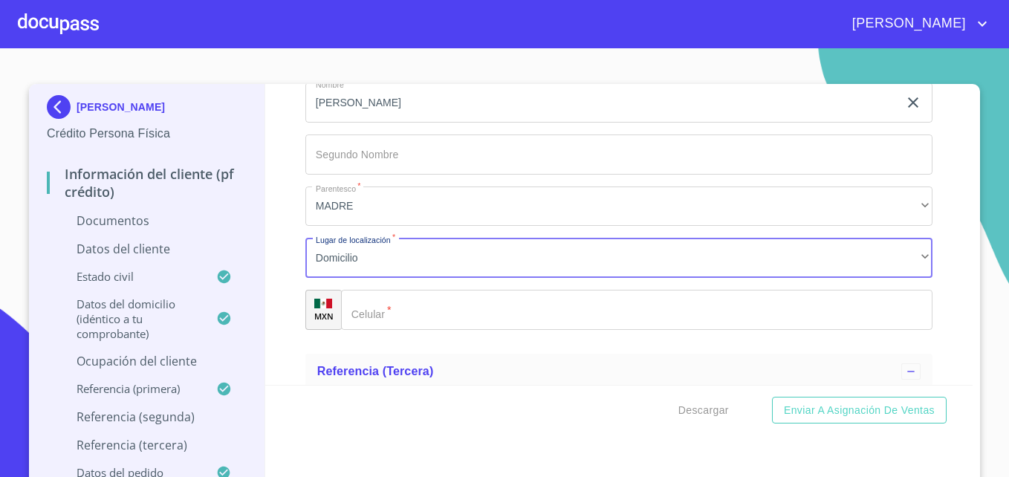
click at [416, 309] on input "Documento de identificación   *" at bounding box center [636, 310] width 591 height 40
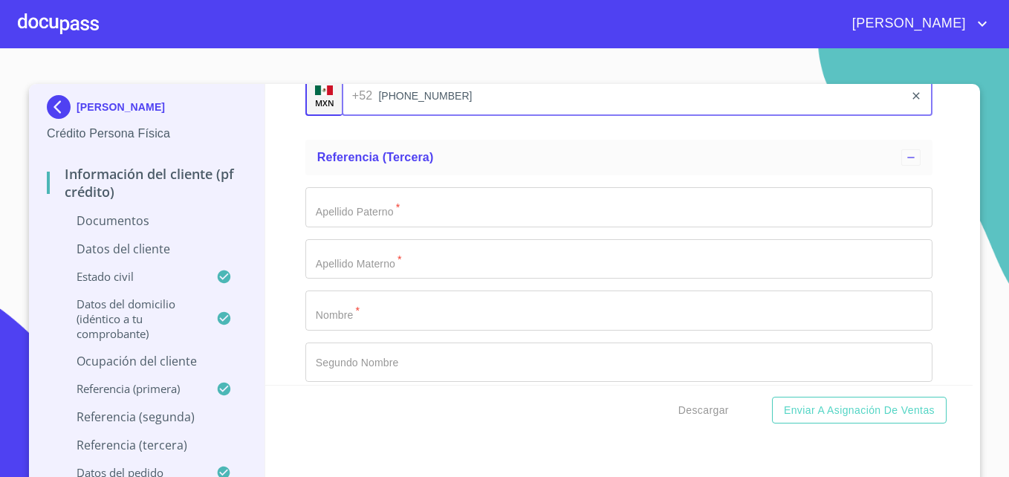
scroll to position [5633, 0]
type input "[PHONE_NUMBER]"
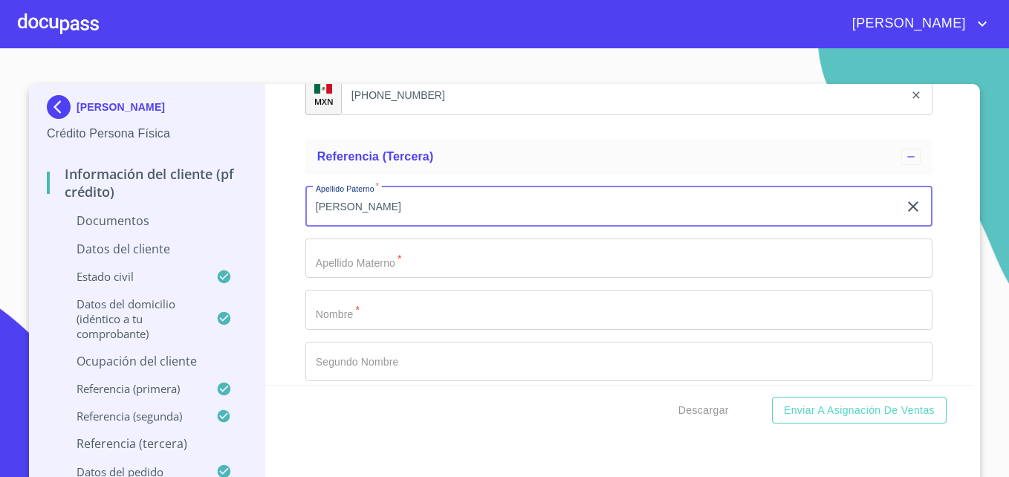
type input "[PERSON_NAME]"
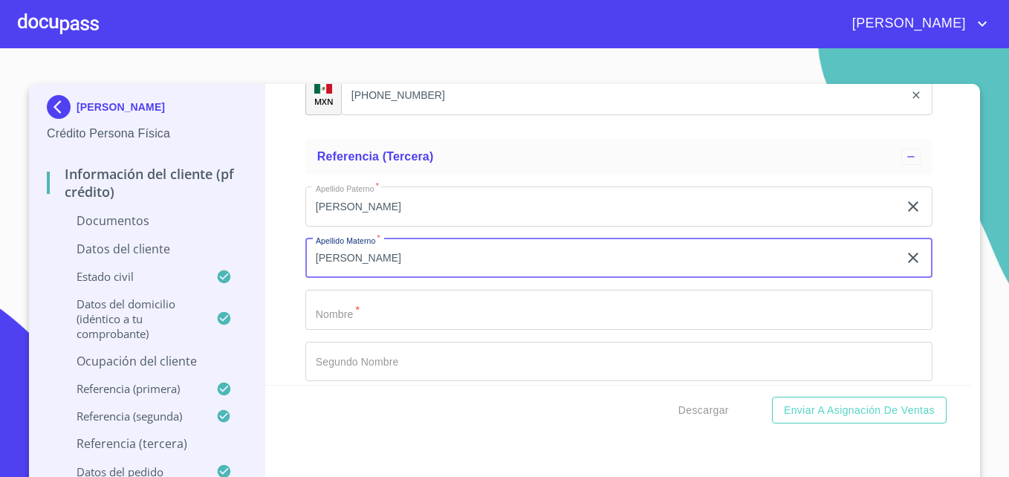
type input "[PERSON_NAME]"
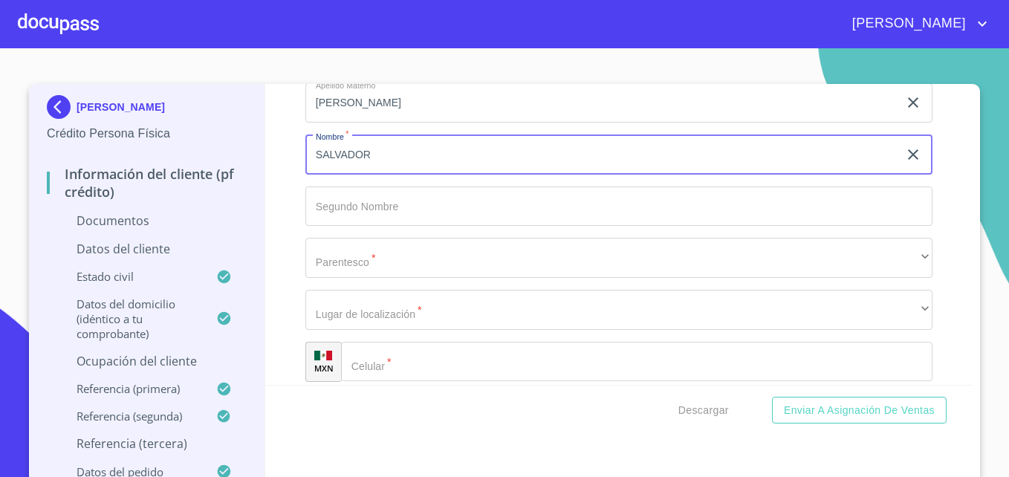
scroll to position [5792, 0]
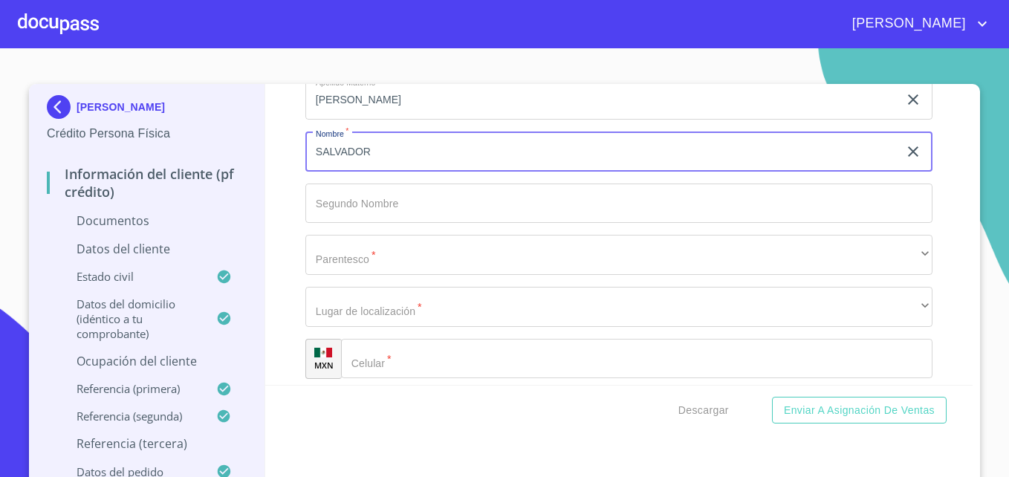
type input "SALVADOR"
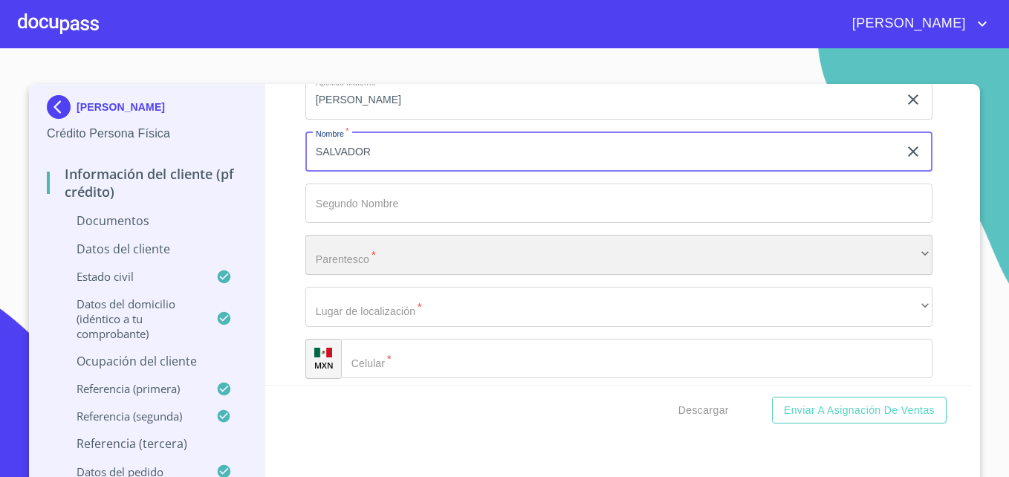
click at [390, 261] on div "​" at bounding box center [618, 255] width 627 height 40
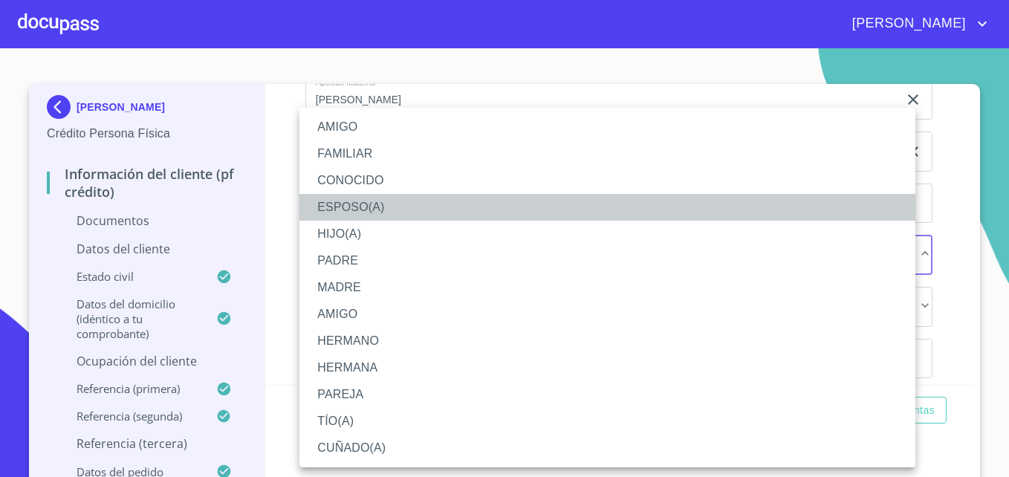
click at [360, 209] on li "ESPOSO(A)" at bounding box center [607, 207] width 616 height 27
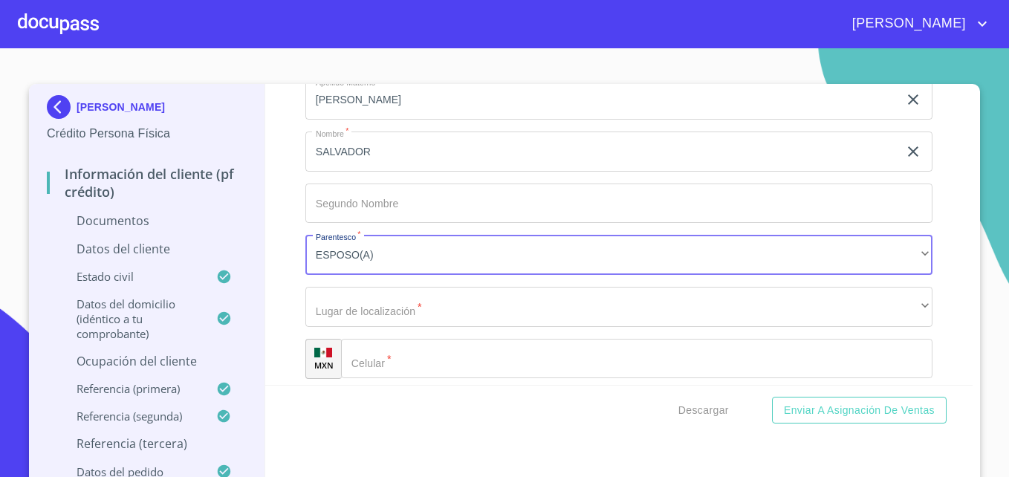
click at [407, 337] on div "Apellido [PERSON_NAME]   * [PERSON_NAME] ​ Apellido Materno   * [PERSON_NAME] ​…" at bounding box center [618, 203] width 627 height 374
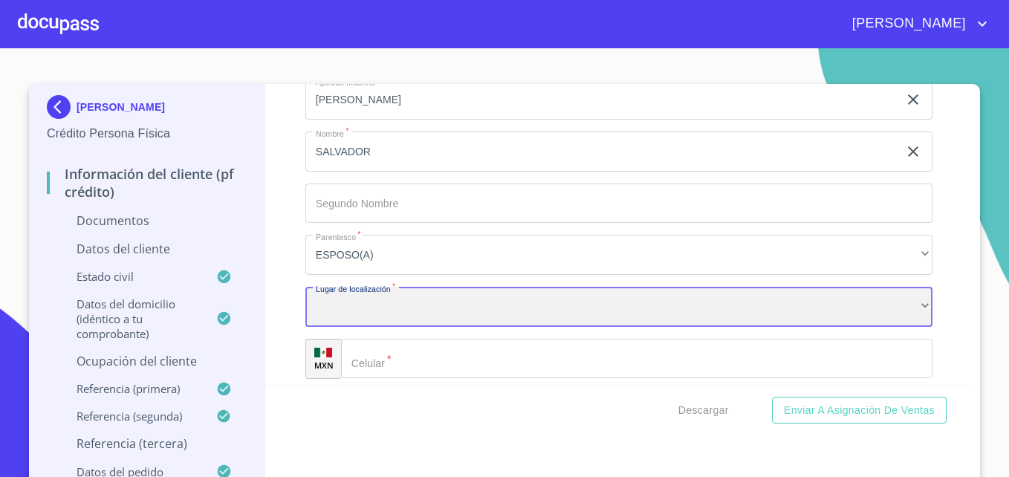
click at [392, 299] on div "​" at bounding box center [618, 307] width 627 height 40
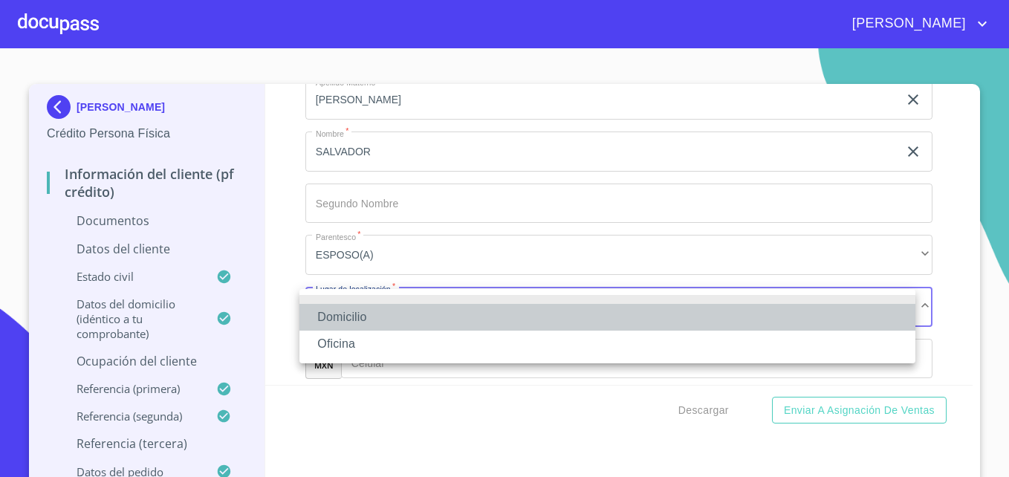
click at [361, 312] on li "Domicilio" at bounding box center [607, 317] width 616 height 27
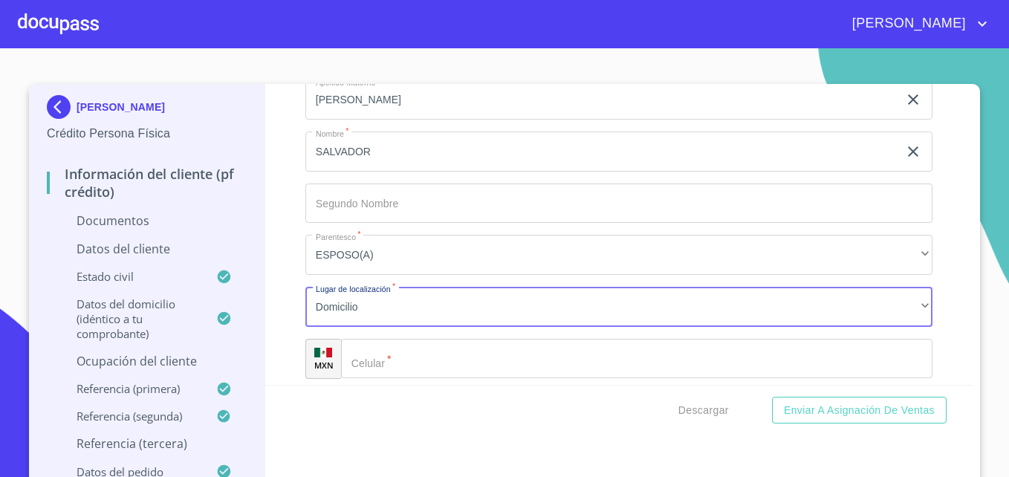
click at [397, 369] on input "Documento de identificación   *" at bounding box center [636, 359] width 591 height 40
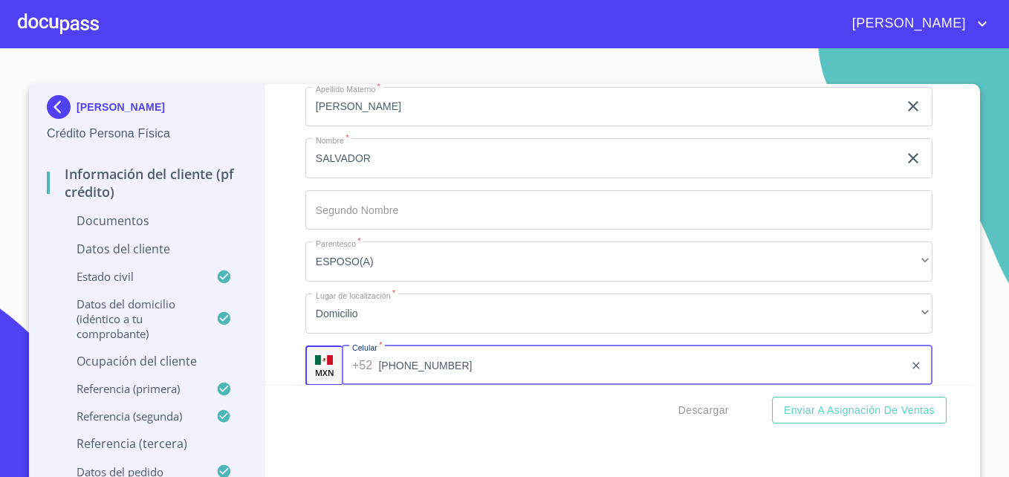
scroll to position [5784, 0]
type input "[PHONE_NUMBER]"
click at [381, 401] on div "Descargar Enviar a Asignación de Ventas" at bounding box center [619, 410] width 708 height 51
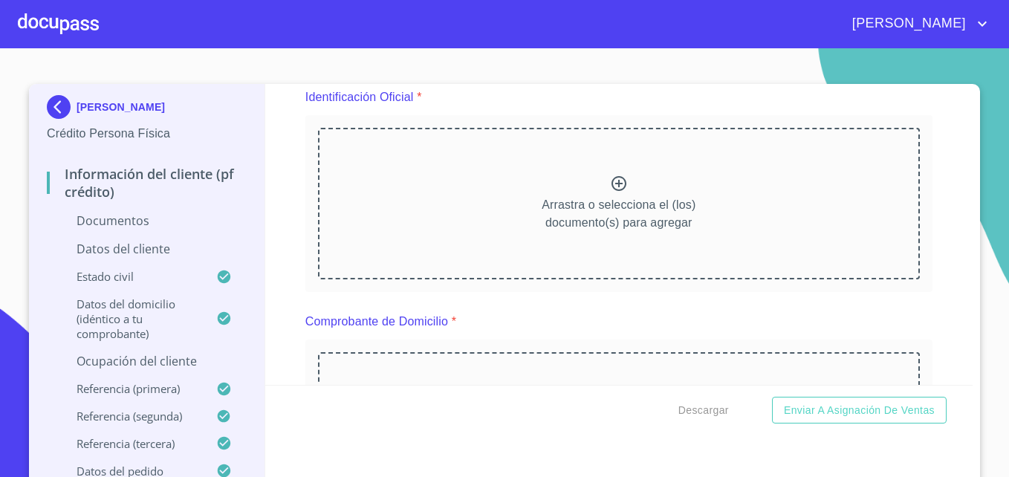
scroll to position [228, 0]
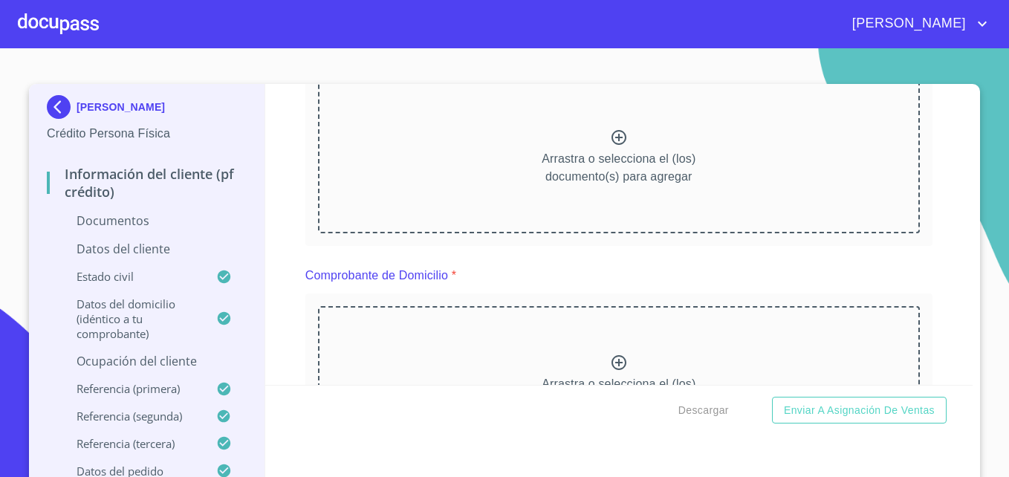
click at [610, 137] on icon at bounding box center [619, 138] width 18 height 18
click at [610, 148] on div at bounding box center [619, 140] width 18 height 22
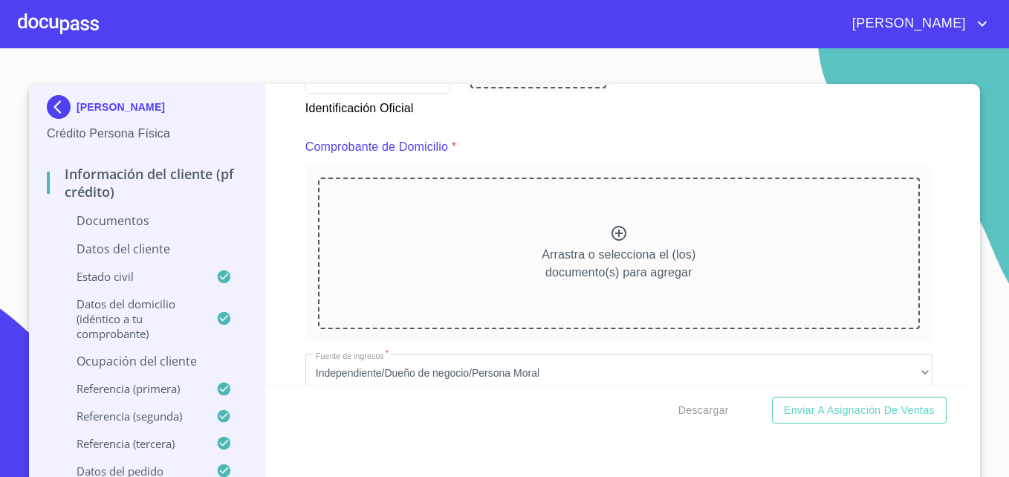
scroll to position [768, 0]
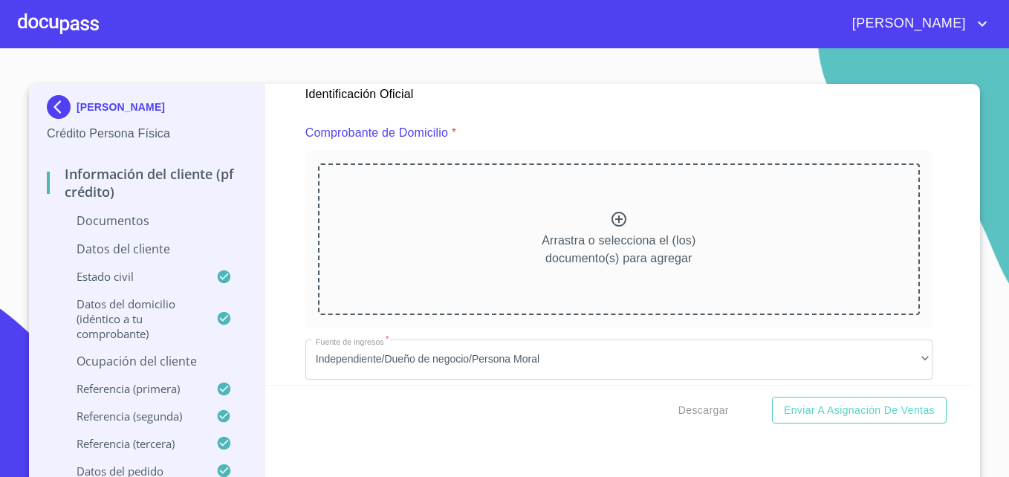
click at [611, 222] on icon at bounding box center [618, 219] width 15 height 15
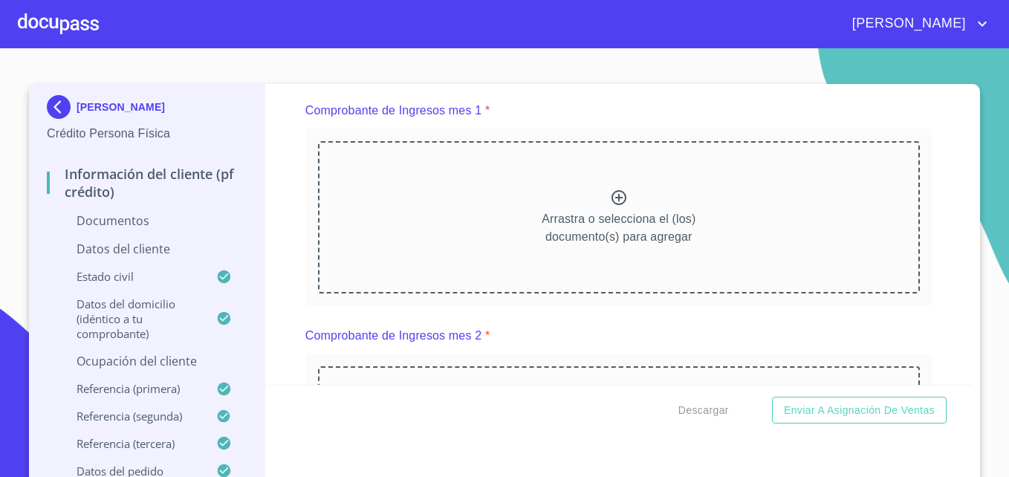
scroll to position [1465, 0]
click at [610, 205] on icon at bounding box center [619, 196] width 18 height 18
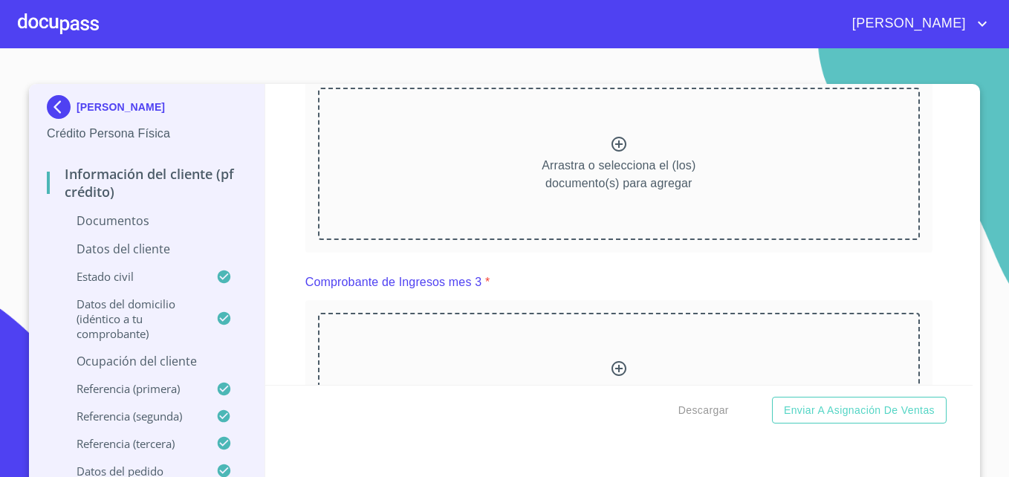
scroll to position [2105, 0]
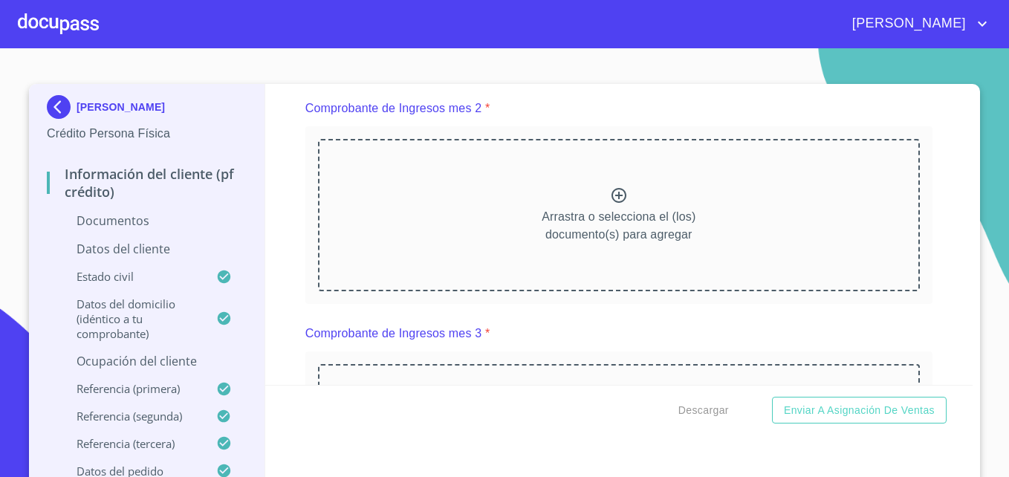
click at [610, 204] on icon at bounding box center [619, 195] width 18 height 18
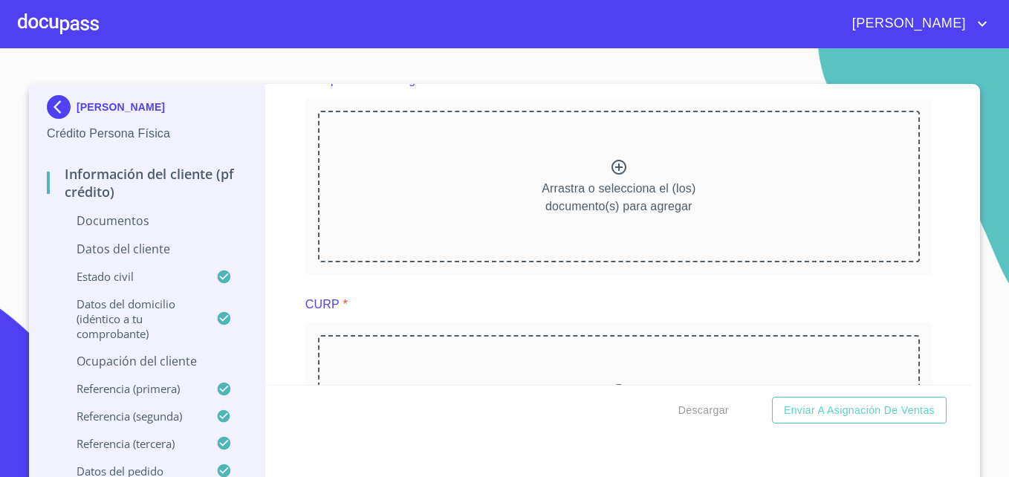
scroll to position [2700, 0]
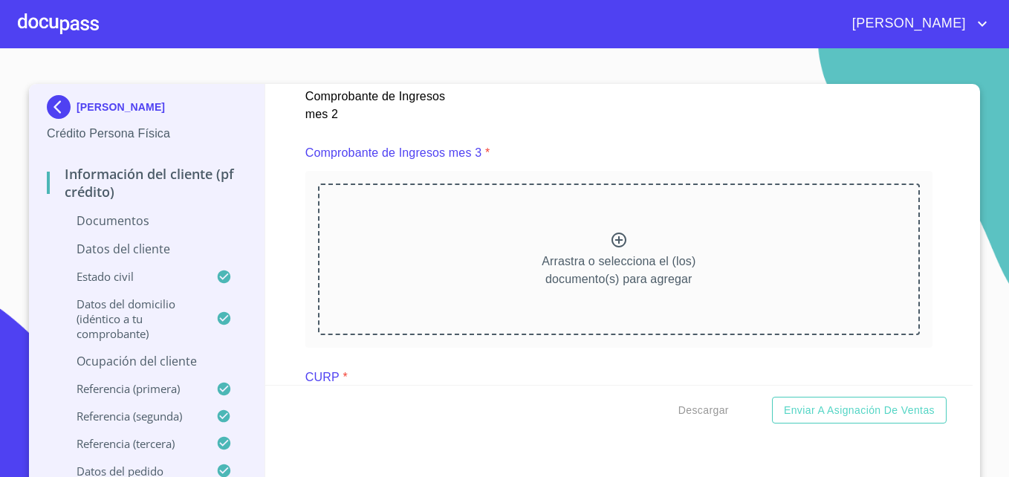
click at [610, 249] on icon at bounding box center [619, 240] width 18 height 18
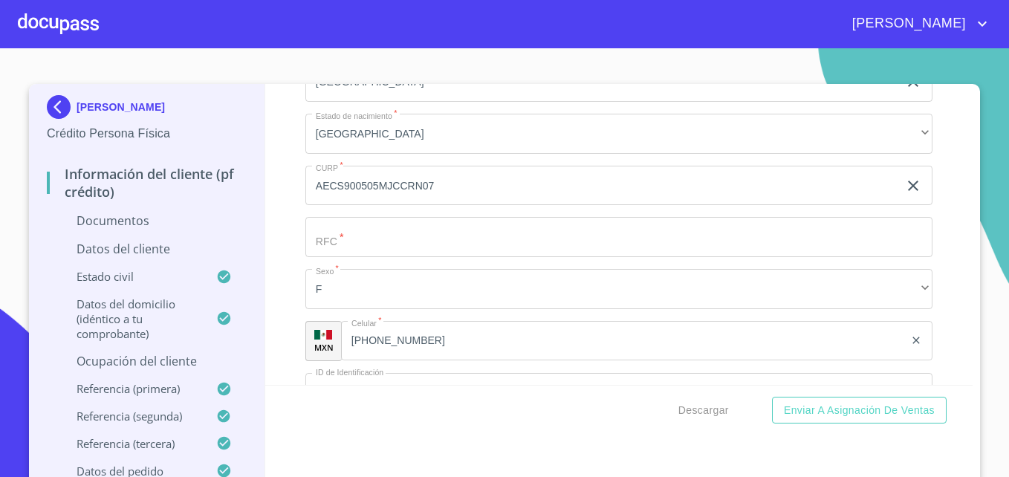
scroll to position [4237, 0]
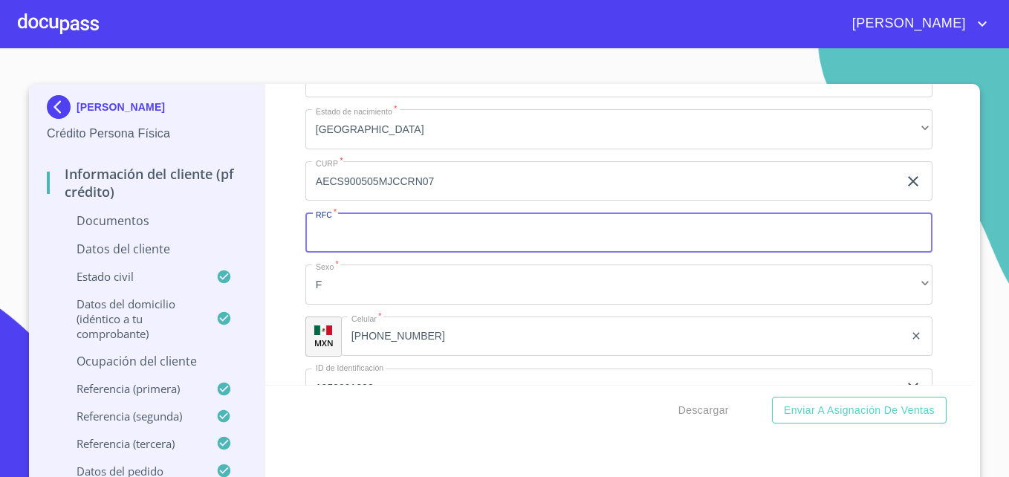
click at [620, 241] on input "Documento de identificación   *" at bounding box center [618, 232] width 627 height 40
type input "AECS900505AU3"
click at [761, 242] on div "Información del cliente (PF crédito) Documentos Documento de identificación   *…" at bounding box center [619, 234] width 708 height 301
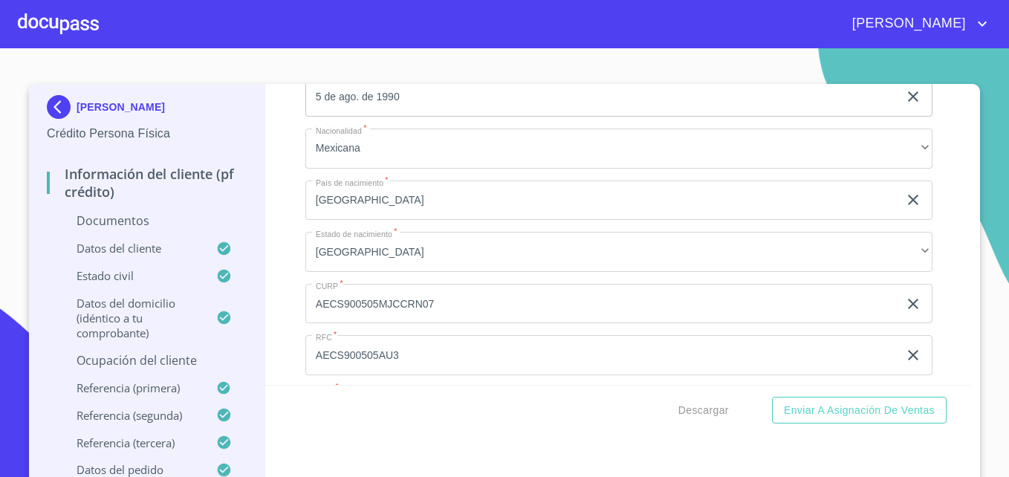
scroll to position [4176, 0]
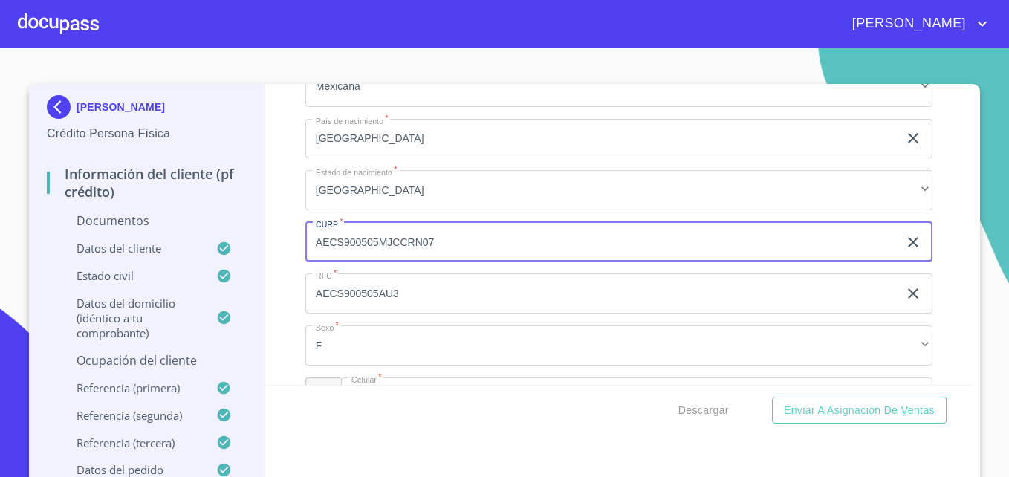
drag, startPoint x: 425, startPoint y: 259, endPoint x: 309, endPoint y: 255, distance: 116.0
click at [309, 255] on input "AECS900505MJCCRN07" at bounding box center [601, 242] width 593 height 40
click at [286, 281] on div "Información del cliente (PF crédito) Documentos Documento de identificación   *…" at bounding box center [619, 234] width 708 height 301
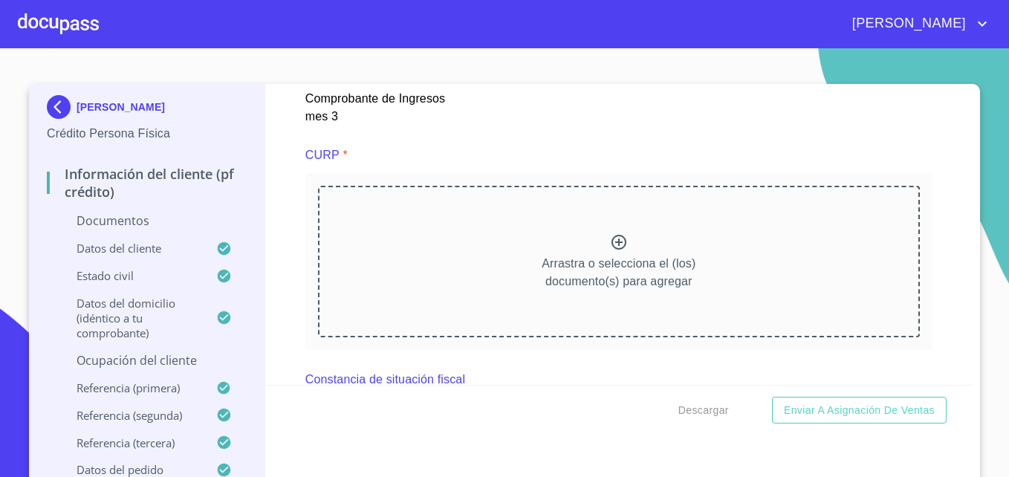
scroll to position [3335, 0]
click at [610, 254] on icon at bounding box center [619, 245] width 18 height 18
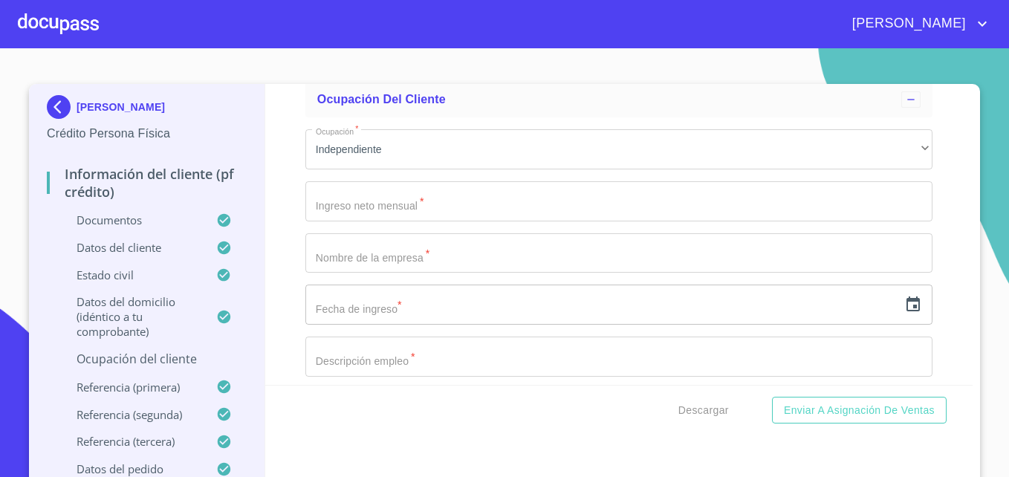
scroll to position [6157, 0]
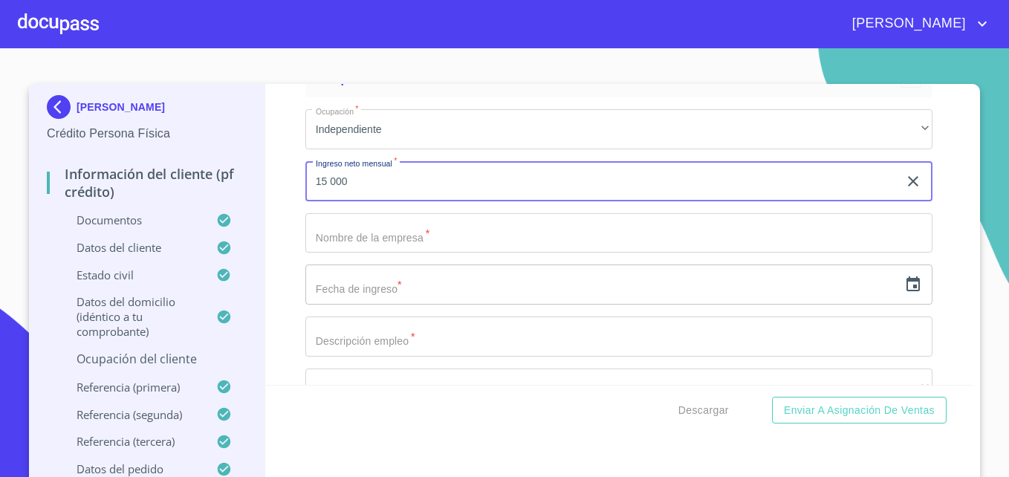
type input "15 000"
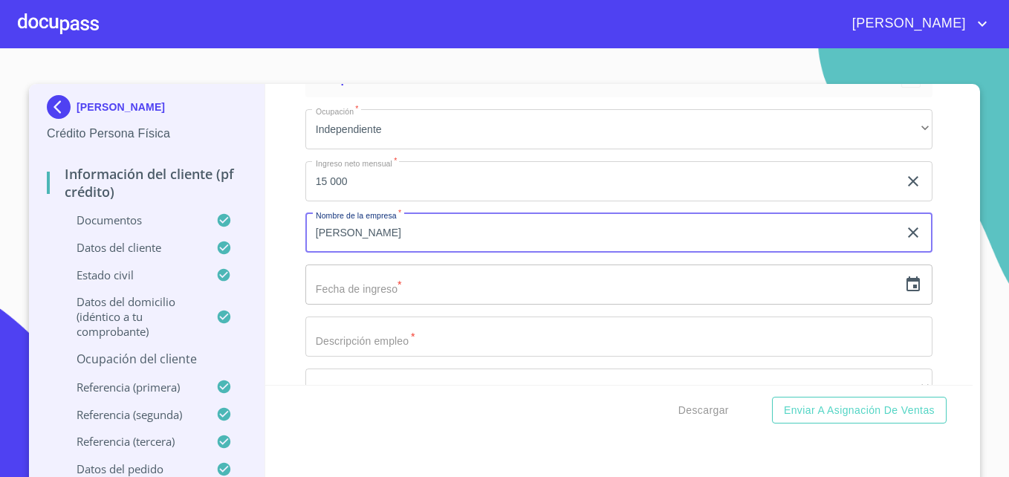
type input "[PERSON_NAME]"
click at [384, 299] on input "text" at bounding box center [601, 284] width 593 height 40
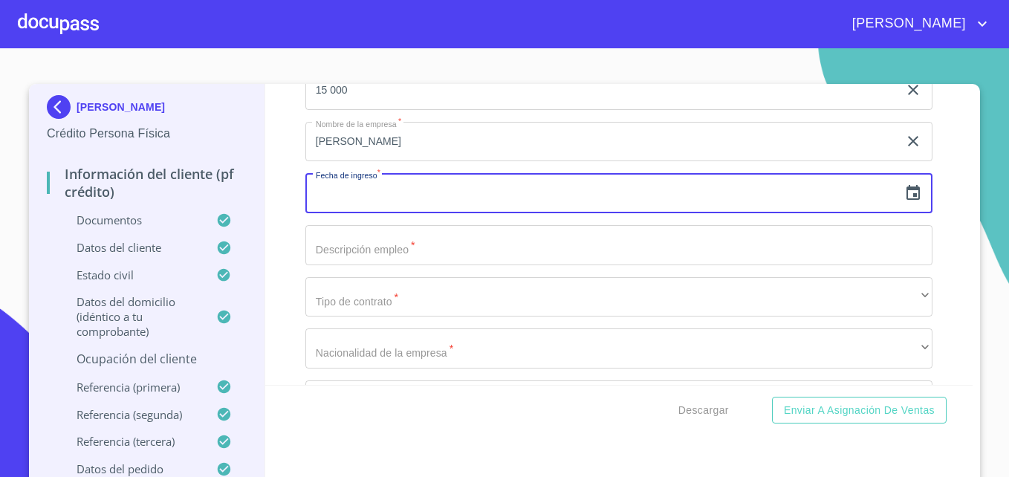
scroll to position [6249, 0]
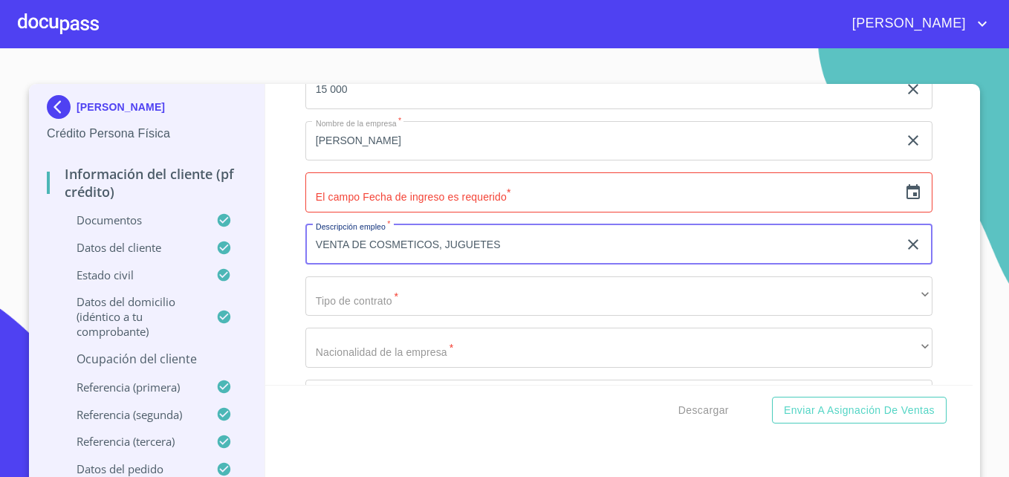
type input "VENTA DE COSMETICOS, JUGUETES"
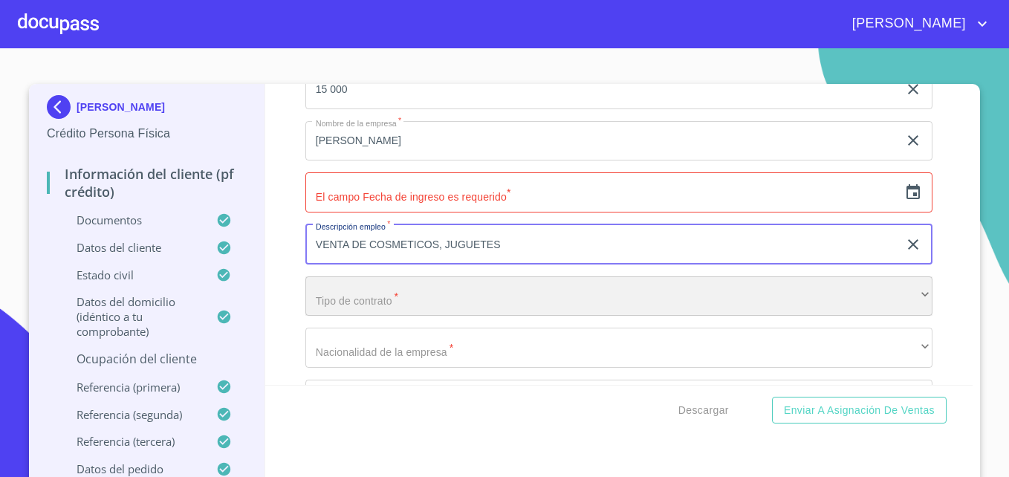
click at [377, 316] on div "​" at bounding box center [618, 296] width 627 height 40
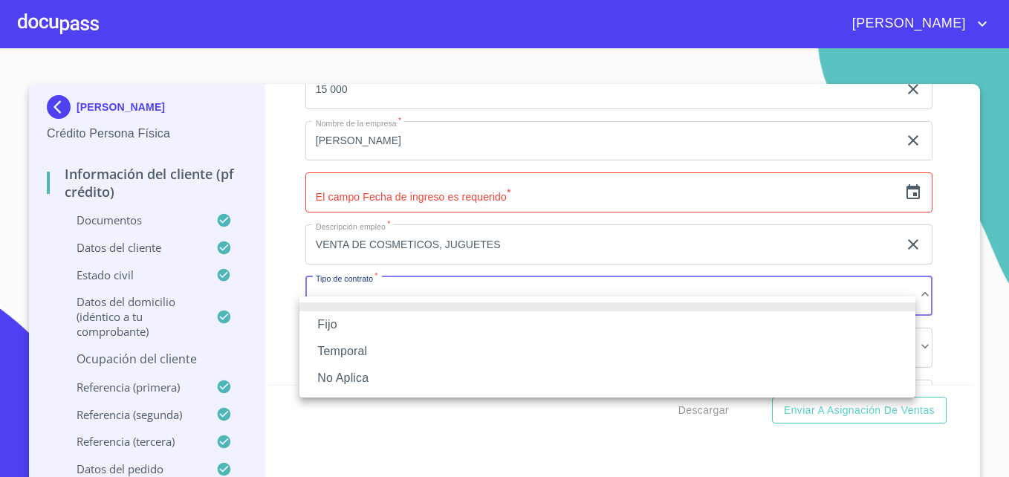
click at [352, 377] on li "No Aplica" at bounding box center [607, 378] width 616 height 27
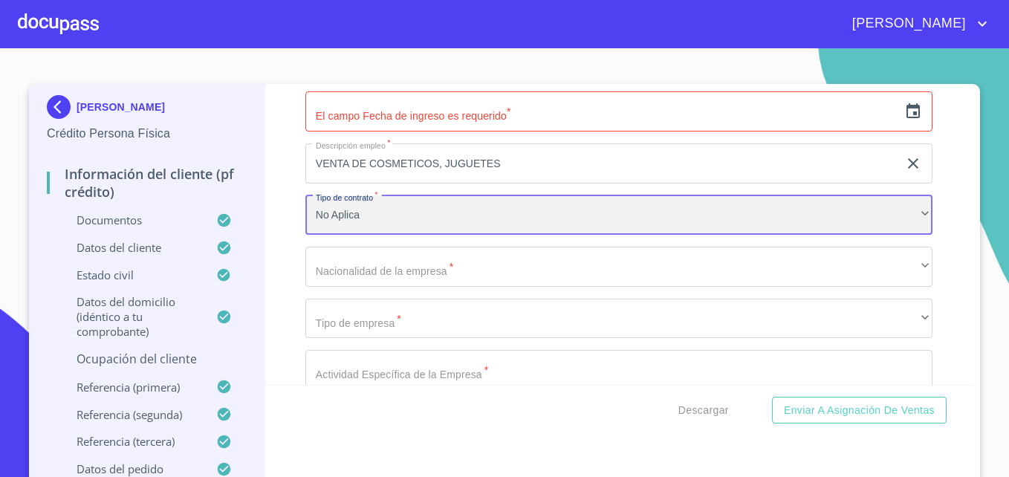
scroll to position [6335, 0]
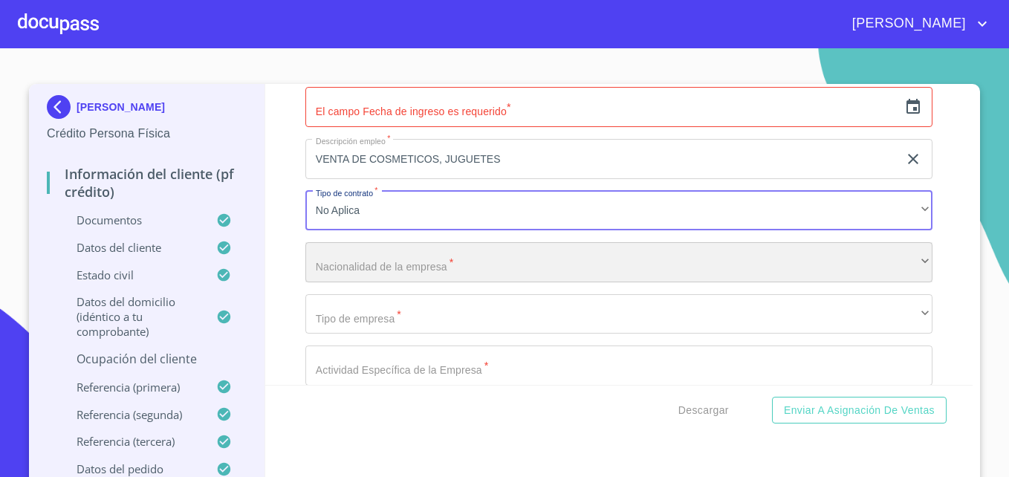
click at [359, 274] on div "​" at bounding box center [618, 262] width 627 height 40
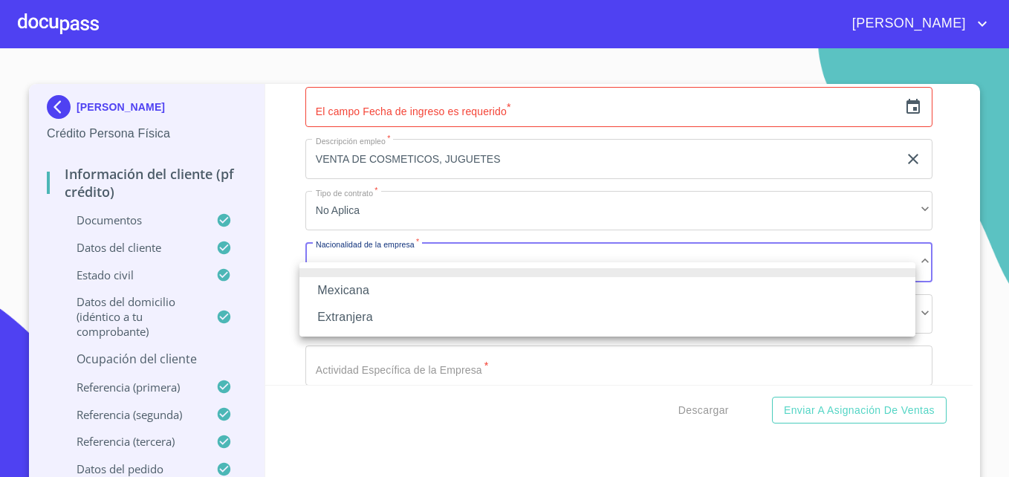
click at [355, 288] on li "Mexicana" at bounding box center [607, 290] width 616 height 27
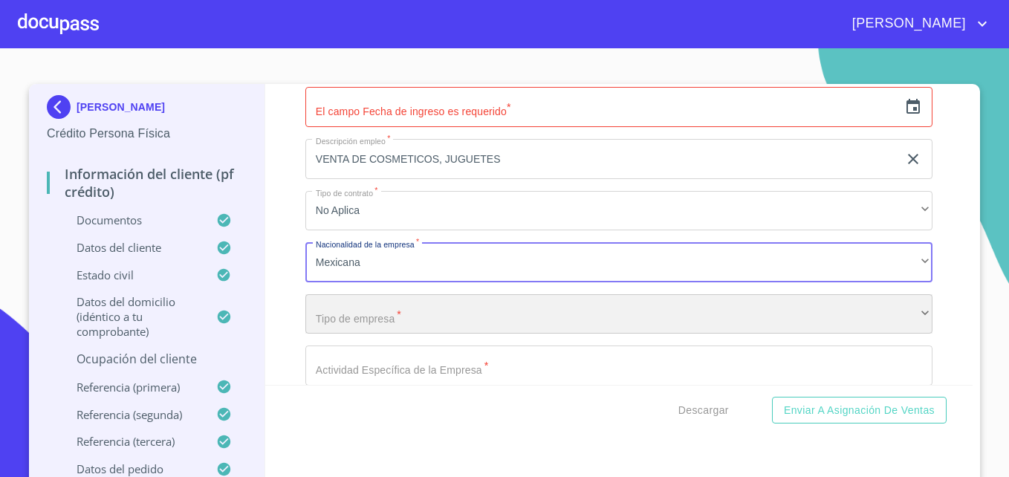
click at [391, 327] on div "​" at bounding box center [618, 314] width 627 height 40
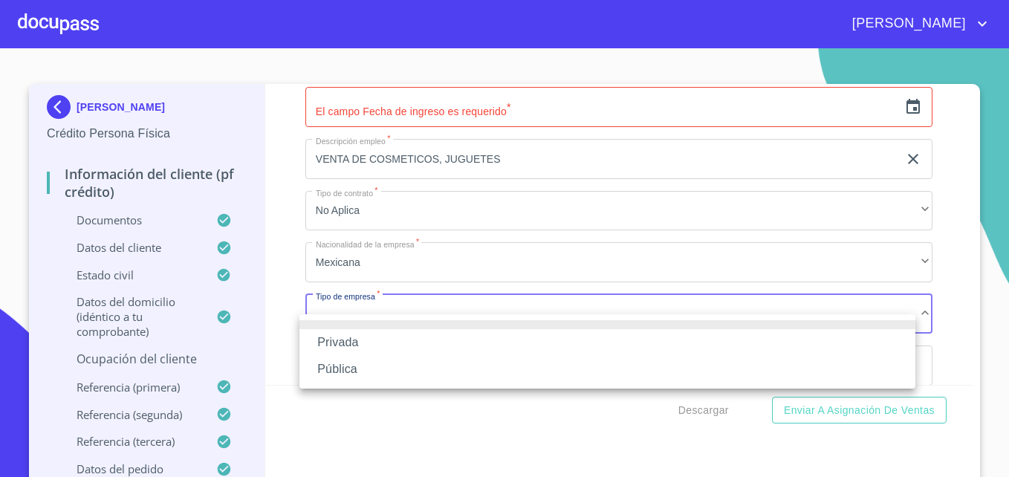
click at [337, 343] on li "Privada" at bounding box center [607, 342] width 616 height 27
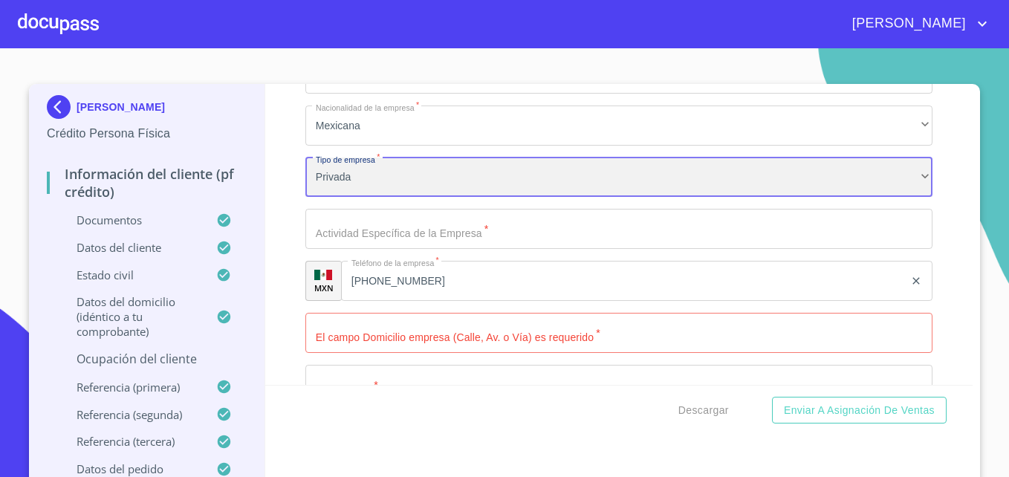
scroll to position [6476, 0]
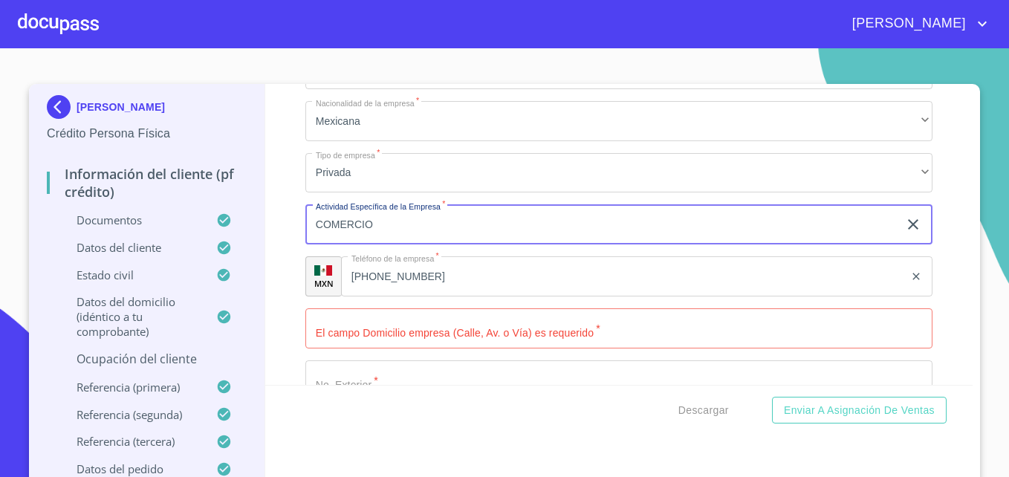
type input "COMERCIO"
click at [267, 276] on div "Información del cliente (PF crédito) Documentos Documento de identificación   *…" at bounding box center [619, 234] width 708 height 301
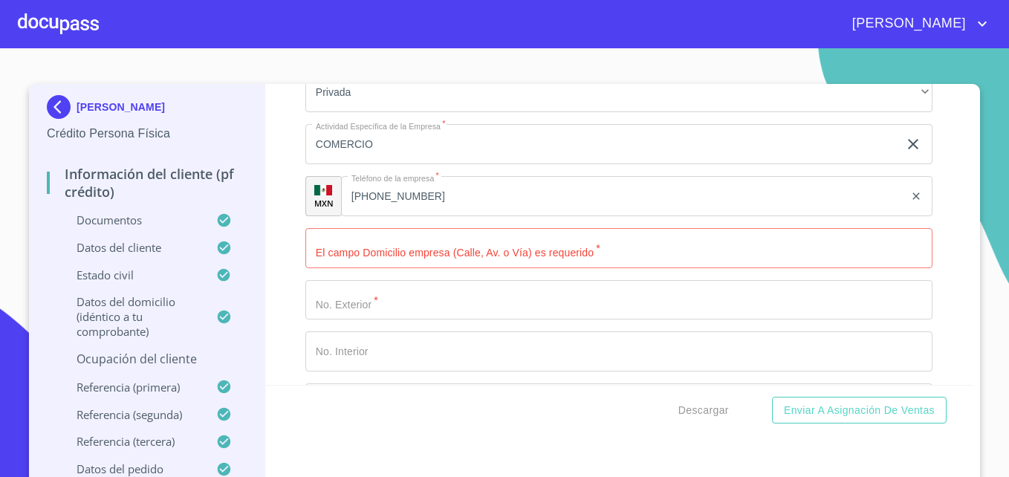
scroll to position [6567, 0]
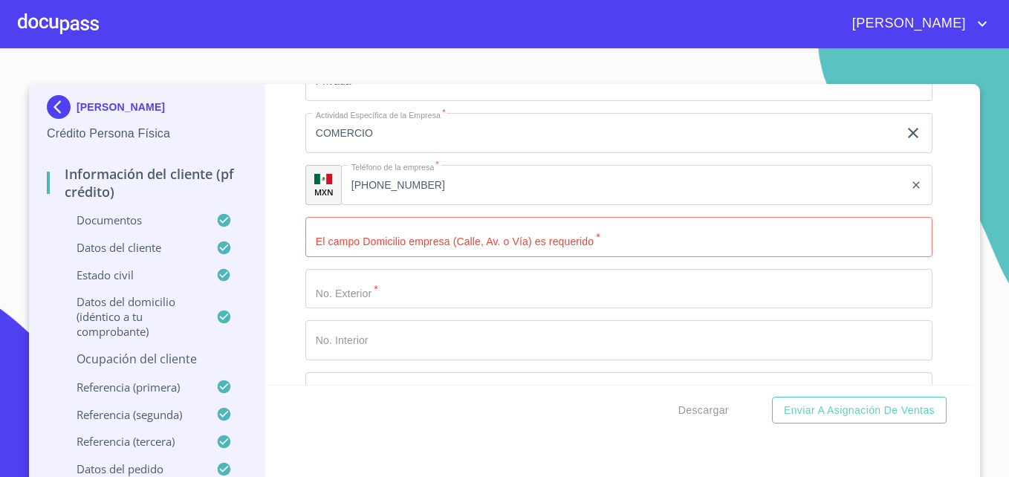
click at [383, 257] on input "Documento de identificación   *" at bounding box center [618, 237] width 627 height 40
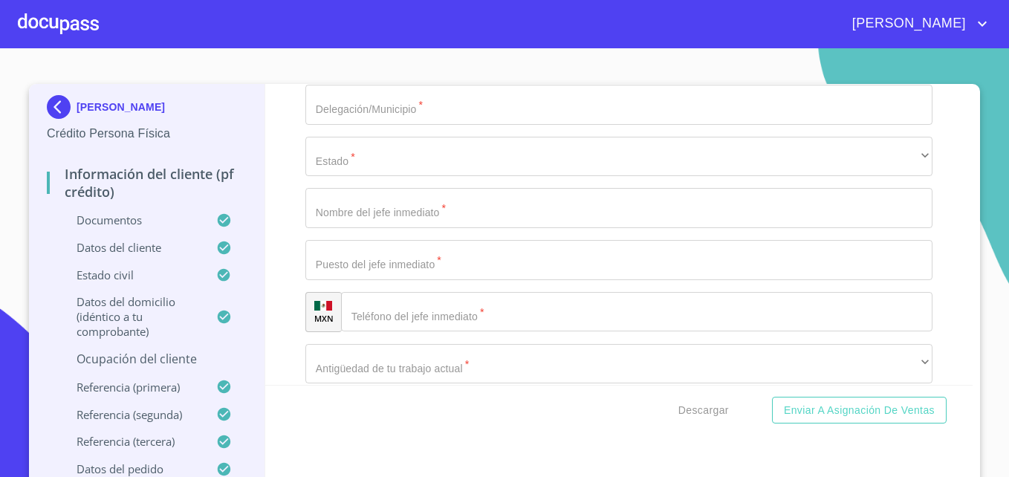
scroll to position [6959, 0]
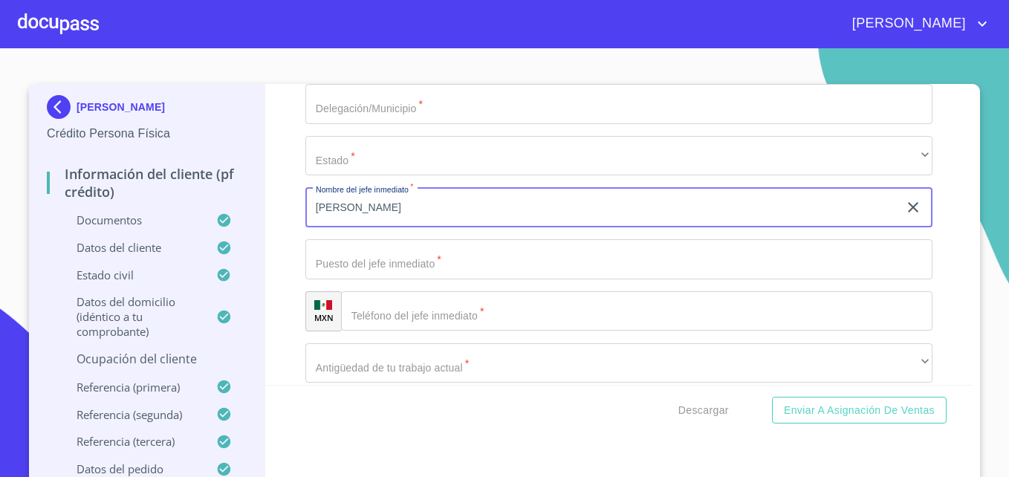
type input "[PERSON_NAME]"
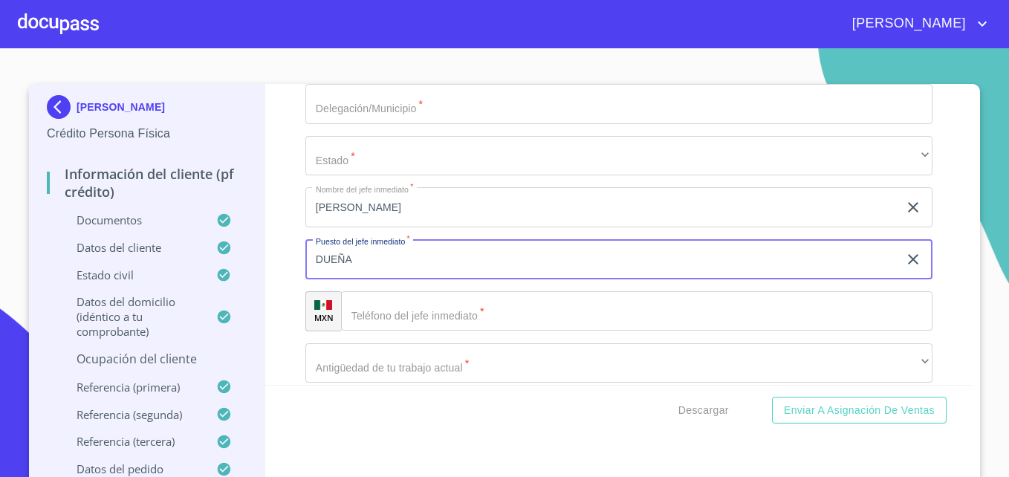
type input "DUEÑA"
click at [379, 322] on input "Documento de identificación   *" at bounding box center [636, 311] width 591 height 40
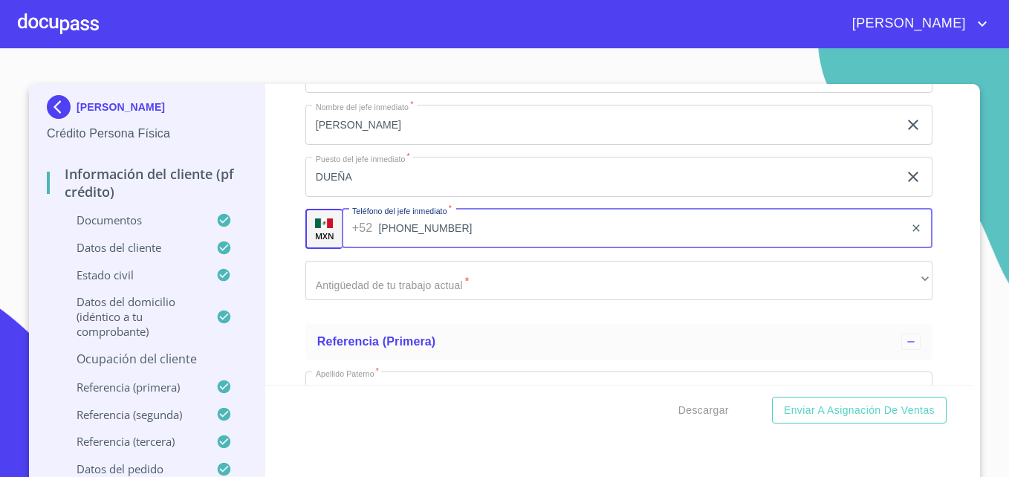
scroll to position [7042, 0]
type input "[PHONE_NUMBER]"
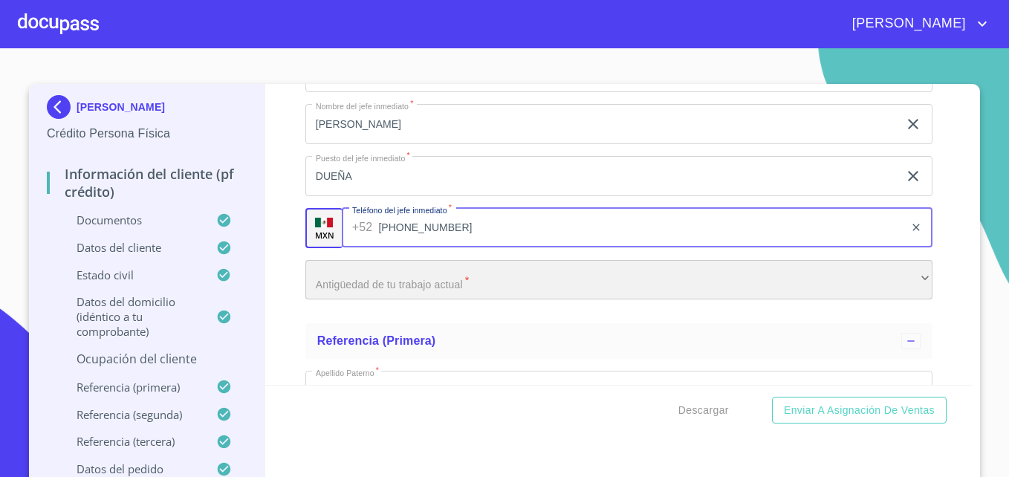
click at [377, 300] on div "​" at bounding box center [618, 280] width 627 height 40
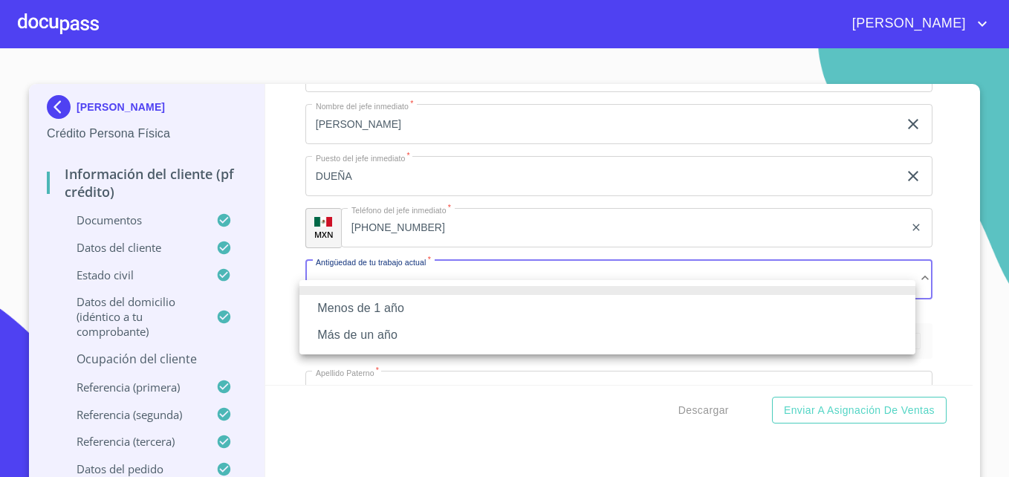
click at [288, 303] on div at bounding box center [504, 238] width 1009 height 477
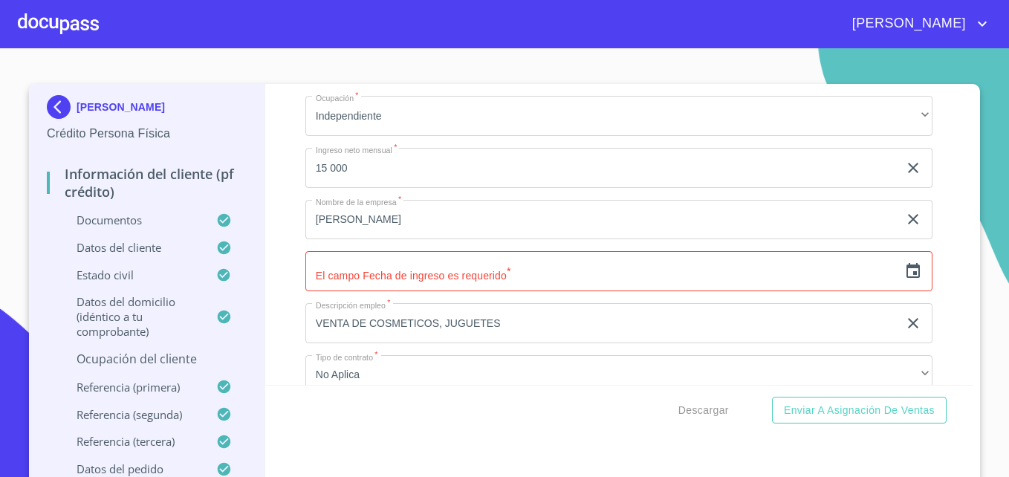
scroll to position [6179, 0]
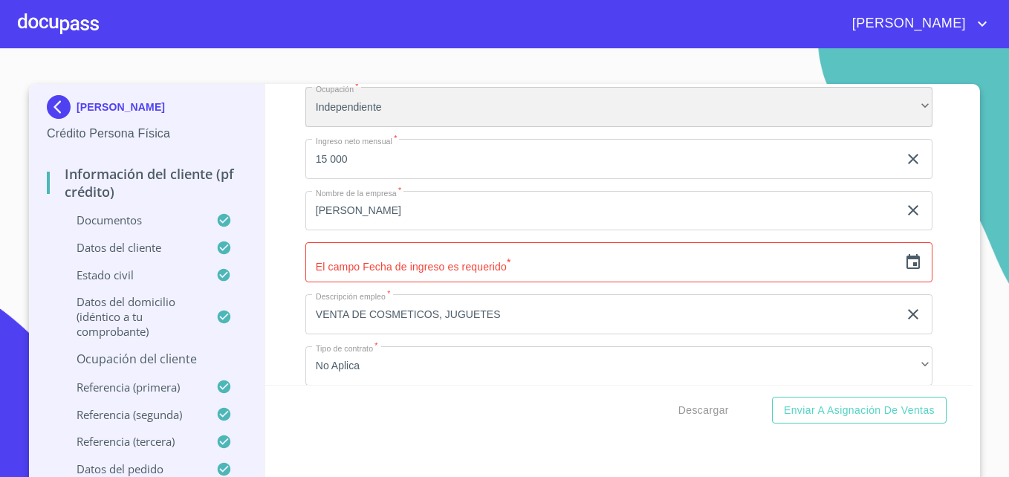
click at [380, 127] on div "Independiente" at bounding box center [618, 107] width 627 height 40
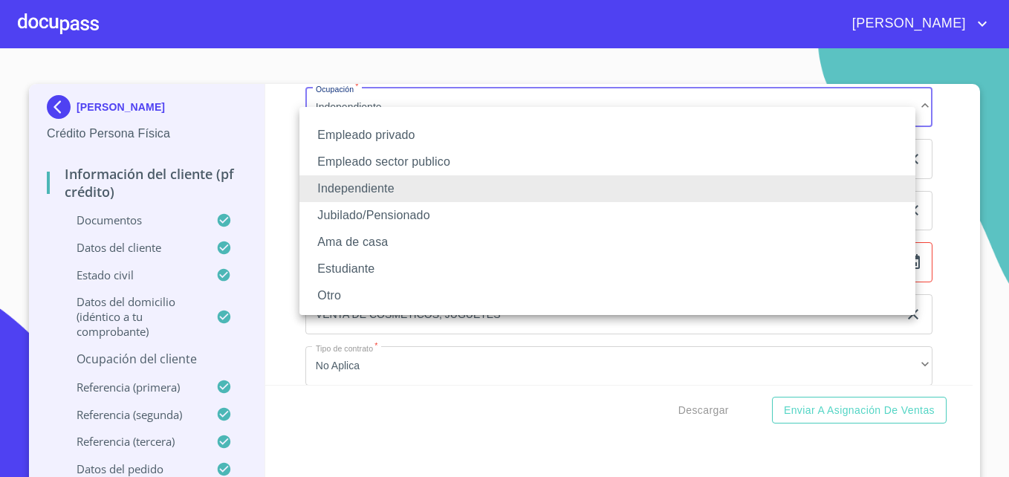
click at [360, 236] on li "Ama de casa" at bounding box center [607, 242] width 616 height 27
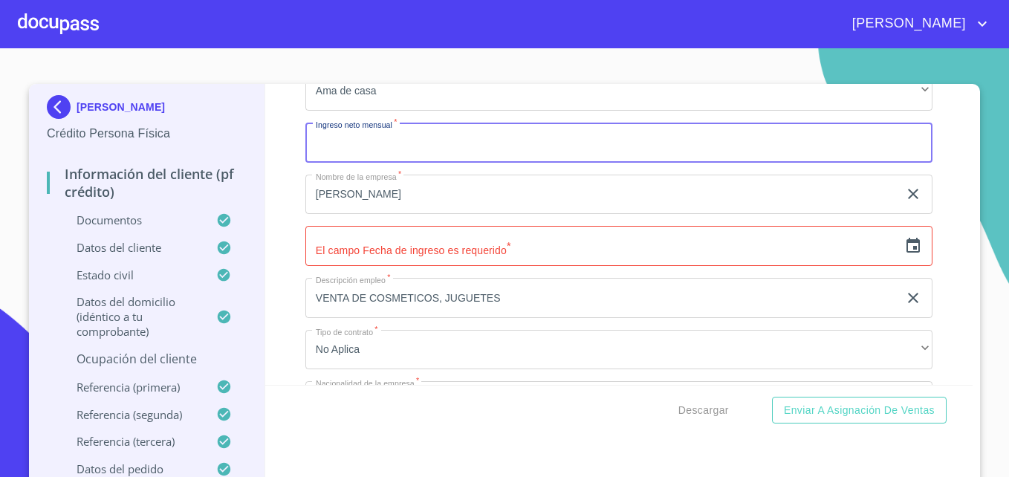
scroll to position [6195, 0]
click at [761, 304] on icon "clear input" at bounding box center [913, 298] width 10 height 10
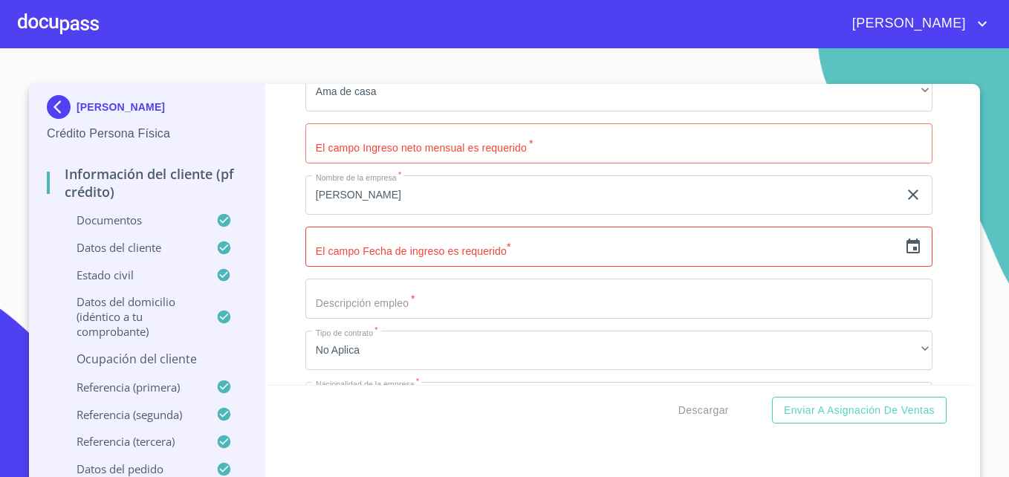
click at [761, 204] on icon "clear input" at bounding box center [913, 195] width 18 height 18
click at [761, 186] on div "Información del cliente (PF crédito) Documentos Documento de identificación   *…" at bounding box center [619, 234] width 708 height 301
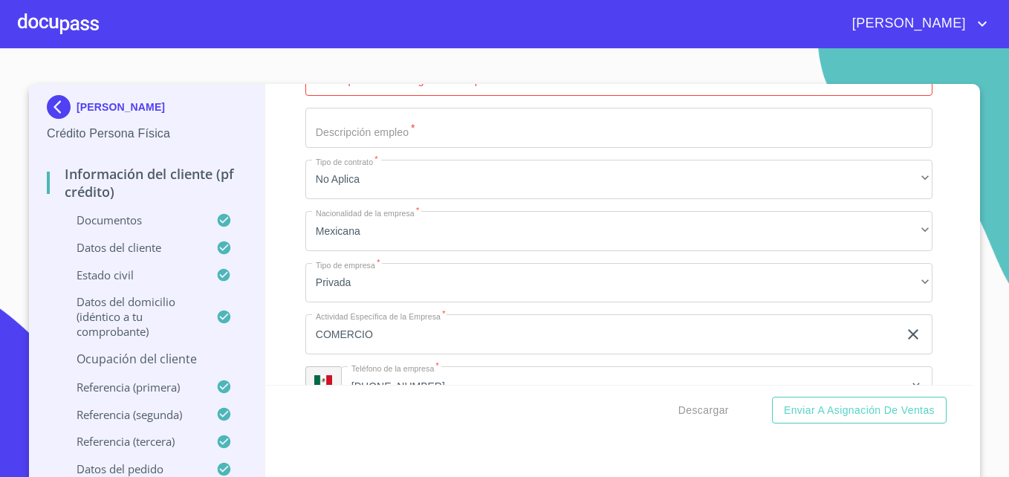
scroll to position [6369, 0]
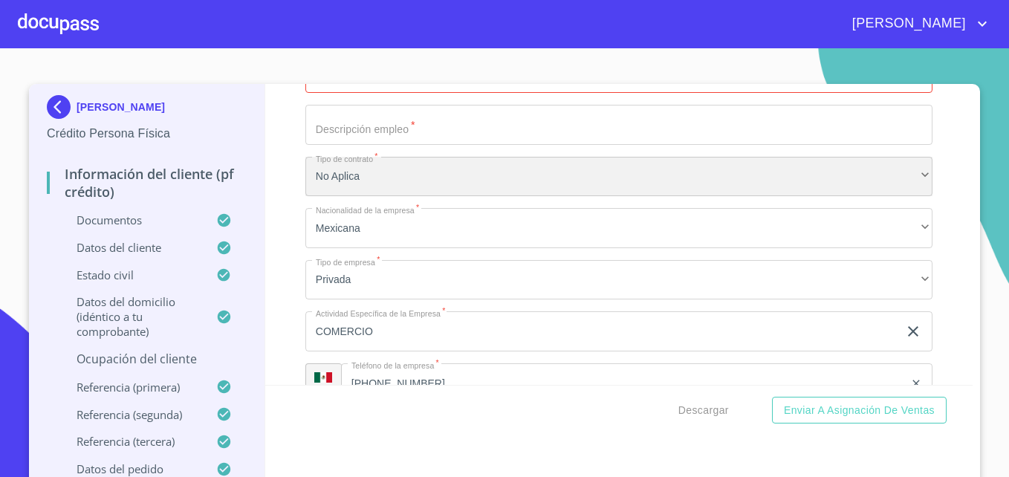
click at [761, 197] on div "No Aplica" at bounding box center [618, 177] width 627 height 40
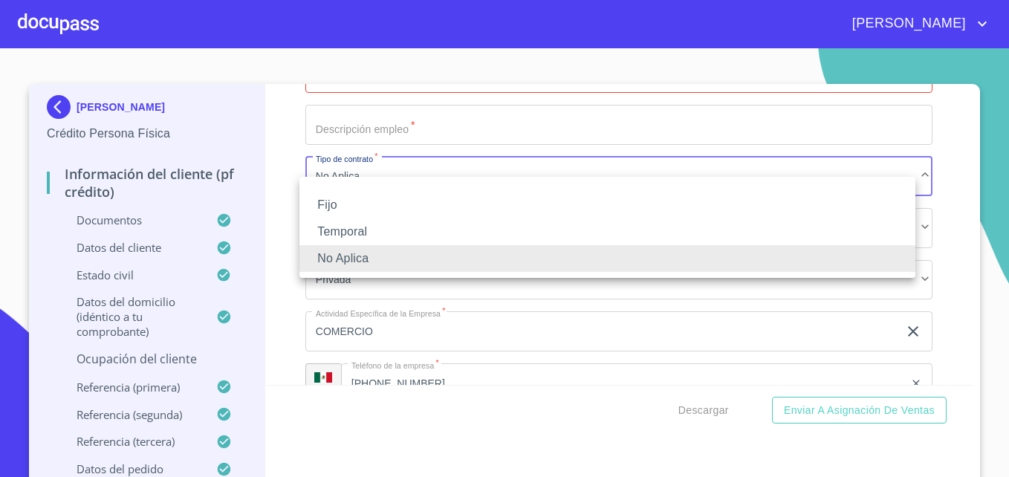
click at [264, 235] on div at bounding box center [504, 238] width 1009 height 477
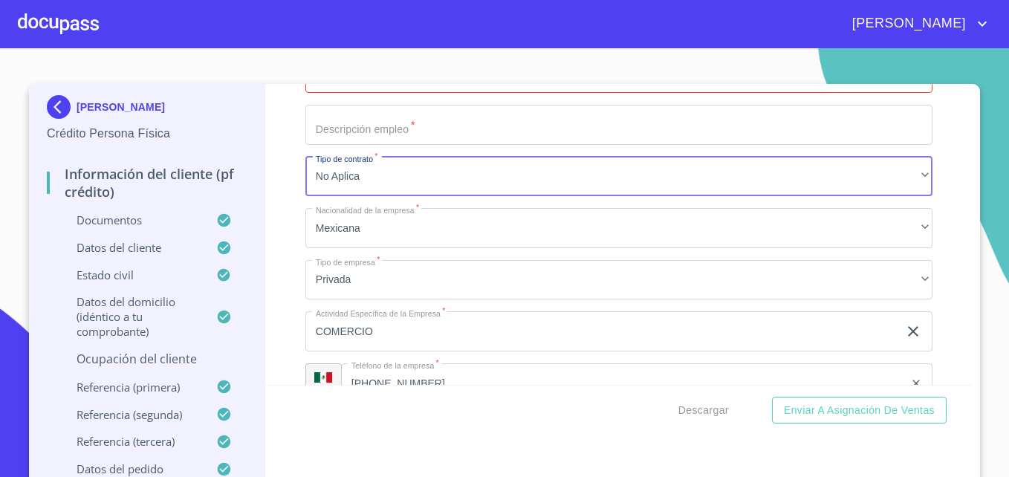
click at [761, 340] on icon "clear input" at bounding box center [913, 331] width 18 height 18
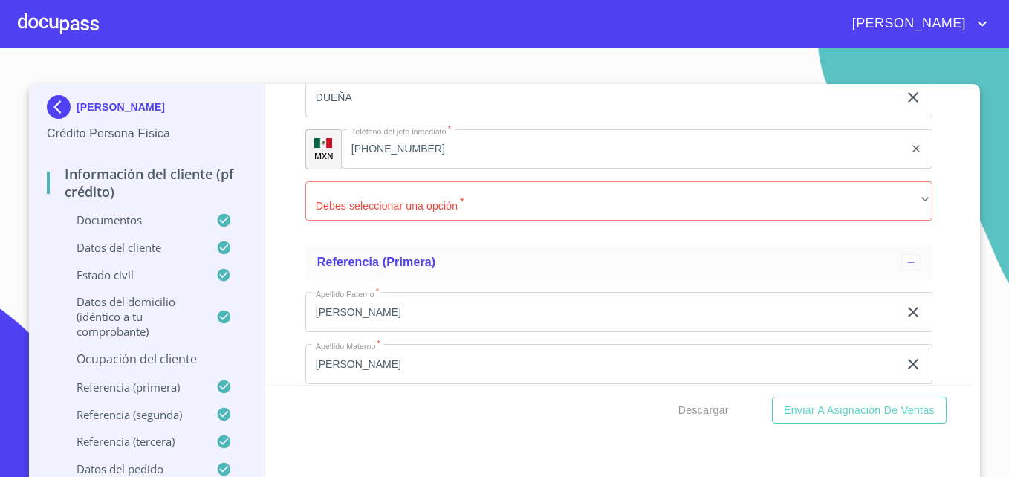
scroll to position [7124, 0]
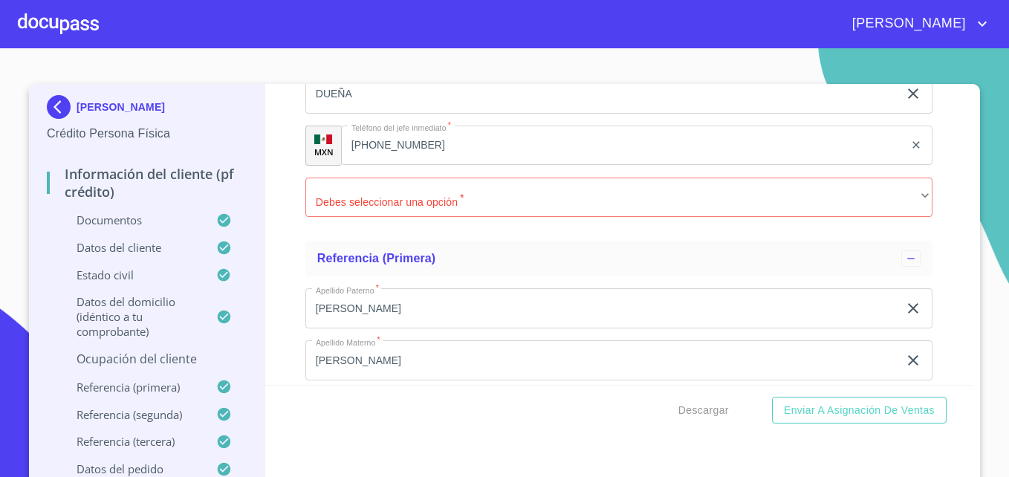
click at [761, 166] on div "[PHONE_NUMBER] ​" at bounding box center [636, 146] width 591 height 40
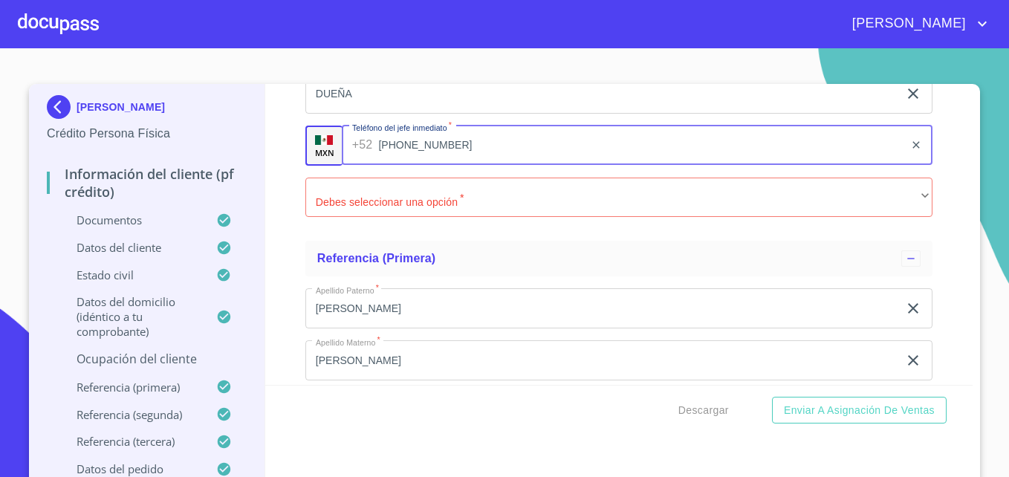
click at [761, 151] on icon "clear input" at bounding box center [916, 145] width 12 height 12
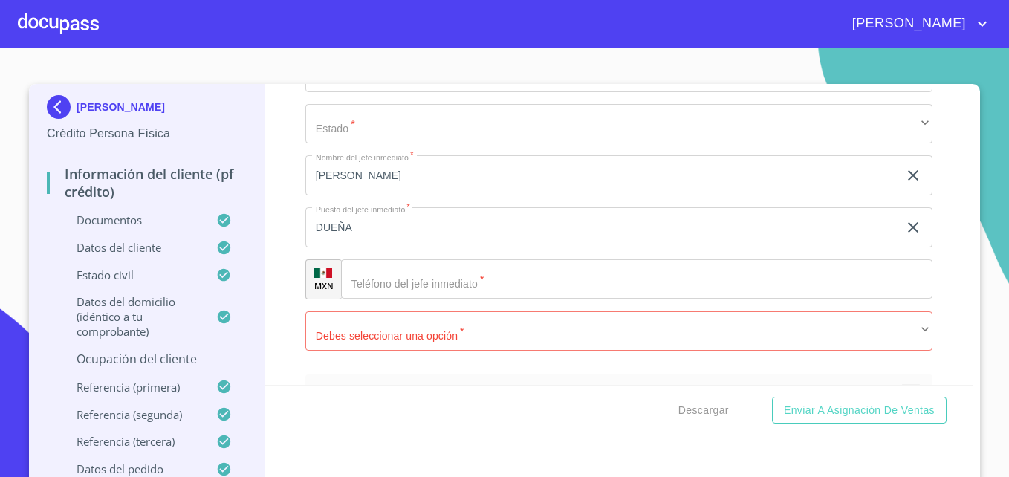
scroll to position [6954, 0]
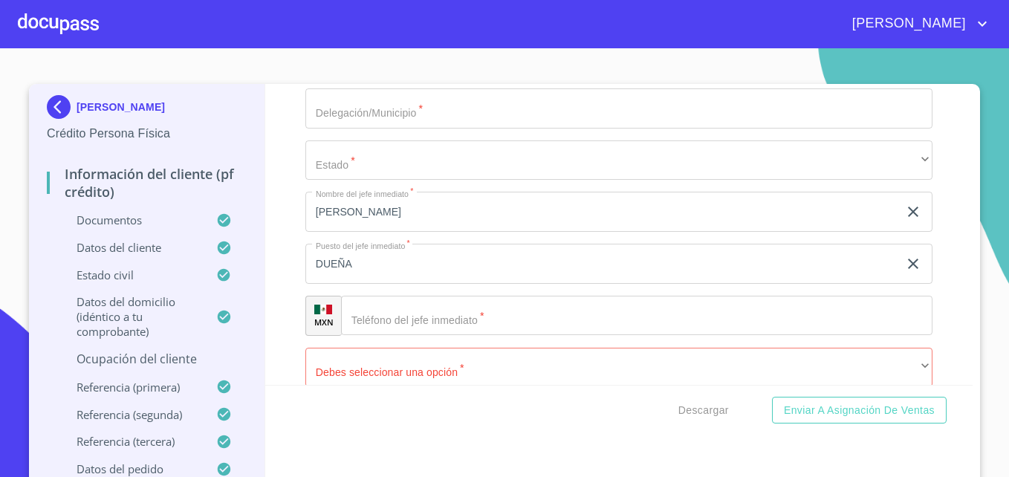
click at [761, 269] on icon "clear input" at bounding box center [913, 264] width 10 height 10
click at [761, 217] on icon "clear input" at bounding box center [913, 212] width 10 height 10
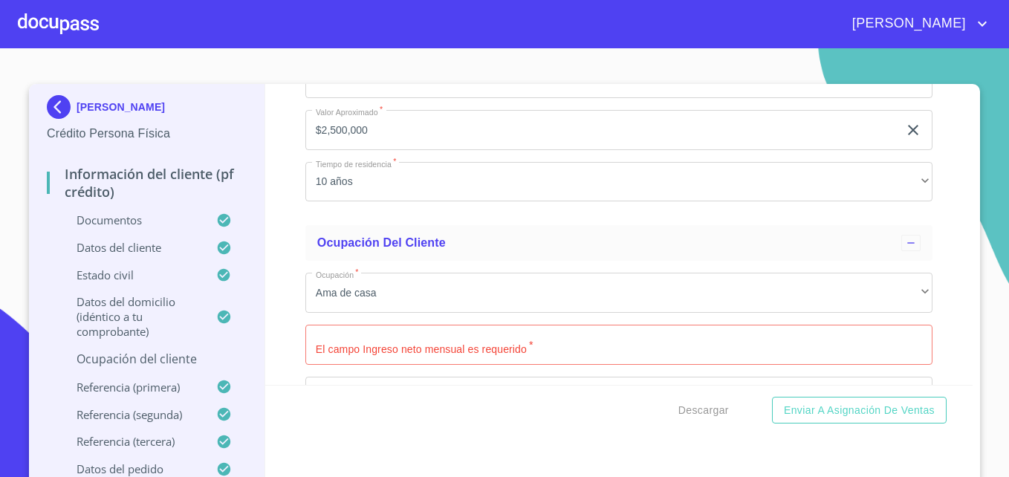
scroll to position [5993, 0]
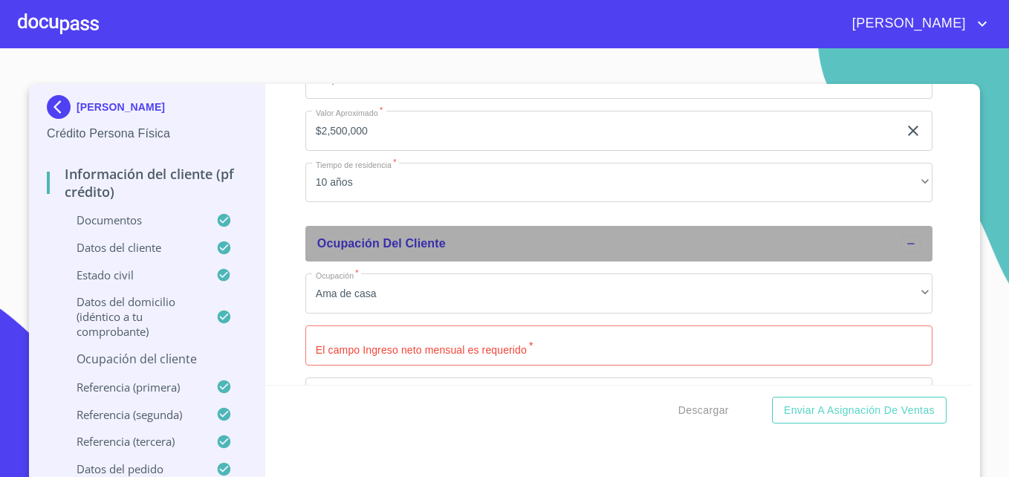
click at [761, 250] on icon at bounding box center [911, 244] width 12 height 12
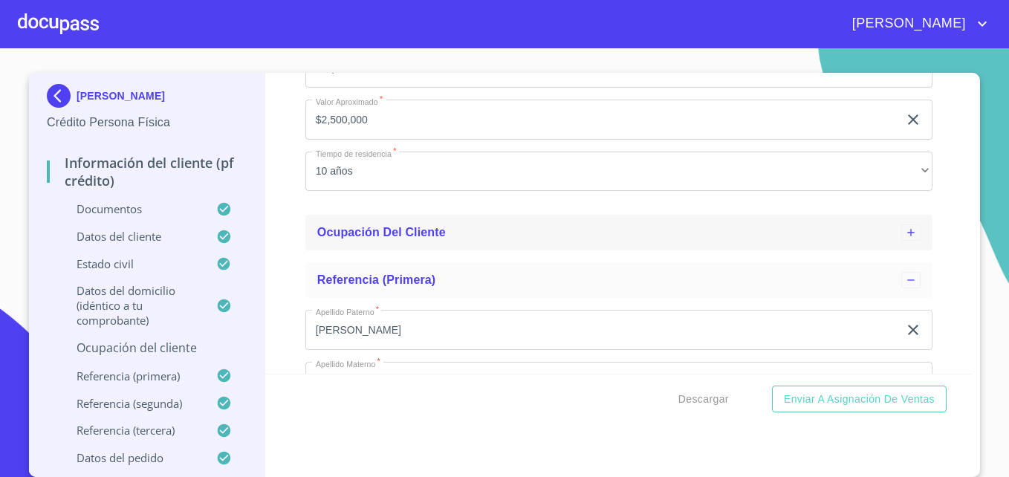
scroll to position [5949, 0]
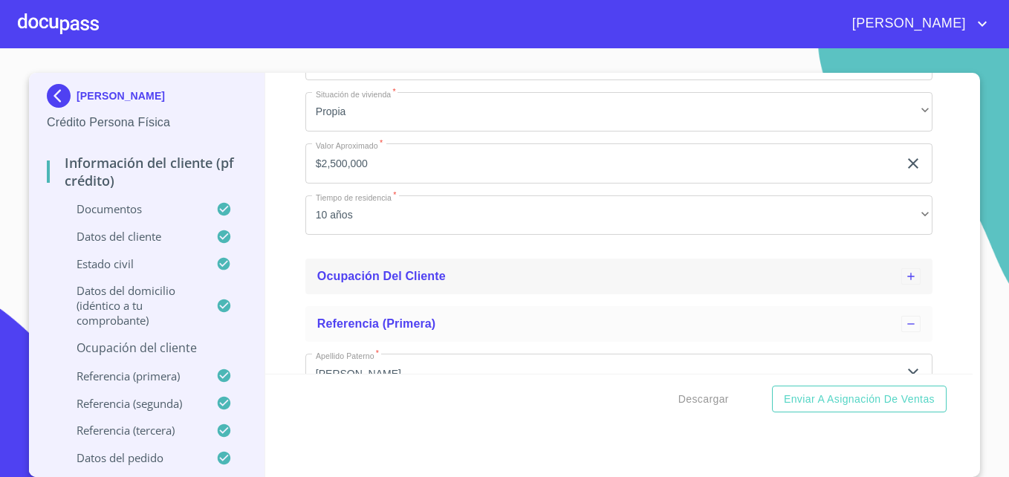
click at [342, 294] on div "Ocupación del Cliente" at bounding box center [618, 277] width 627 height 36
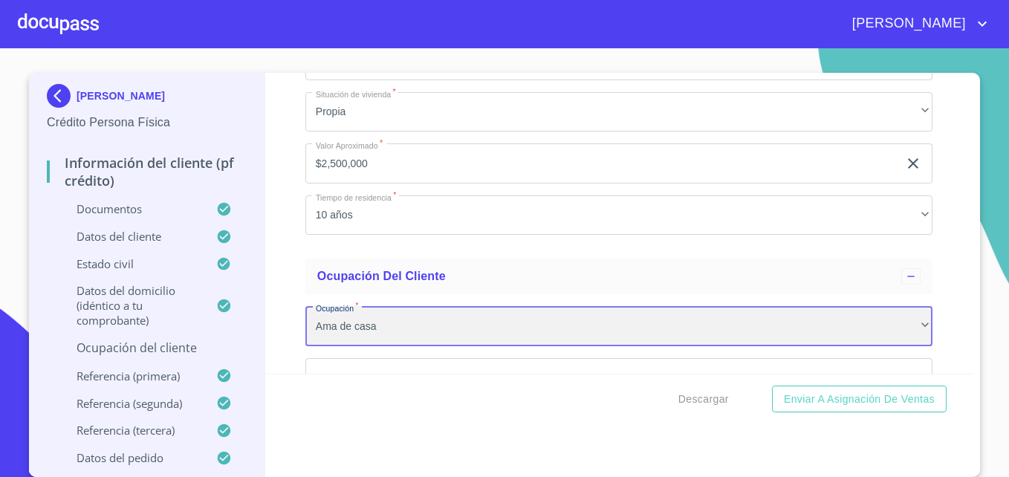
click at [406, 346] on div "Ama de casa" at bounding box center [618, 326] width 627 height 40
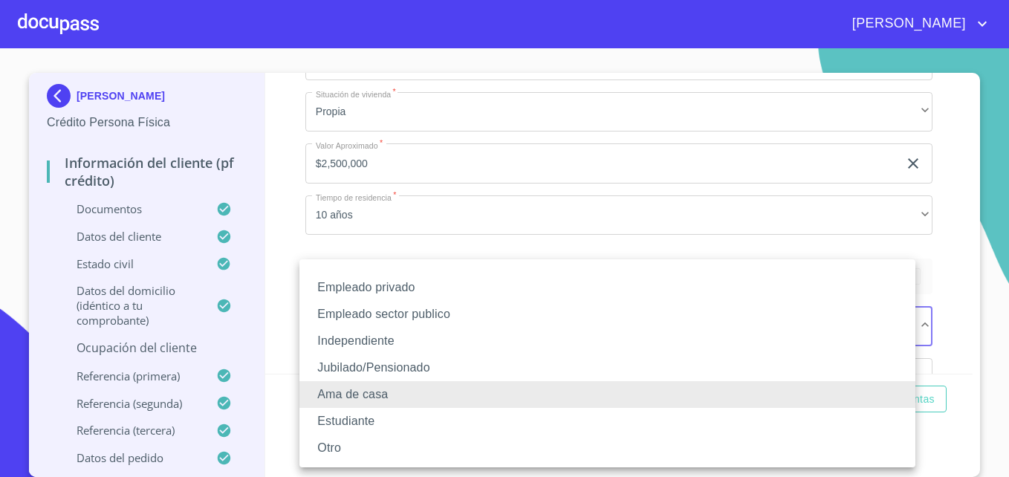
click at [335, 441] on li "Otro" at bounding box center [607, 448] width 616 height 27
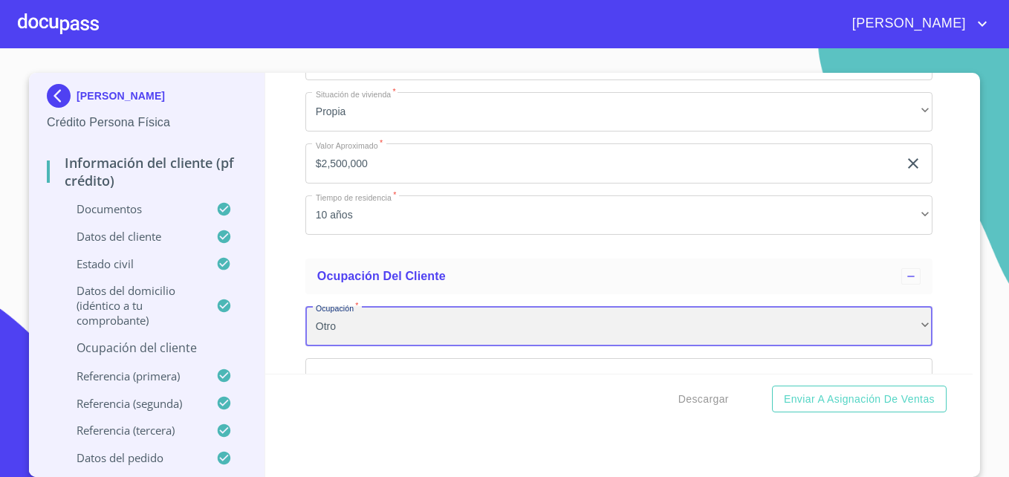
scroll to position [6115, 0]
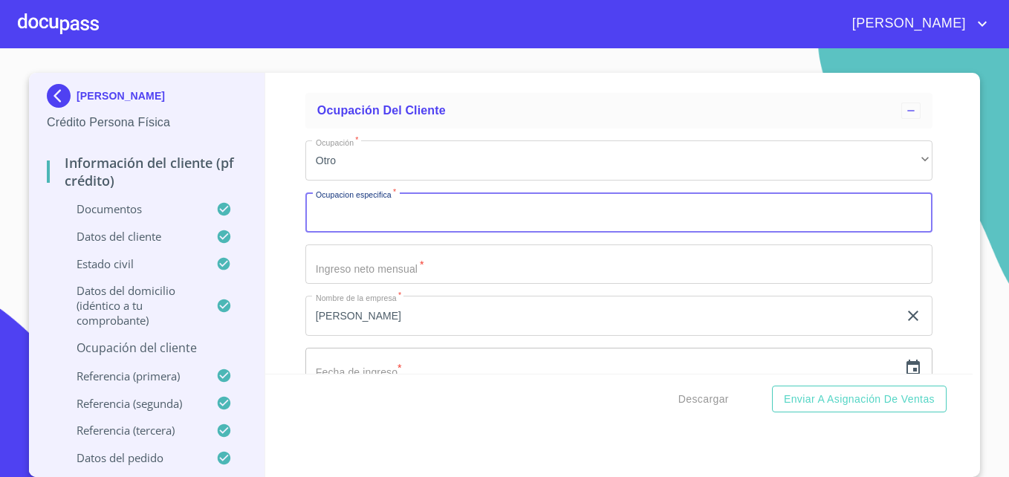
click at [282, 270] on div "Información del cliente (PF crédito) Documentos Documento de identificación   *…" at bounding box center [619, 223] width 708 height 301
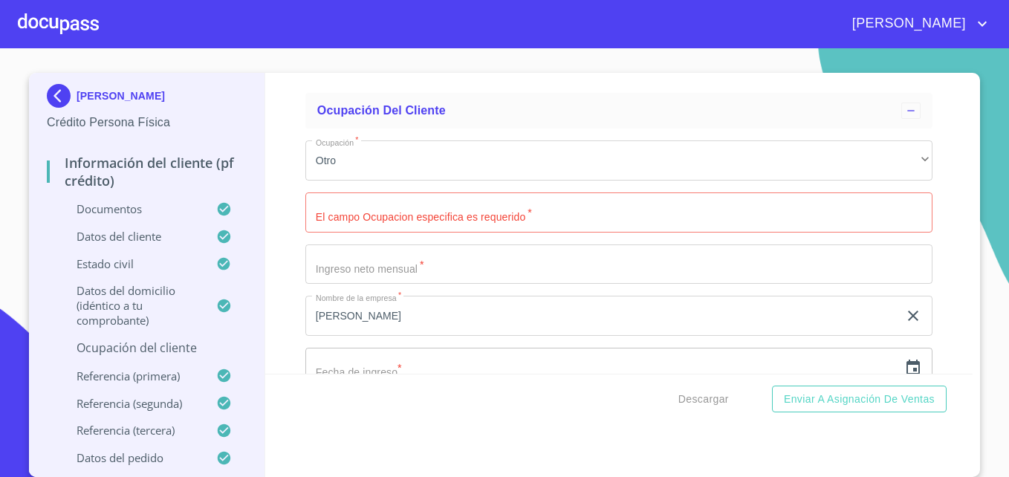
click at [761, 321] on icon "clear input" at bounding box center [913, 316] width 10 height 10
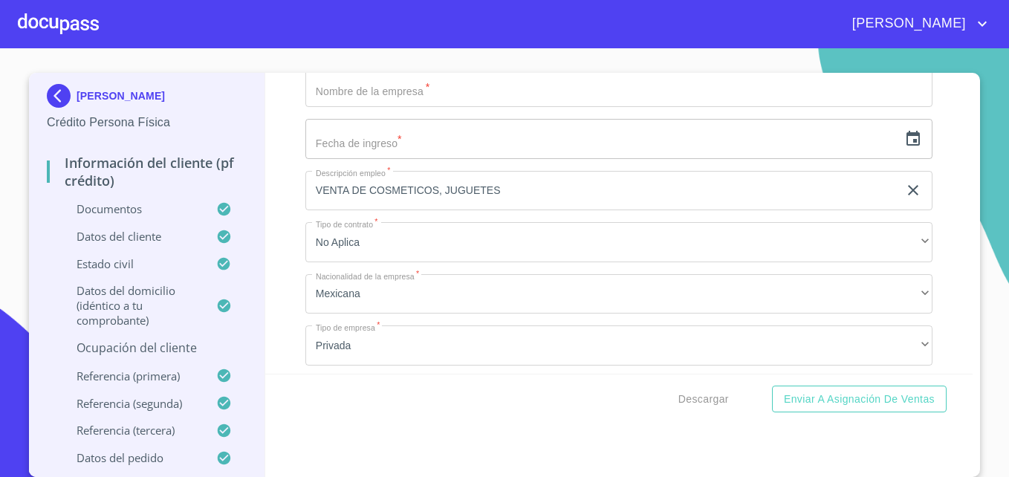
scroll to position [6356, 0]
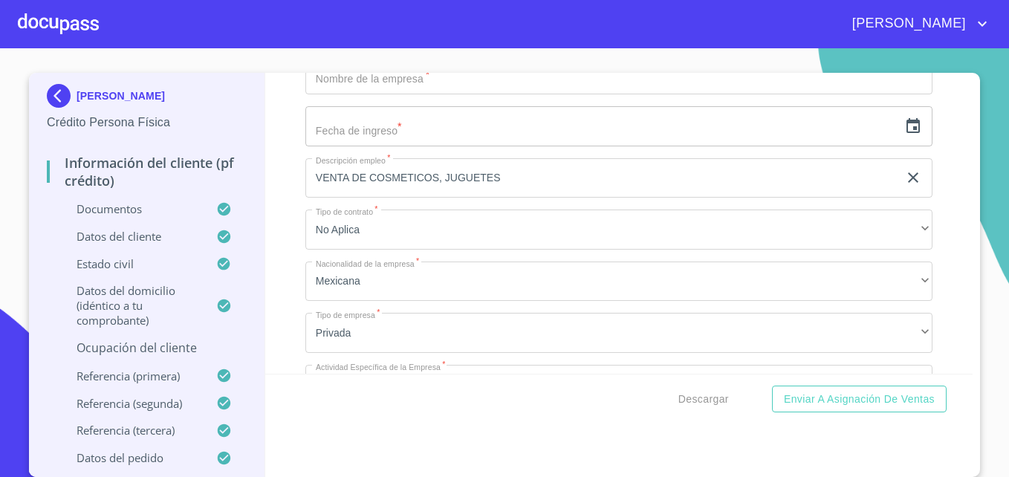
click at [761, 183] on icon "clear input" at bounding box center [913, 177] width 10 height 10
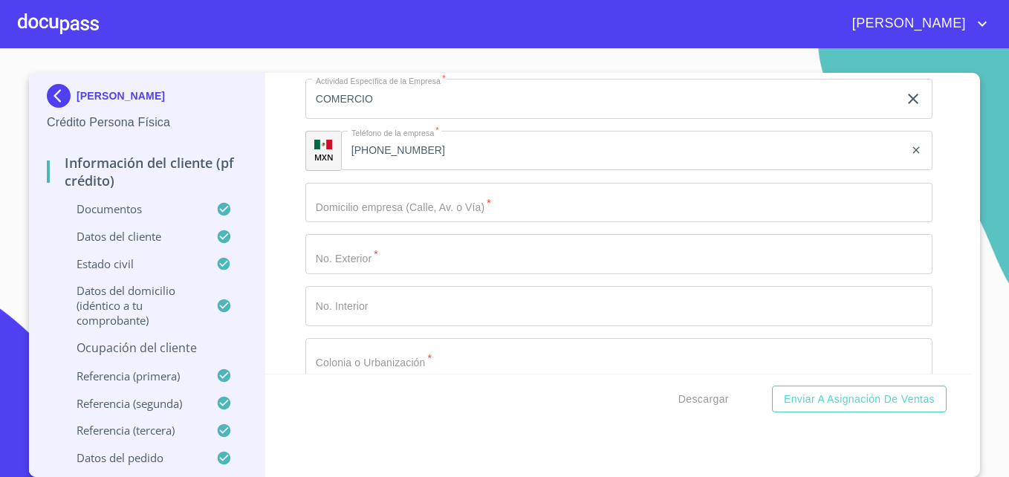
scroll to position [6643, 0]
click at [761, 153] on icon "clear input" at bounding box center [915, 149] width 7 height 7
click at [761, 103] on icon "clear input" at bounding box center [913, 98] width 10 height 10
click at [294, 224] on div "Información del cliente (PF crédito) Documentos Documento de identificación   *…" at bounding box center [619, 223] width 708 height 301
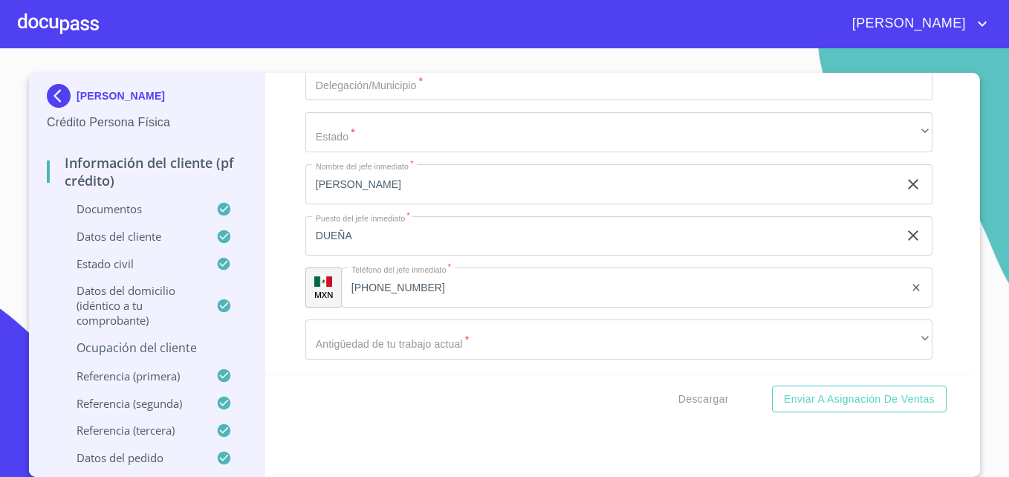
scroll to position [7023, 0]
click at [761, 192] on icon "clear input" at bounding box center [913, 184] width 18 height 18
click at [761, 244] on icon "clear input" at bounding box center [913, 235] width 18 height 18
click at [761, 293] on icon "clear input" at bounding box center [916, 287] width 12 height 12
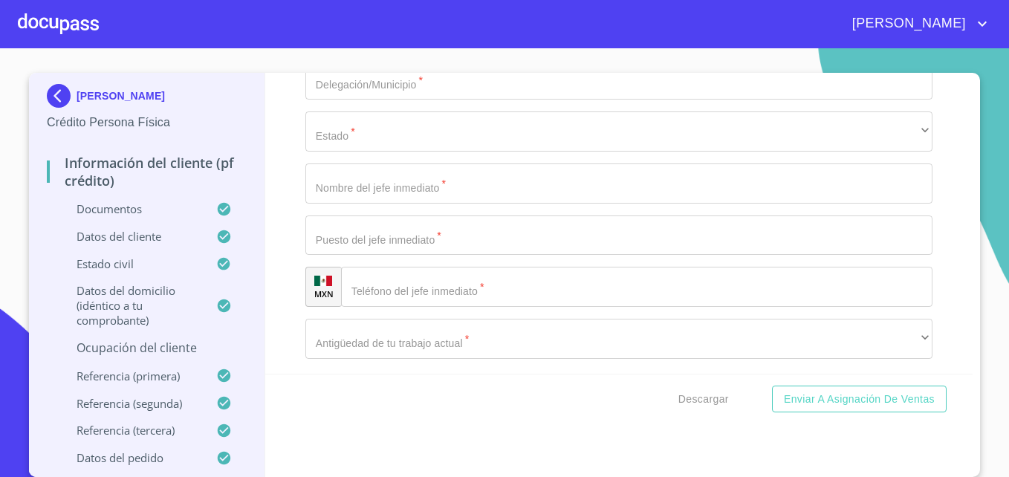
click at [265, 280] on div "Información del cliente (PF crédito) Documentos Documento de identificación   *…" at bounding box center [619, 223] width 708 height 301
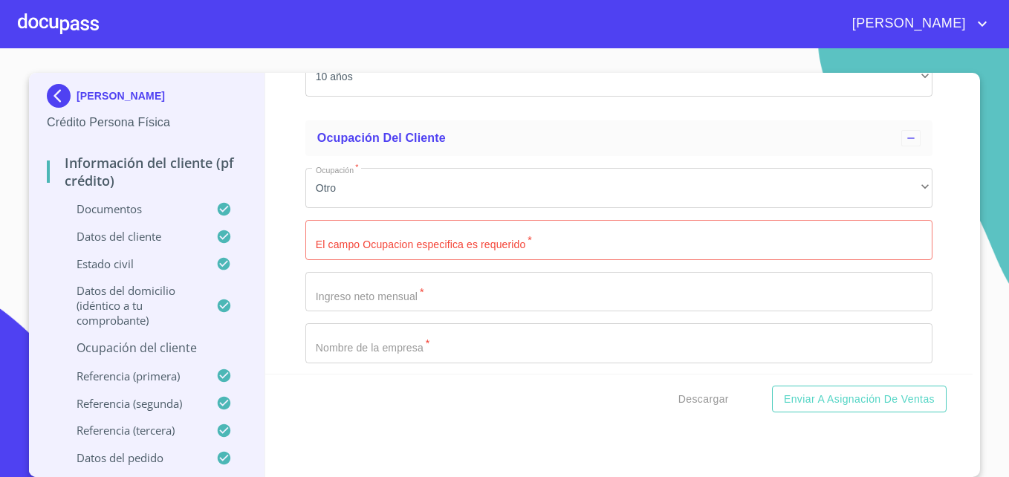
scroll to position [0, 0]
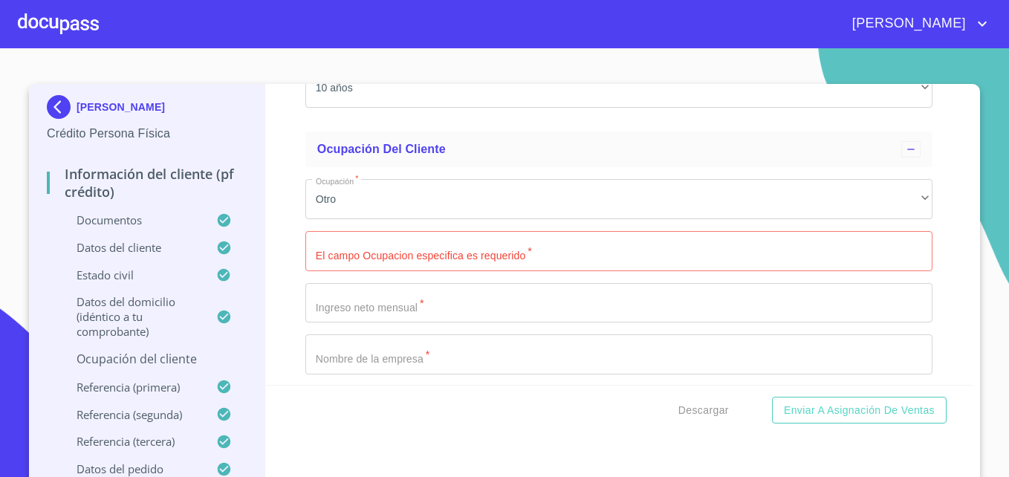
click at [48, 108] on img at bounding box center [62, 107] width 30 height 24
